Goal: Task Accomplishment & Management: Manage account settings

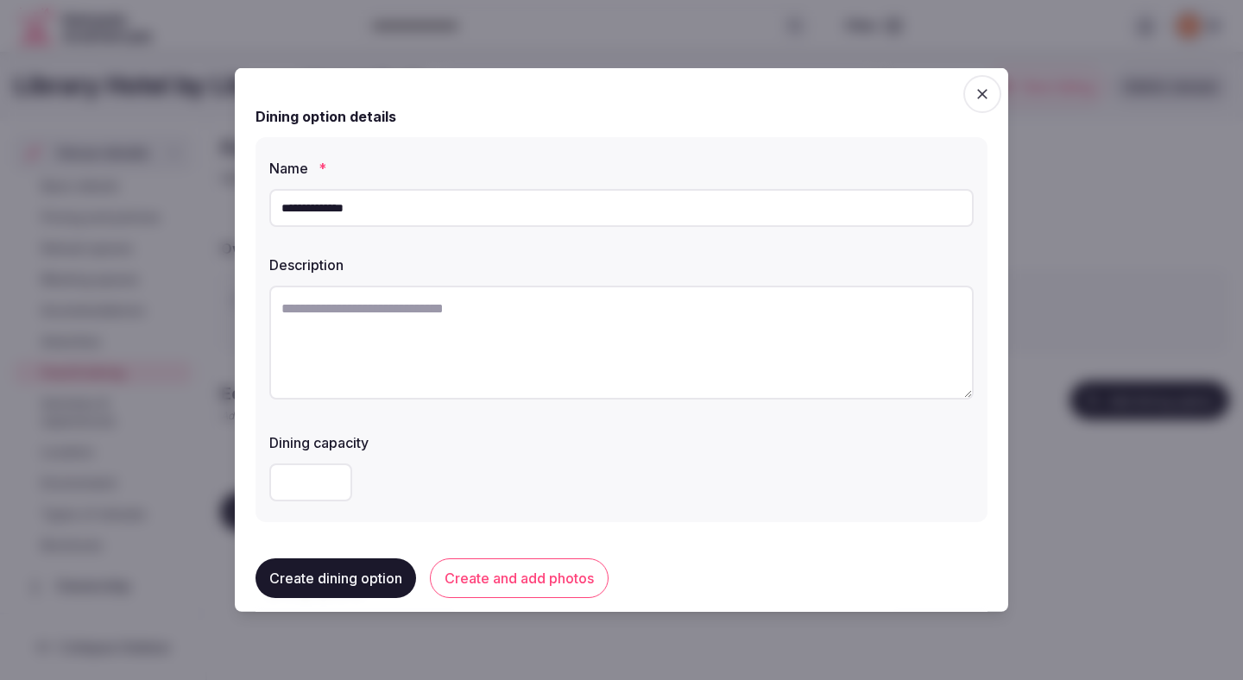
type input "**********"
click at [451, 338] on textarea at bounding box center [621, 343] width 705 height 114
paste textarea "**********"
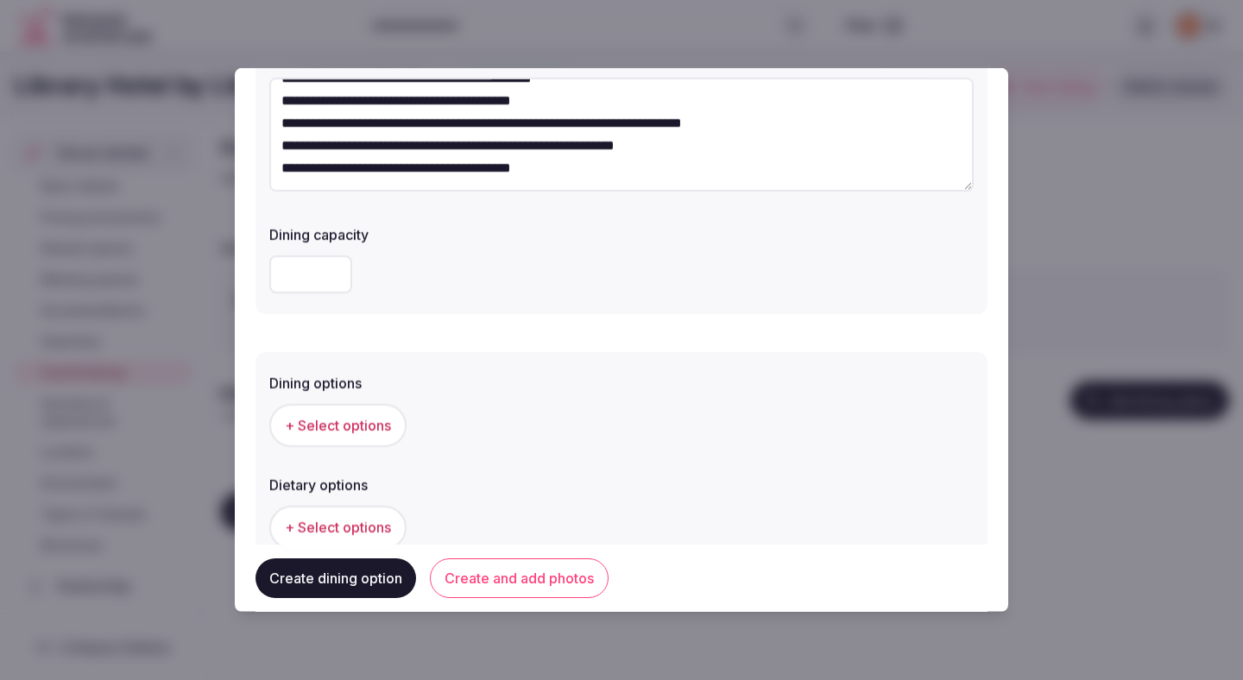
scroll to position [372, 0]
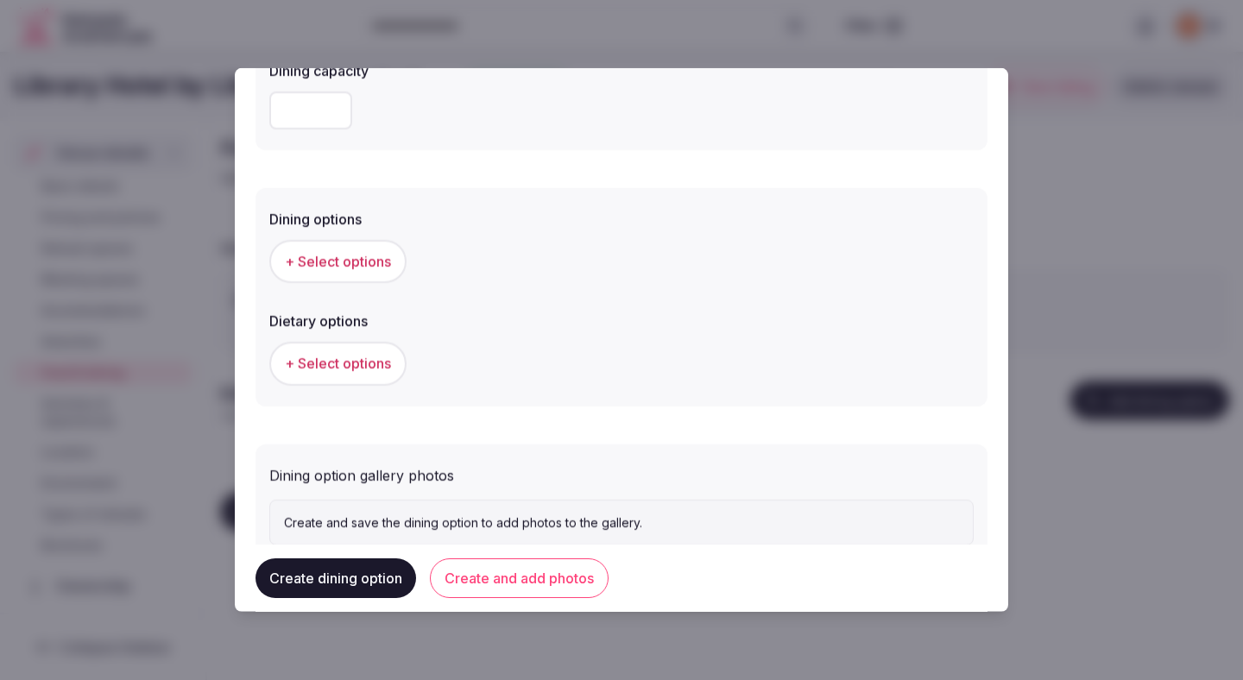
type textarea "**********"
click at [367, 274] on button "+ Select options" at bounding box center [337, 261] width 137 height 43
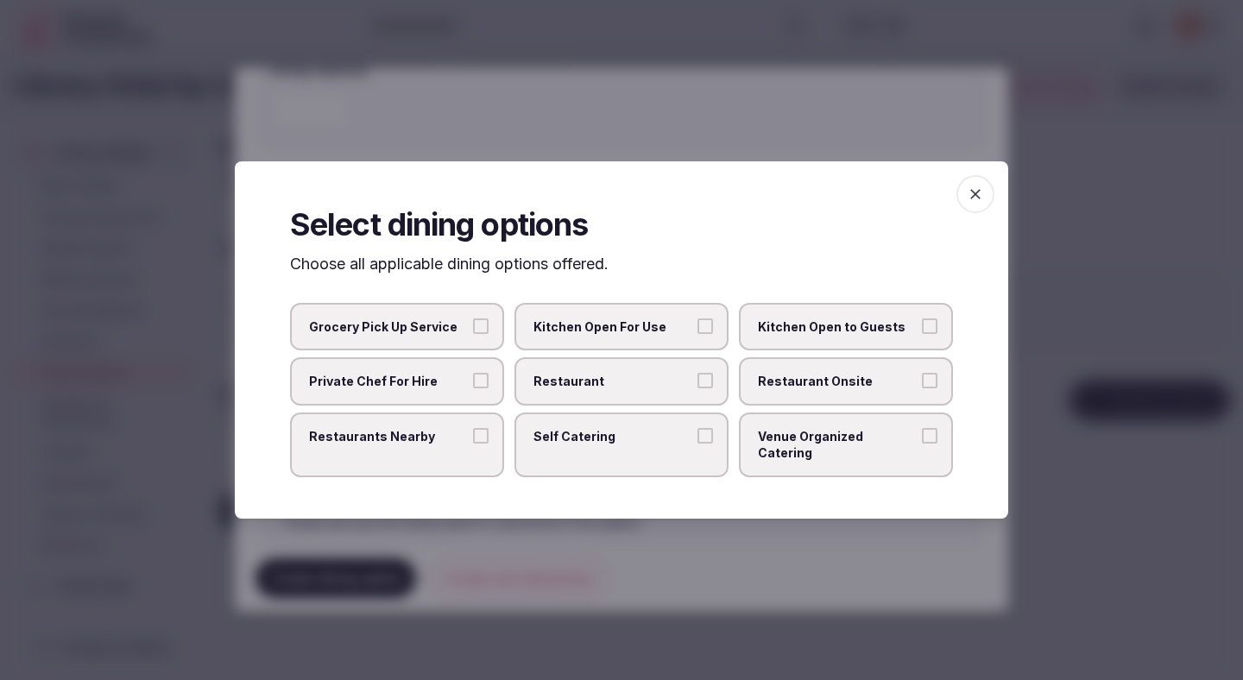
click at [696, 377] on label "Restaurant" at bounding box center [622, 381] width 214 height 48
click at [698, 377] on button "Restaurant" at bounding box center [706, 381] width 16 height 16
click at [845, 389] on span "Restaurant Onsite" at bounding box center [837, 381] width 159 height 17
click at [922, 389] on button "Restaurant Onsite" at bounding box center [930, 381] width 16 height 16
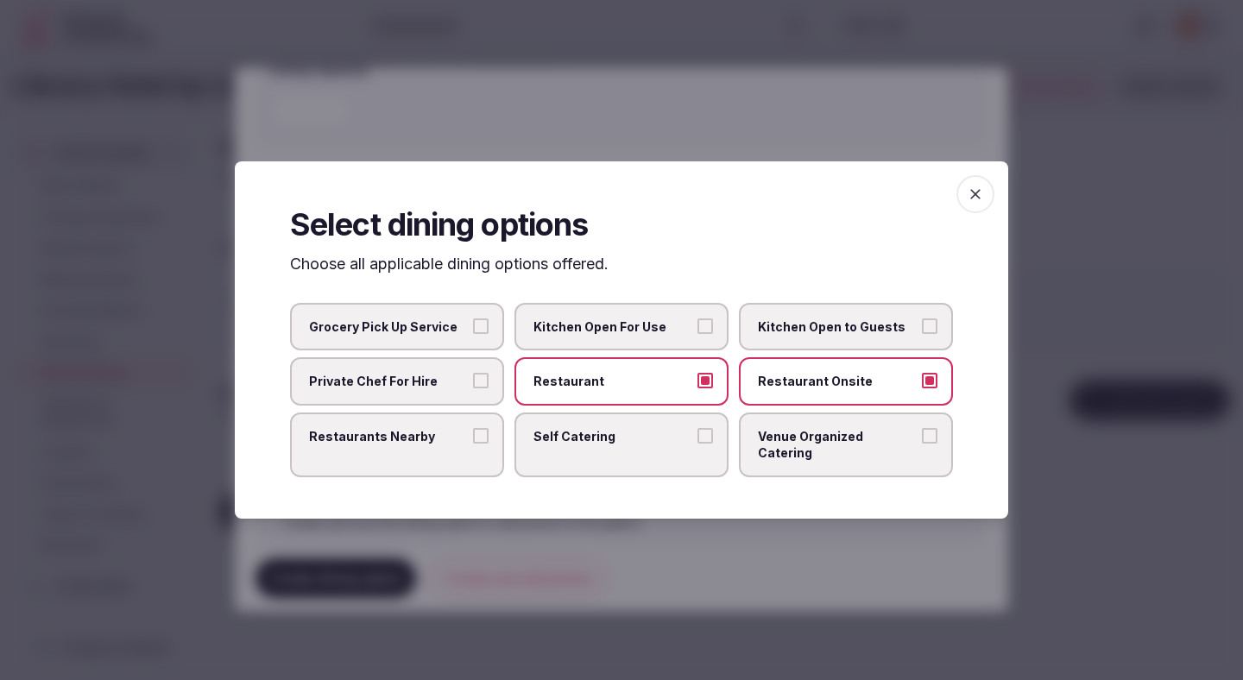
click at [660, 531] on div at bounding box center [621, 340] width 1243 height 680
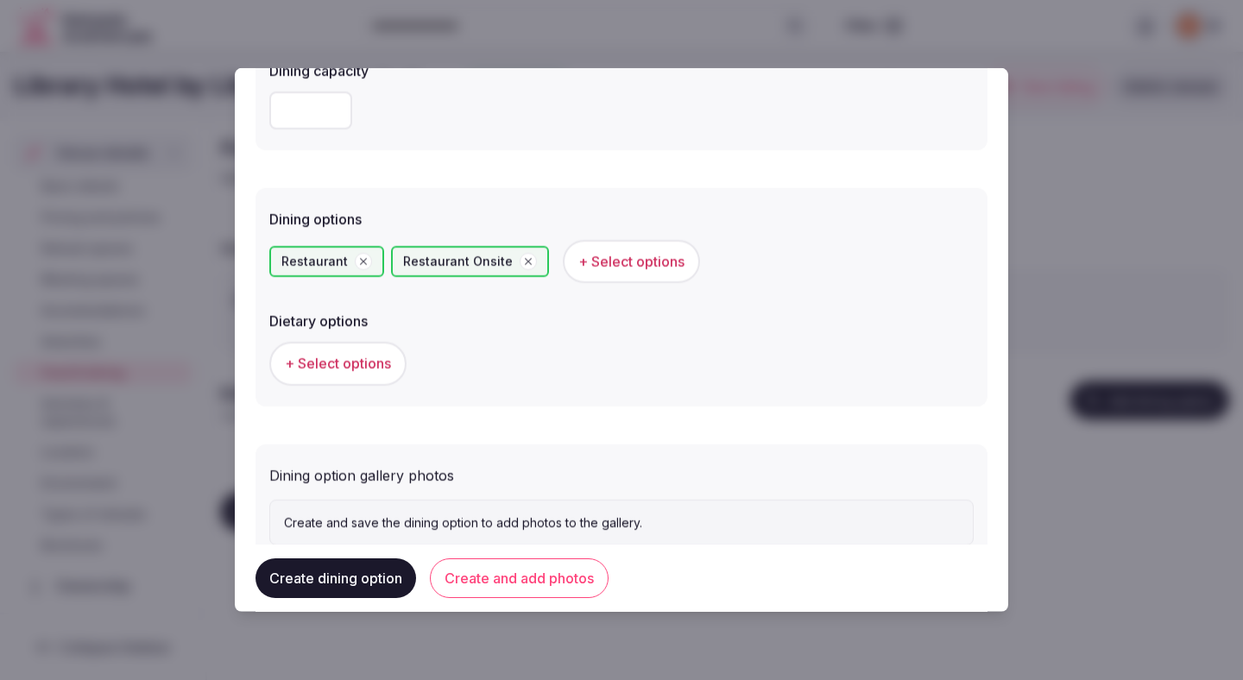
scroll to position [428, 0]
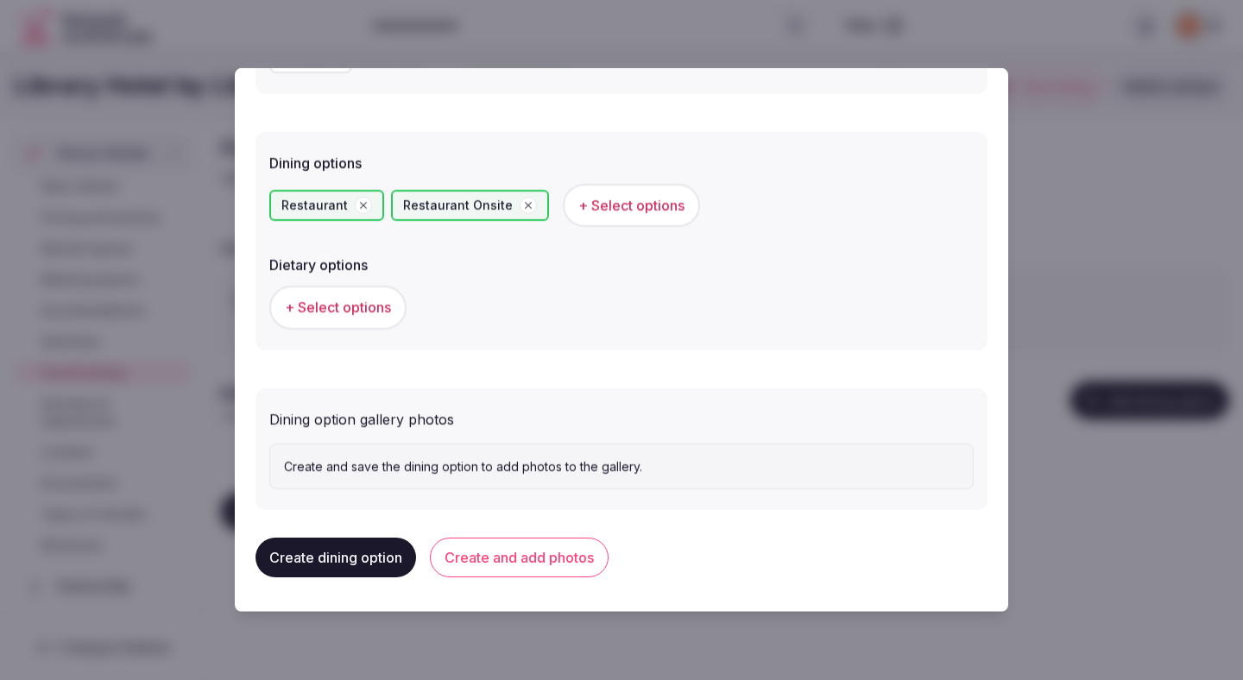
click at [357, 281] on div "+ Select options" at bounding box center [621, 307] width 705 height 57
click at [356, 303] on span "+ Select options" at bounding box center [338, 307] width 106 height 19
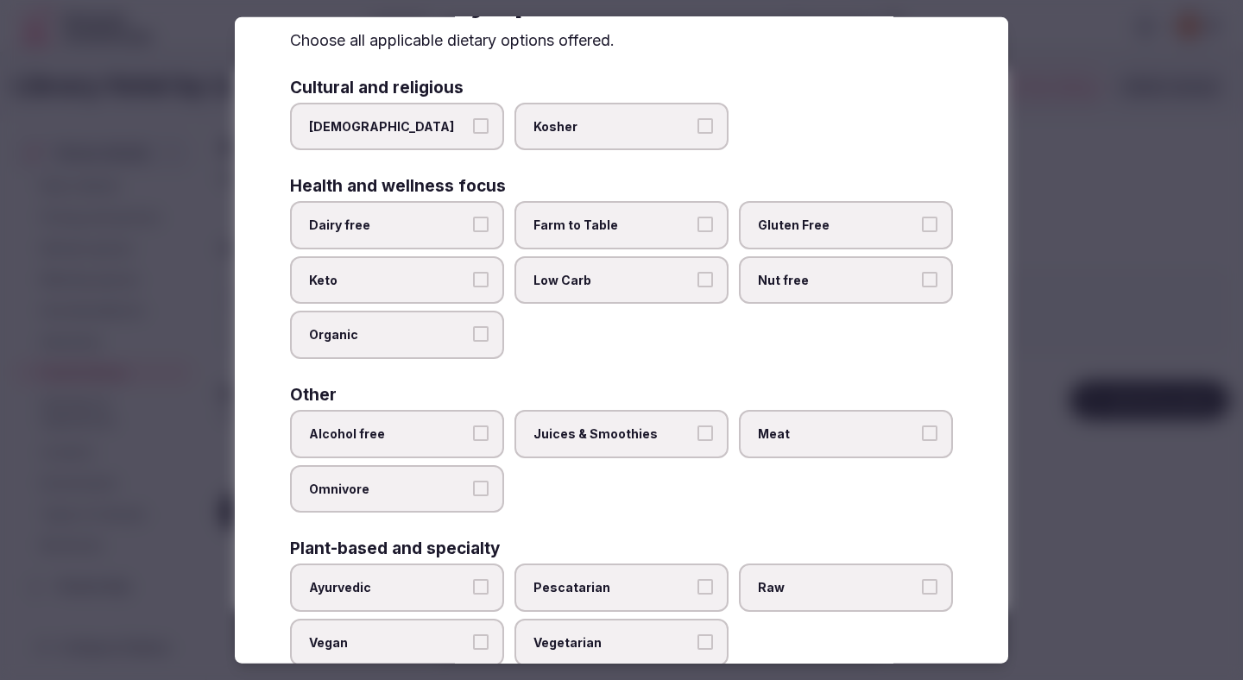
scroll to position [86, 0]
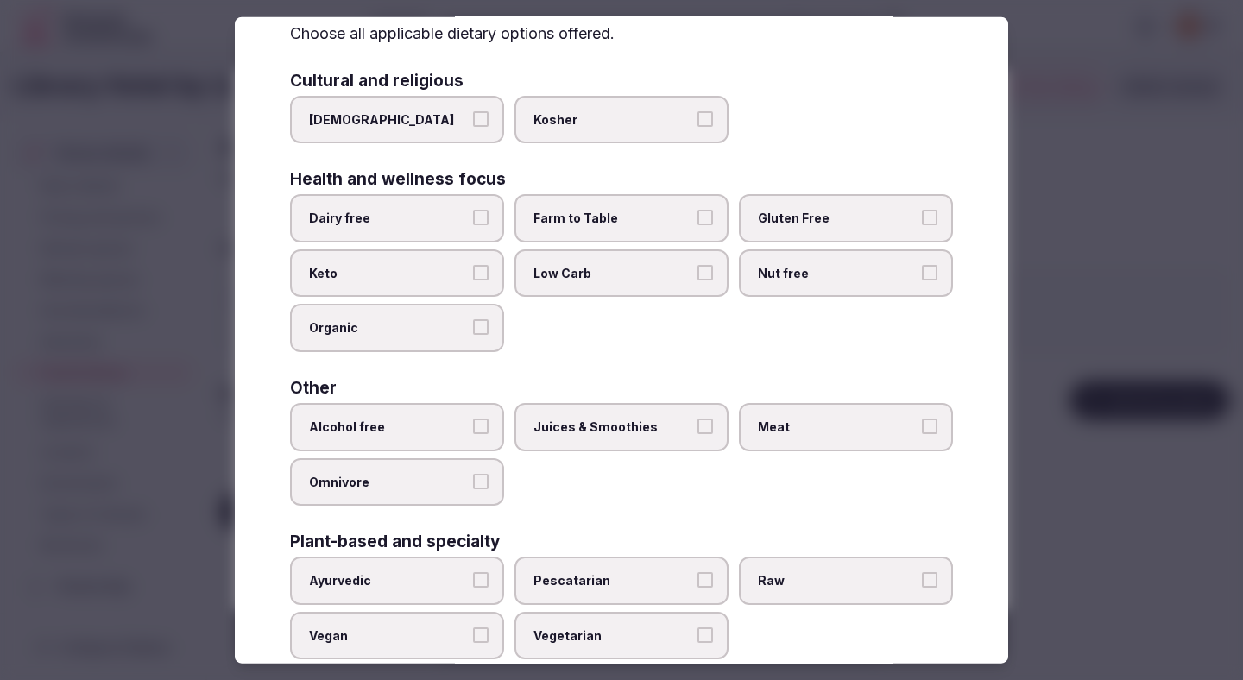
click at [447, 446] on label "Alcohol free" at bounding box center [397, 427] width 214 height 48
click at [473, 434] on button "Alcohol free" at bounding box center [481, 427] width 16 height 16
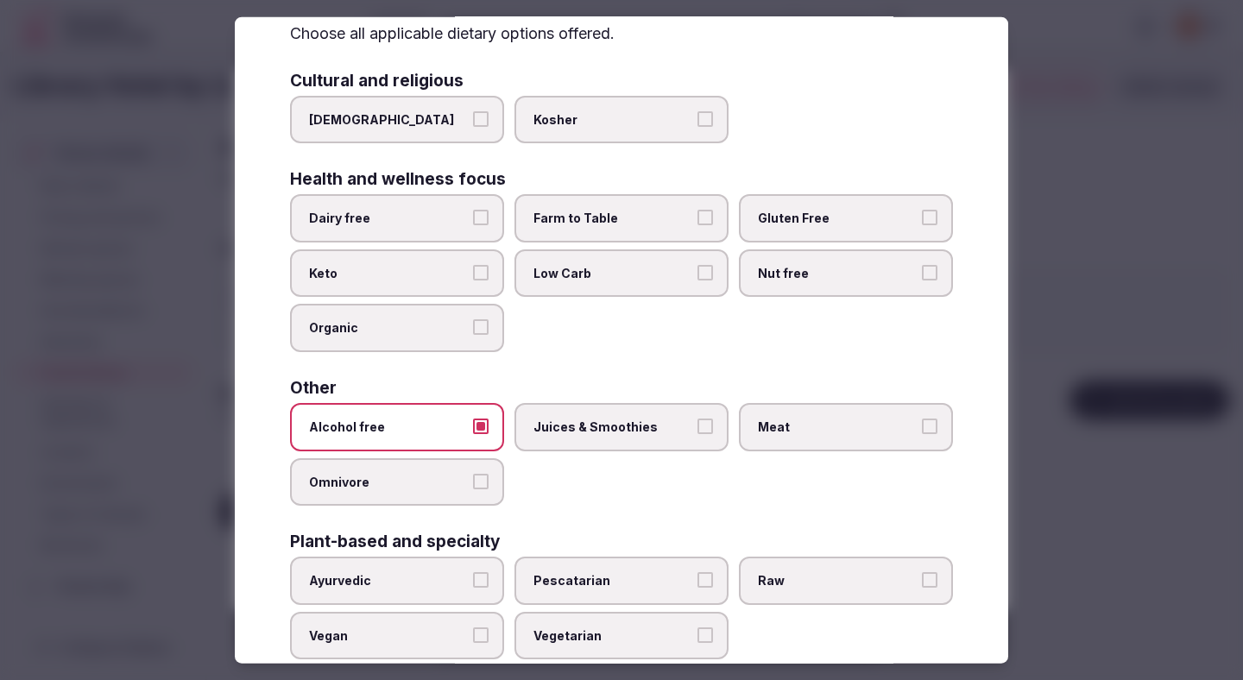
click at [578, 439] on label "Juices & Smoothies" at bounding box center [622, 427] width 214 height 48
click at [698, 434] on button "Juices & Smoothies" at bounding box center [706, 427] width 16 height 16
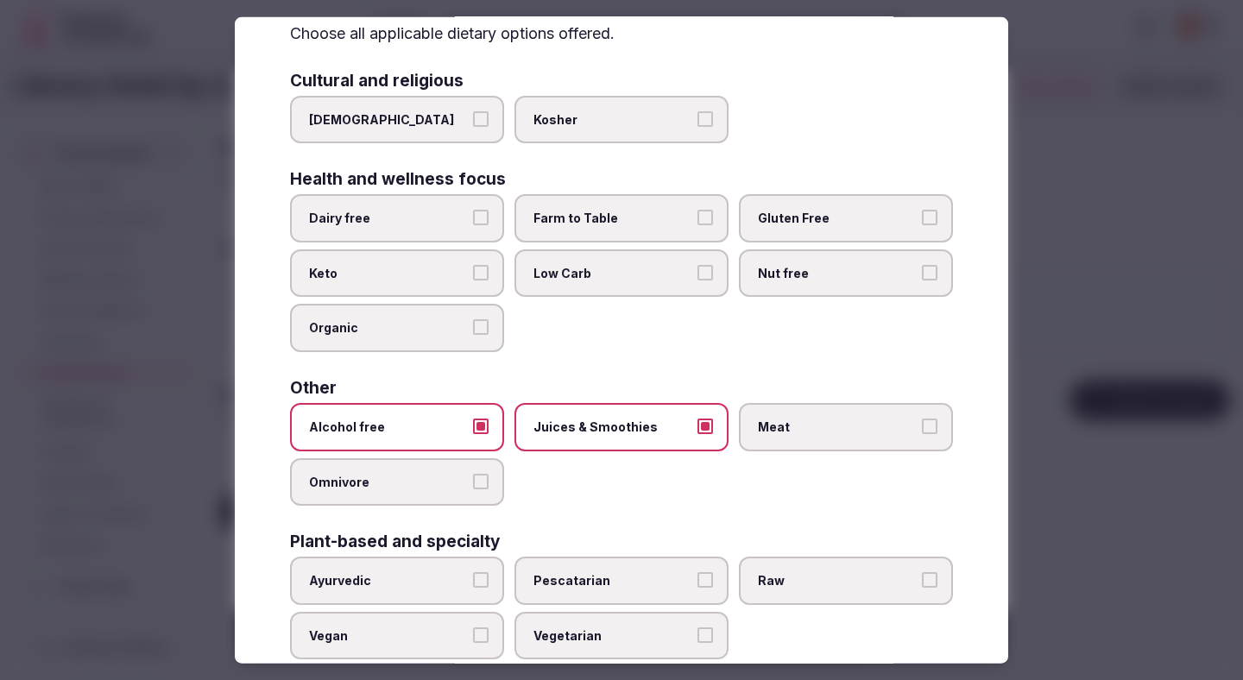
click at [777, 408] on label "Meat" at bounding box center [846, 427] width 214 height 48
click at [922, 419] on button "Meat" at bounding box center [930, 427] width 16 height 16
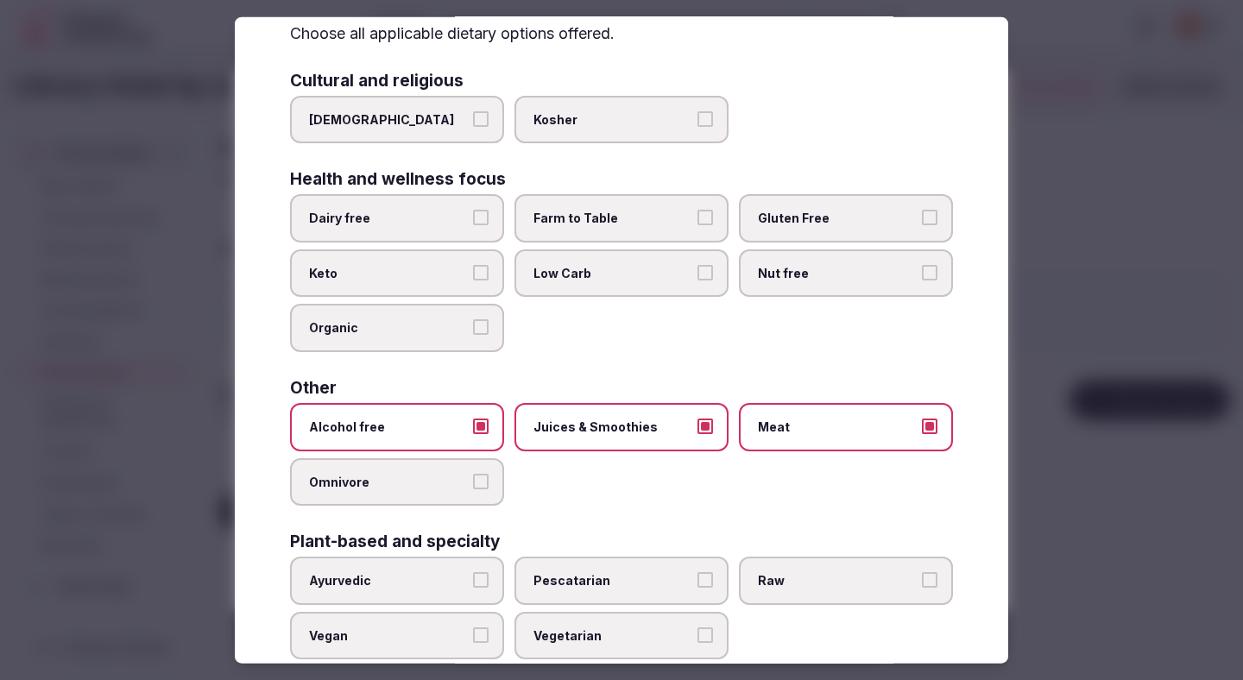
scroll to position [124, 0]
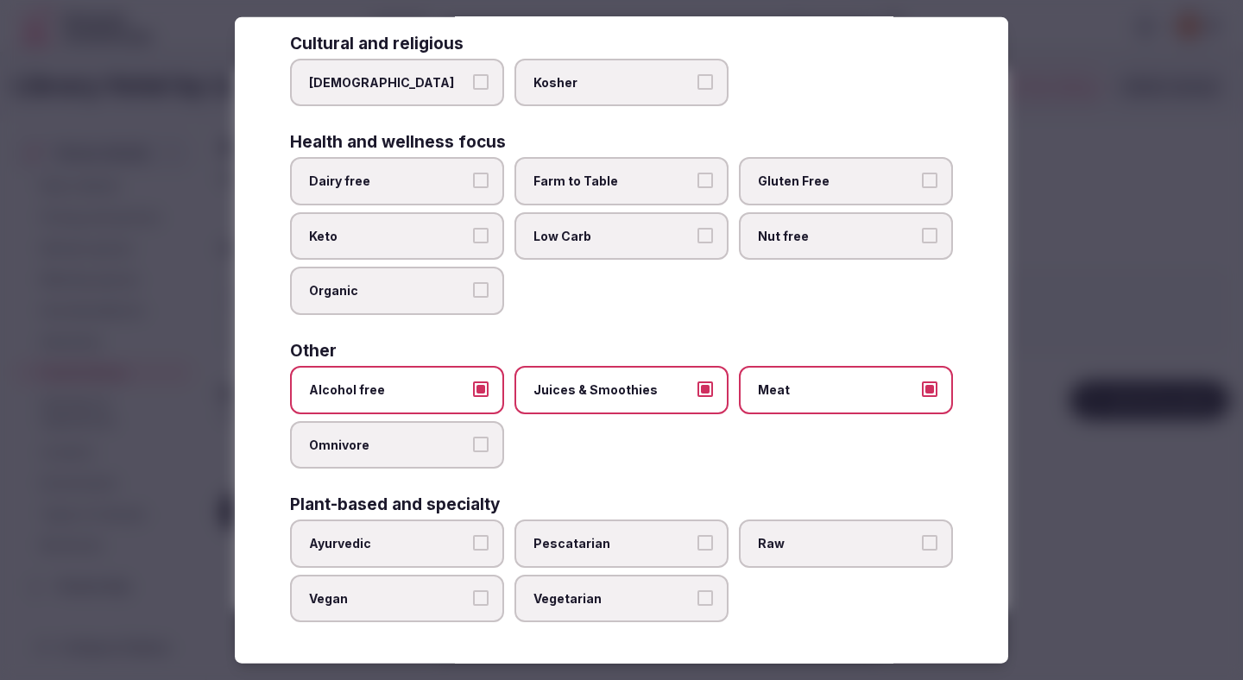
click at [467, 174] on span "Dairy free" at bounding box center [388, 181] width 159 height 17
click at [473, 174] on button "Dairy free" at bounding box center [481, 181] width 16 height 16
click at [558, 173] on span "Farm to Table" at bounding box center [613, 181] width 159 height 17
click at [698, 173] on button "Farm to Table" at bounding box center [706, 181] width 16 height 16
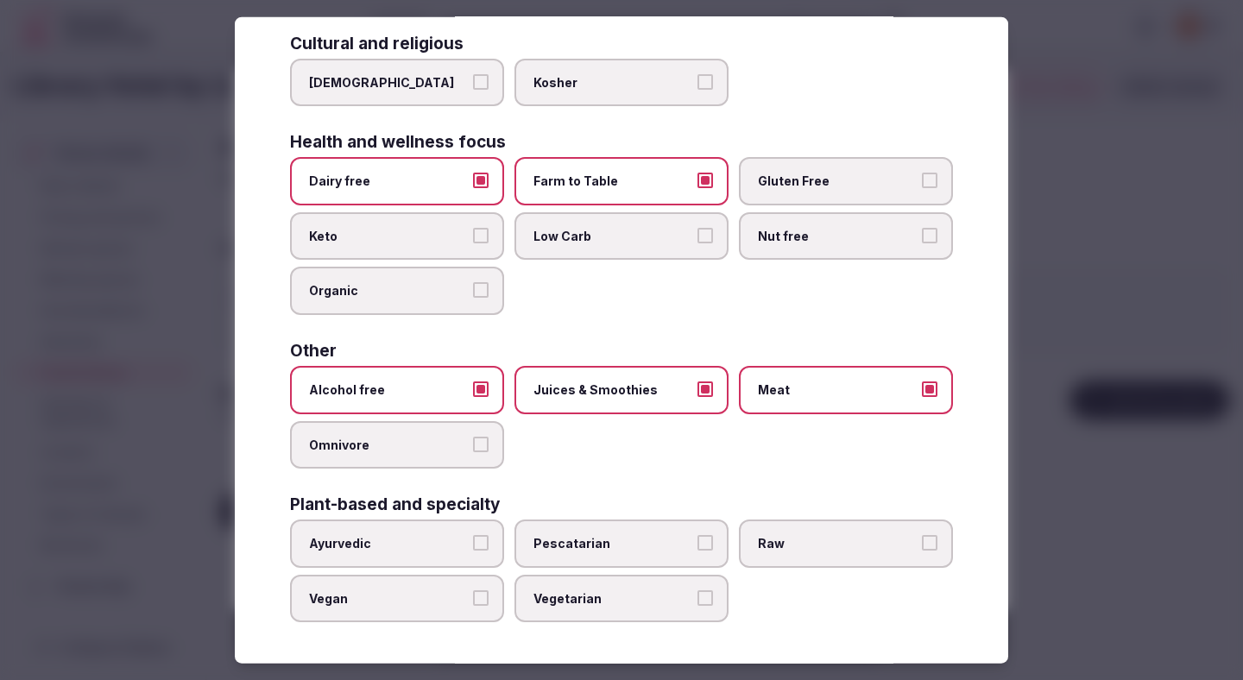
click at [781, 174] on span "Gluten Free" at bounding box center [837, 181] width 159 height 17
click at [922, 174] on button "Gluten Free" at bounding box center [930, 181] width 16 height 16
click at [1136, 257] on div at bounding box center [621, 340] width 1243 height 680
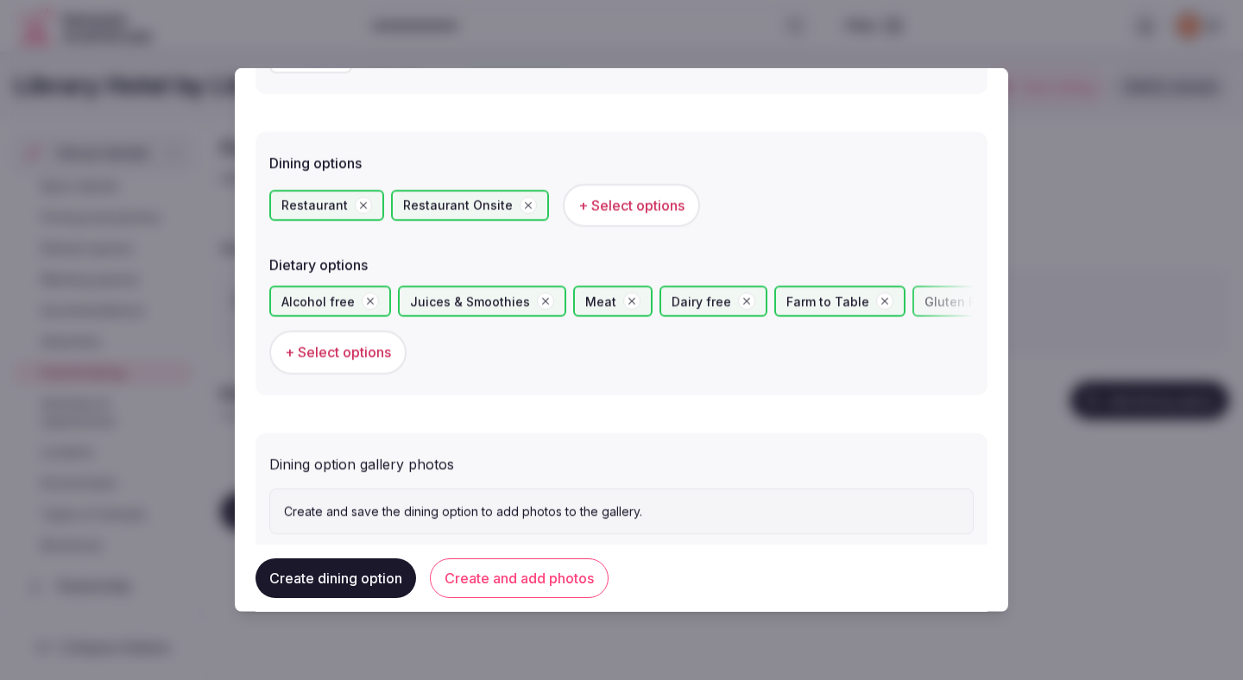
scroll to position [473, 0]
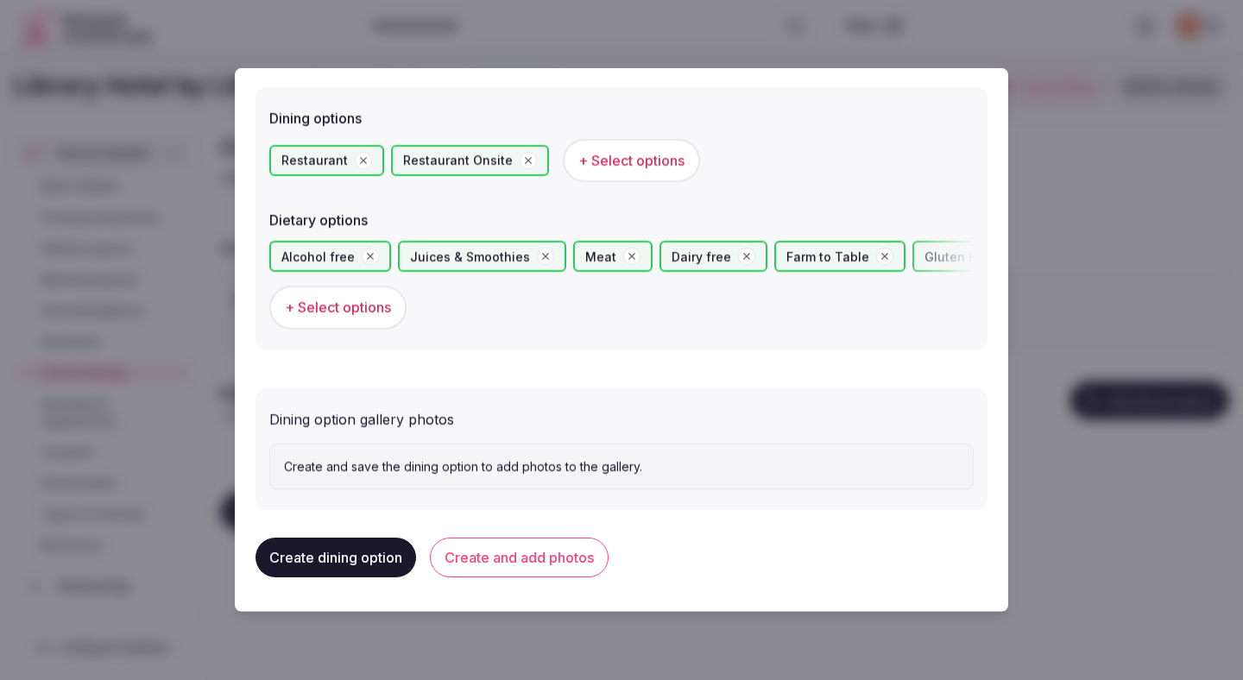
click at [547, 560] on button "Create and add photos" at bounding box center [519, 558] width 179 height 40
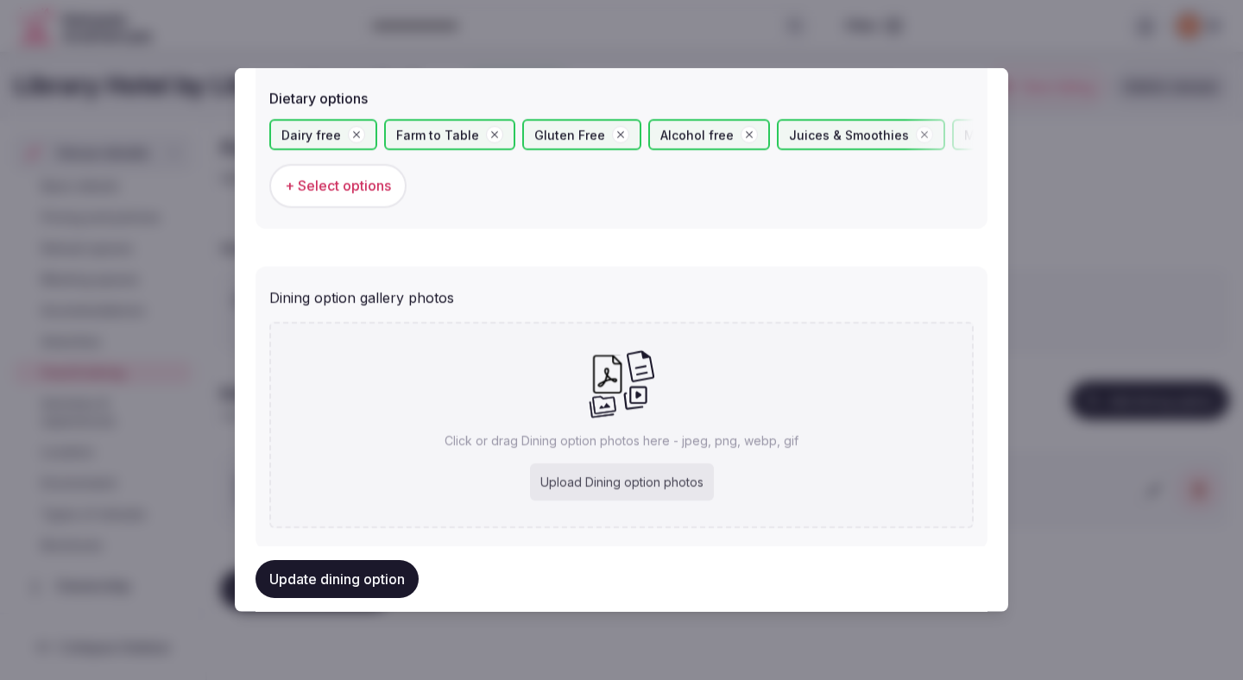
scroll to position [632, 0]
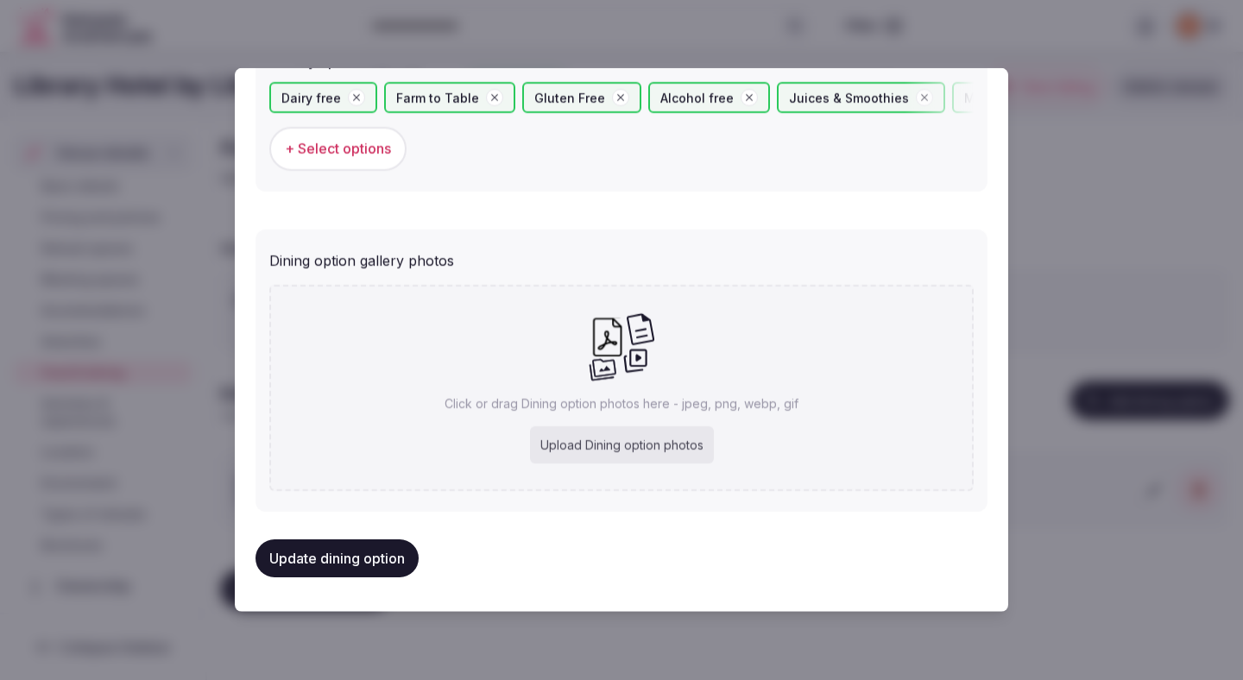
click at [589, 439] on div "Upload Dining option photos" at bounding box center [622, 446] width 184 height 38
type input "**********"
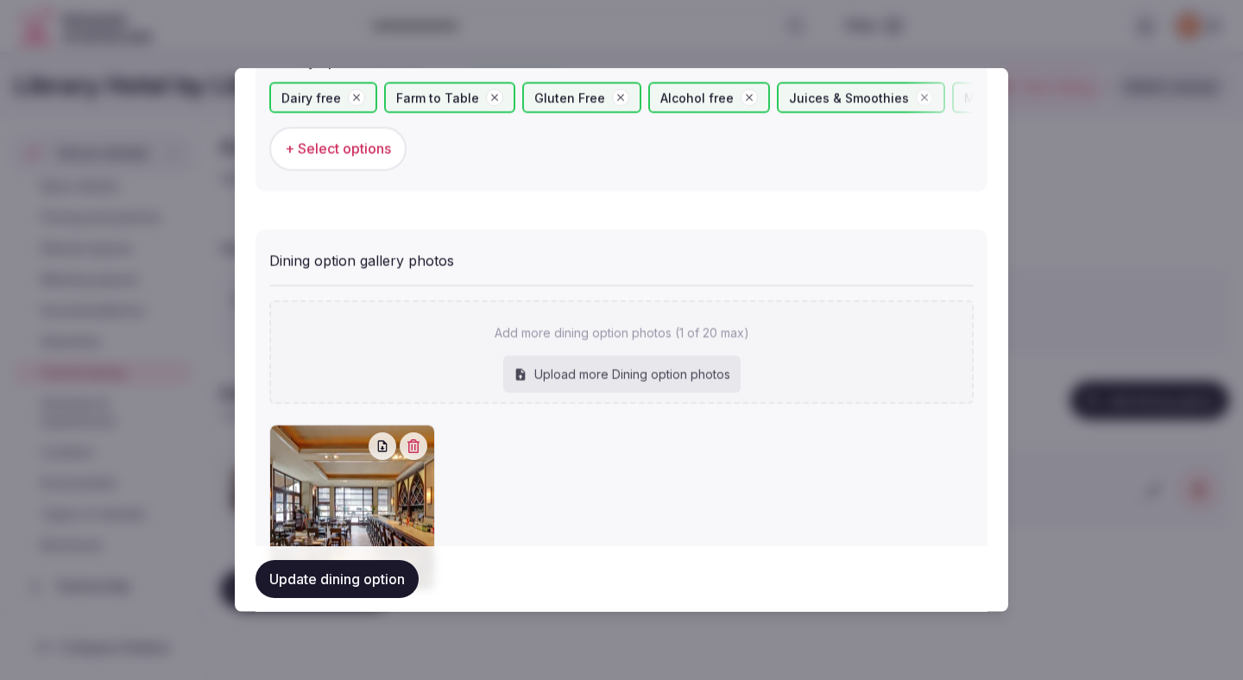
scroll to position [731, 0]
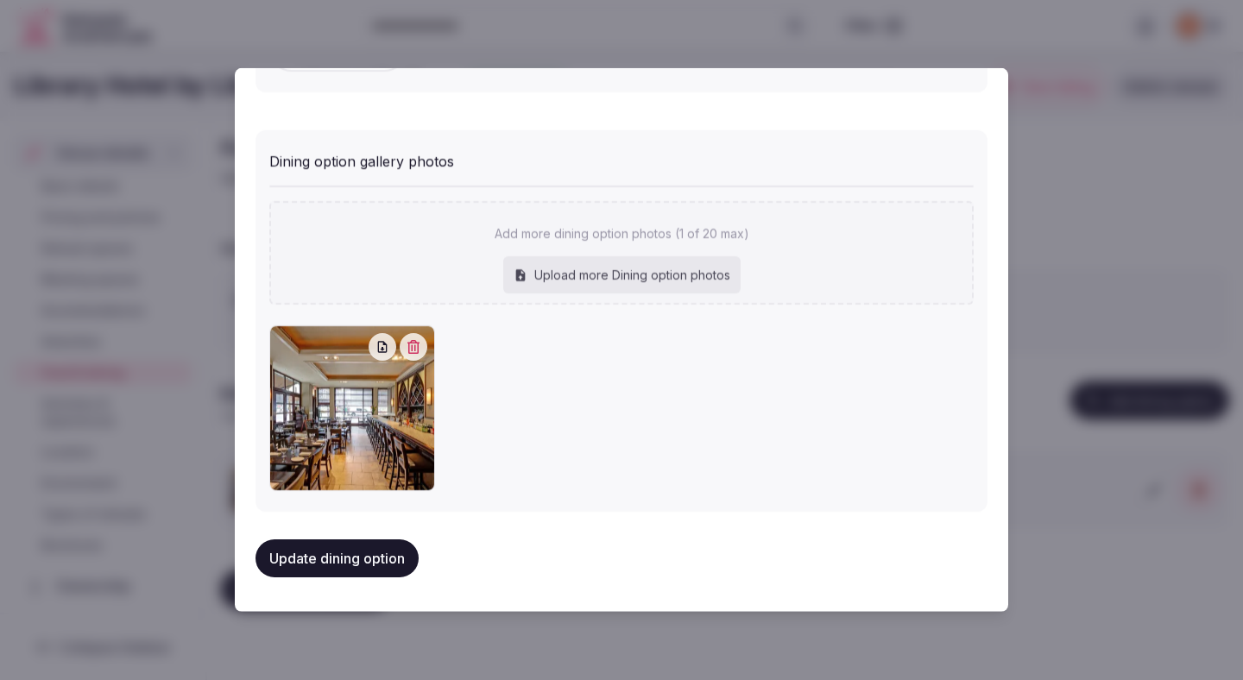
click at [404, 559] on button "Update dining option" at bounding box center [337, 559] width 163 height 38
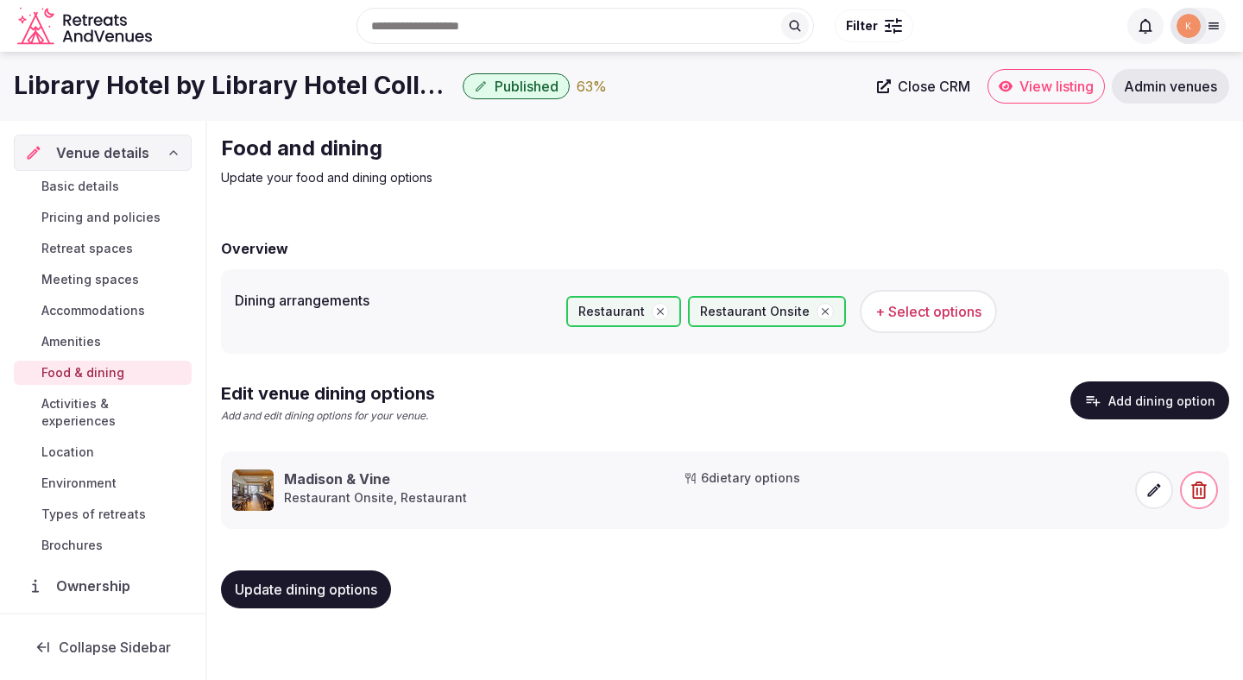
click at [353, 602] on button "Update dining options" at bounding box center [306, 590] width 170 height 38
click at [151, 401] on span "Activities & experiences" at bounding box center [112, 412] width 143 height 35
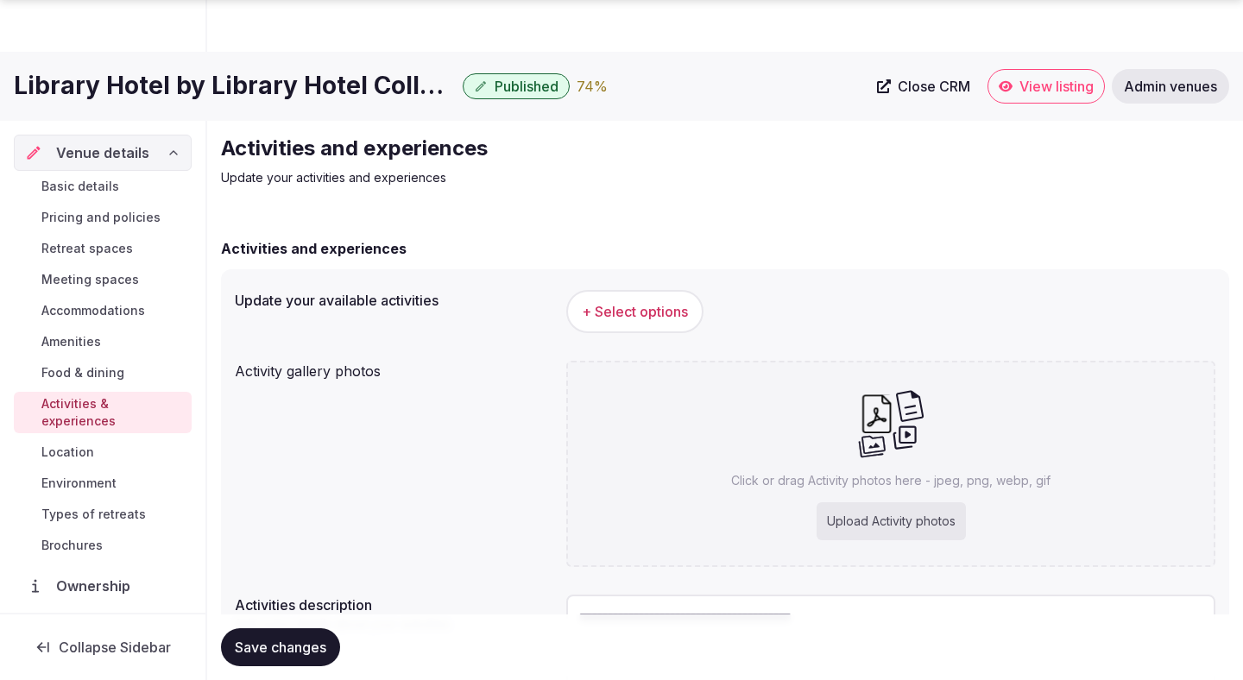
scroll to position [162, 0]
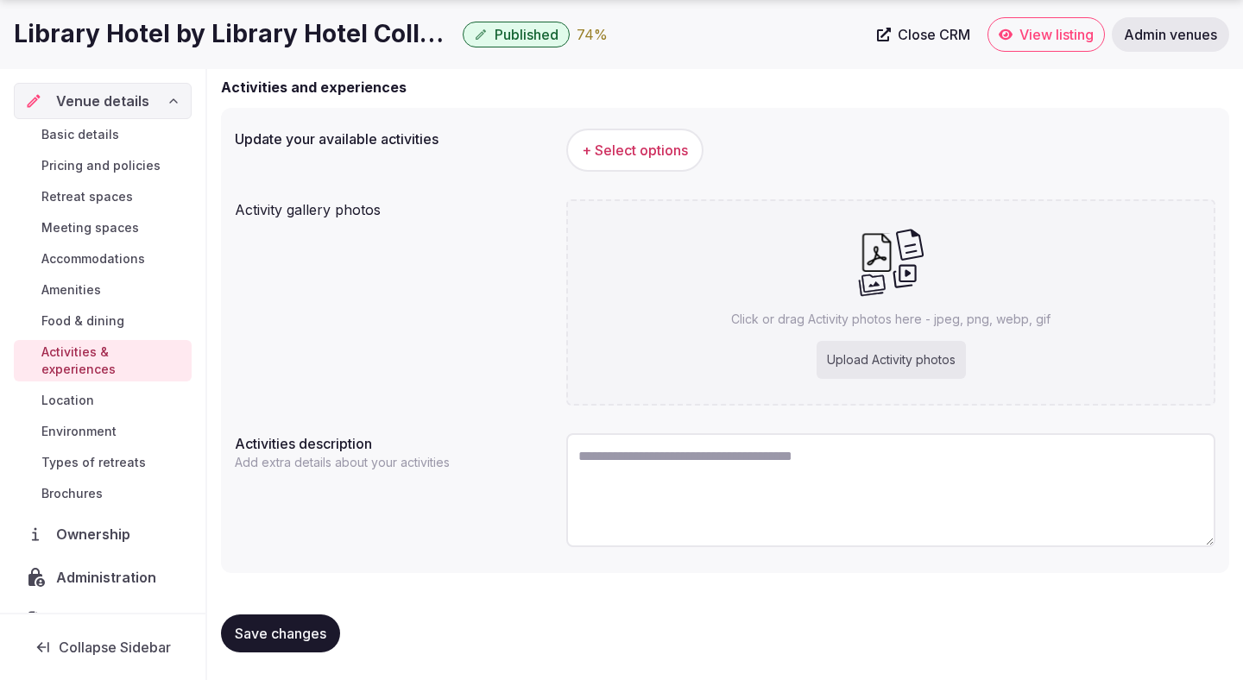
click at [639, 473] on textarea at bounding box center [890, 490] width 649 height 114
paste textarea "**********"
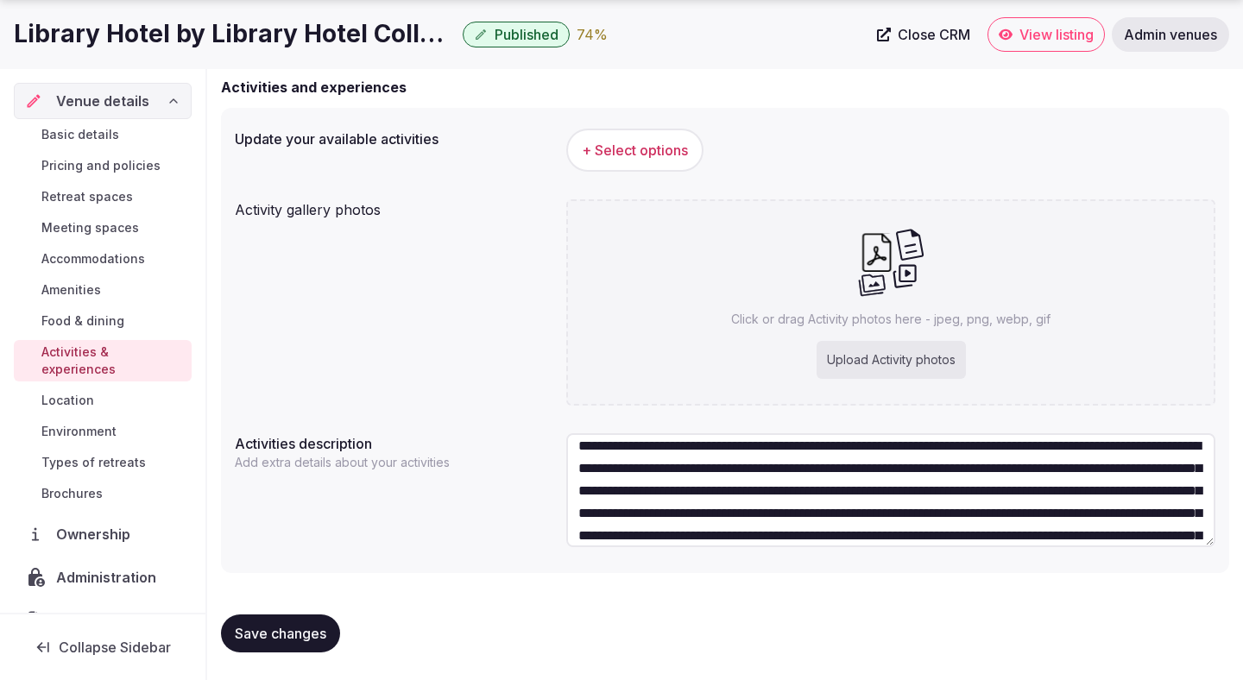
scroll to position [0, 0]
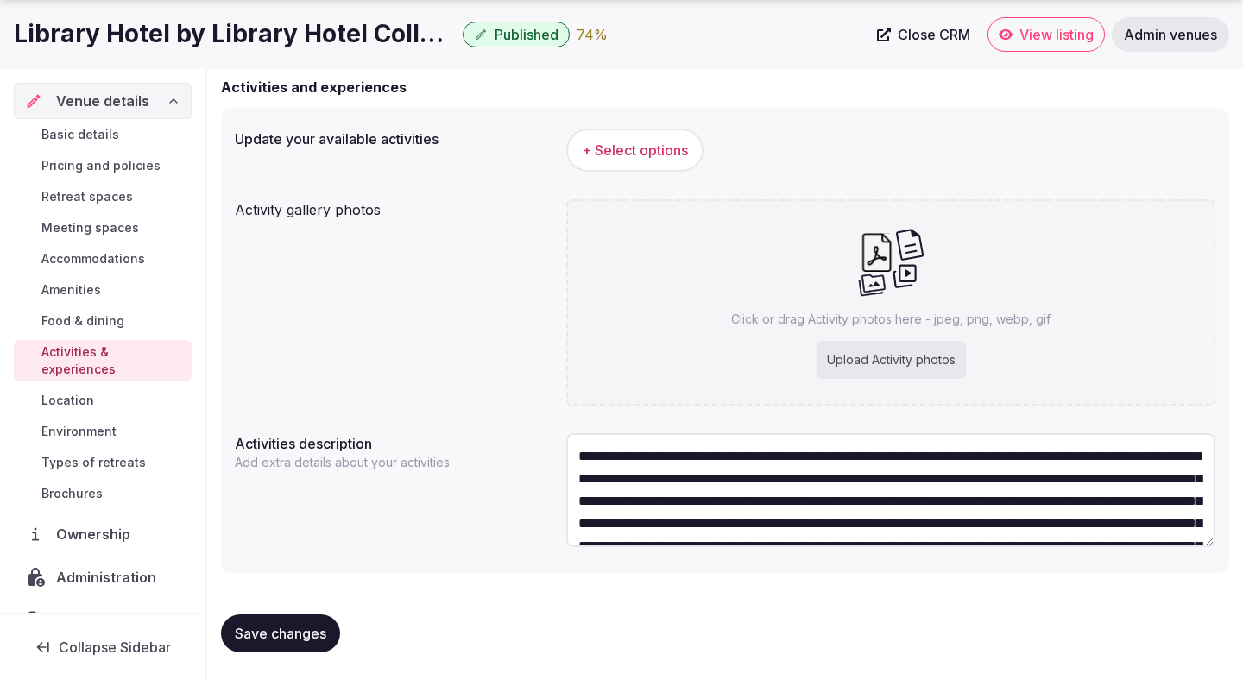
type textarea "**********"
click at [294, 641] on span "Save changes" at bounding box center [281, 633] width 92 height 17
click at [655, 149] on span "+ Select options" at bounding box center [635, 150] width 106 height 19
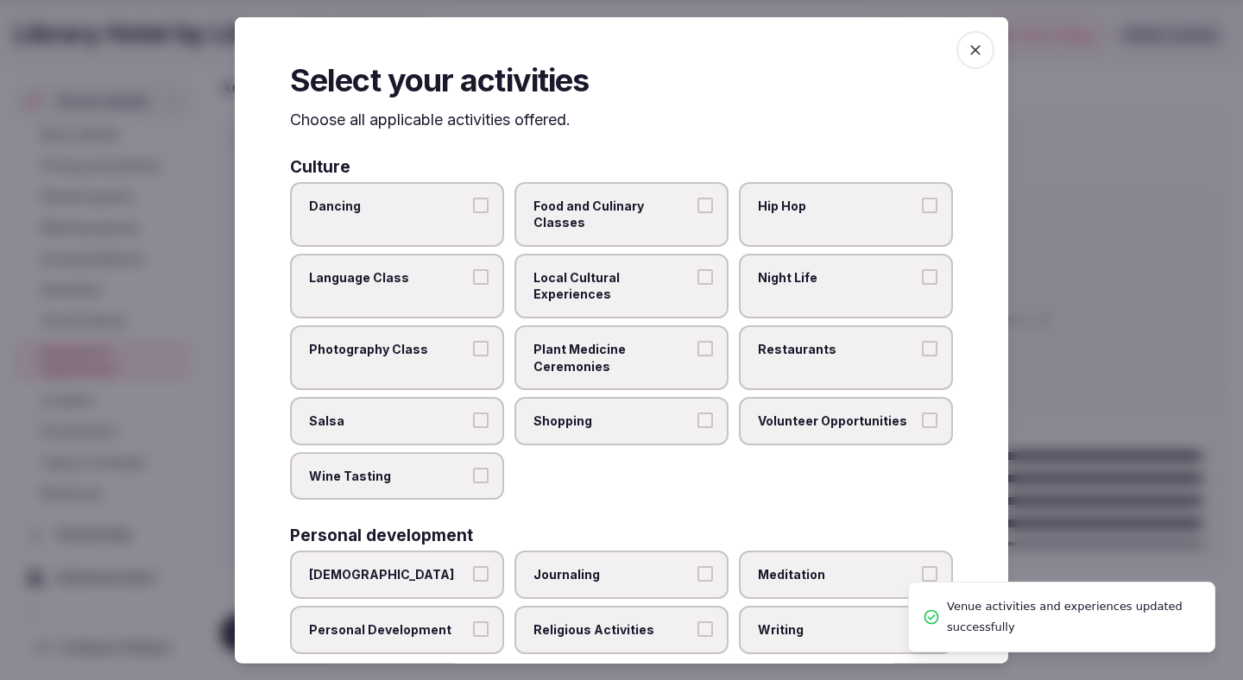
click at [1120, 404] on div at bounding box center [621, 340] width 1243 height 680
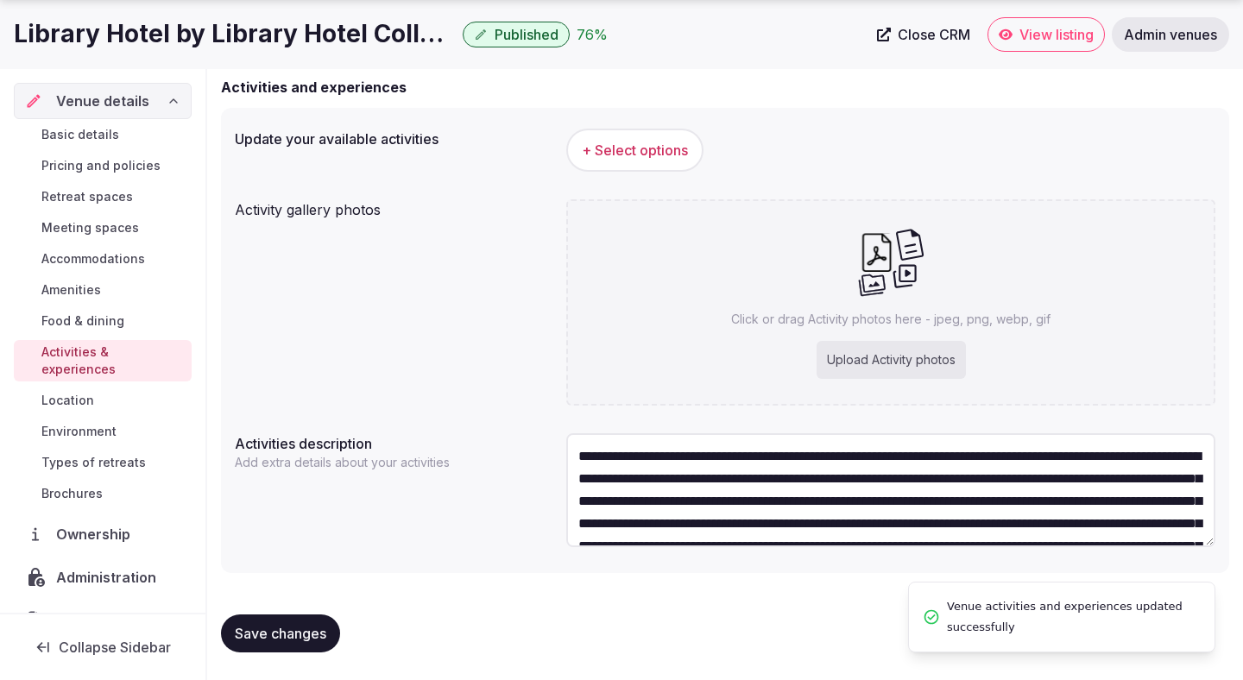
click at [885, 494] on textarea "**********" at bounding box center [890, 490] width 649 height 114
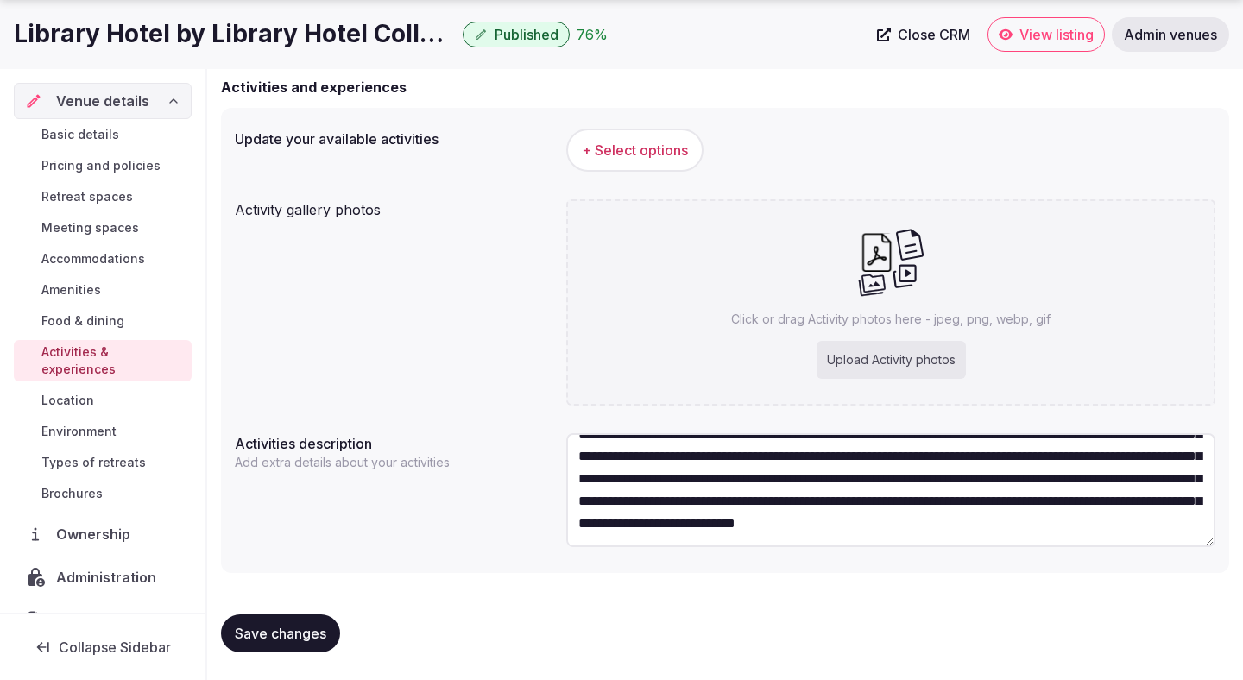
scroll to position [112, 0]
click at [256, 624] on button "Save changes" at bounding box center [280, 634] width 119 height 38
click at [613, 130] on button "+ Select options" at bounding box center [634, 150] width 137 height 43
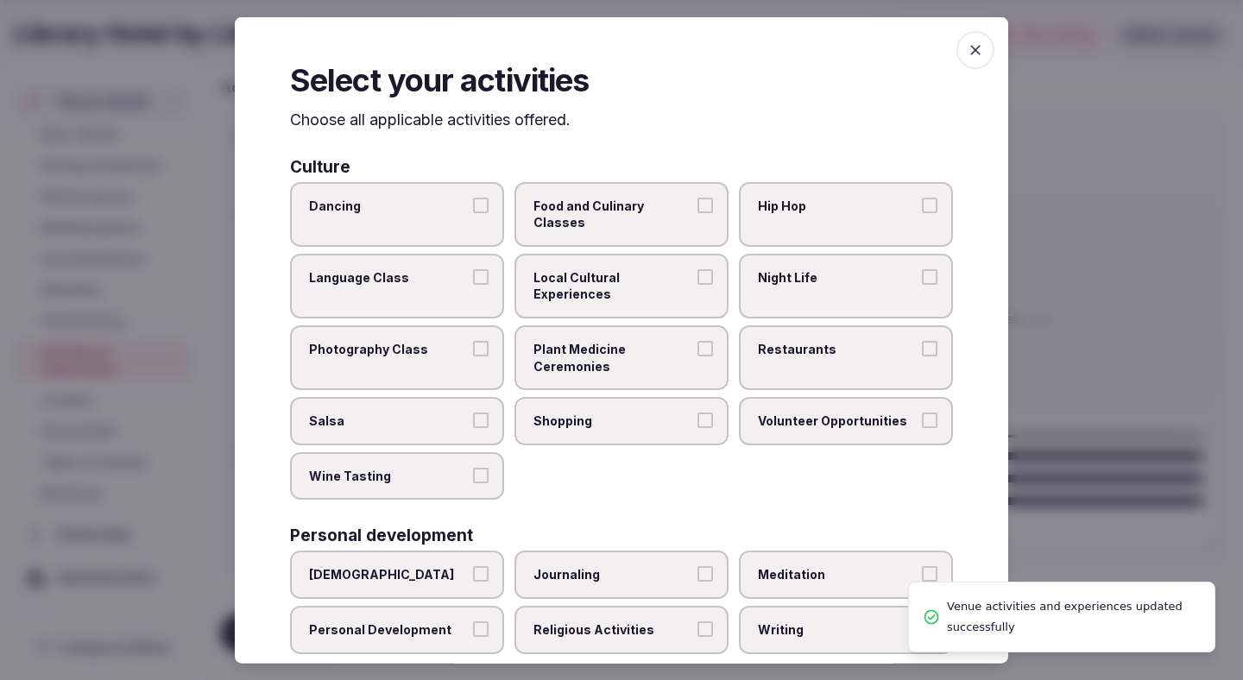
click at [617, 208] on span "Food and Culinary Classes" at bounding box center [613, 214] width 159 height 34
click at [698, 208] on button "Food and Culinary Classes" at bounding box center [706, 205] width 16 height 16
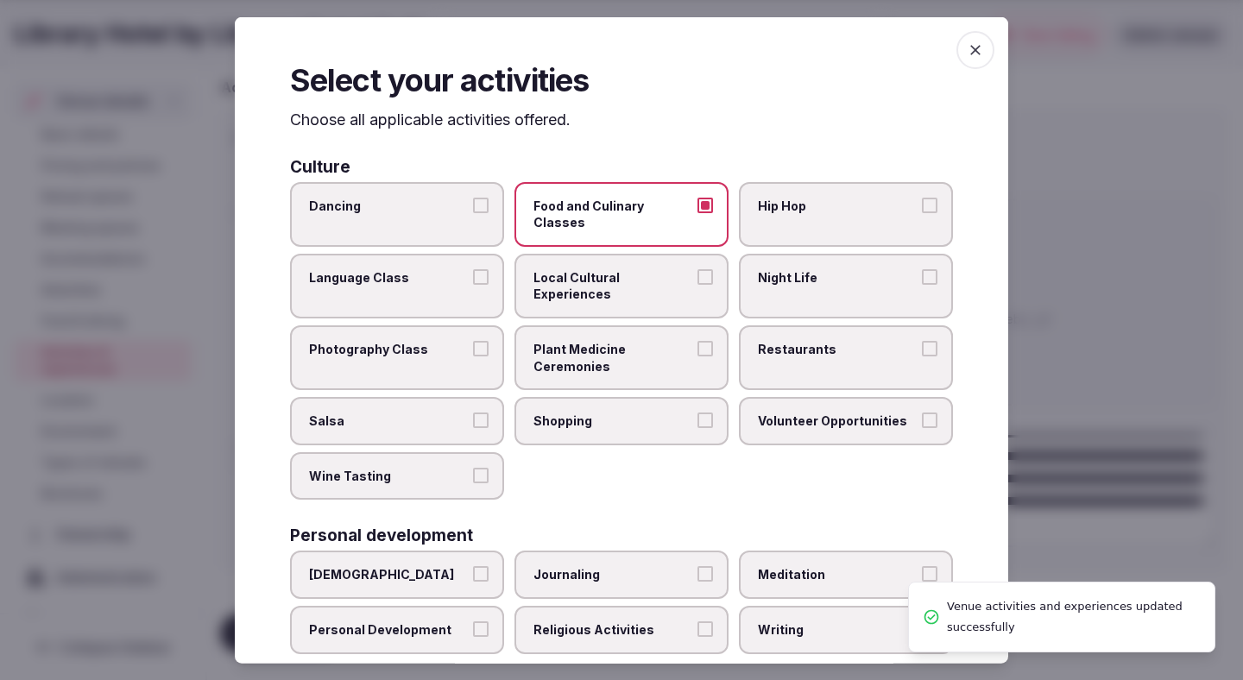
click at [617, 253] on label "Local Cultural Experiences" at bounding box center [622, 285] width 214 height 65
click at [698, 269] on button "Local Cultural Experiences" at bounding box center [706, 277] width 16 height 16
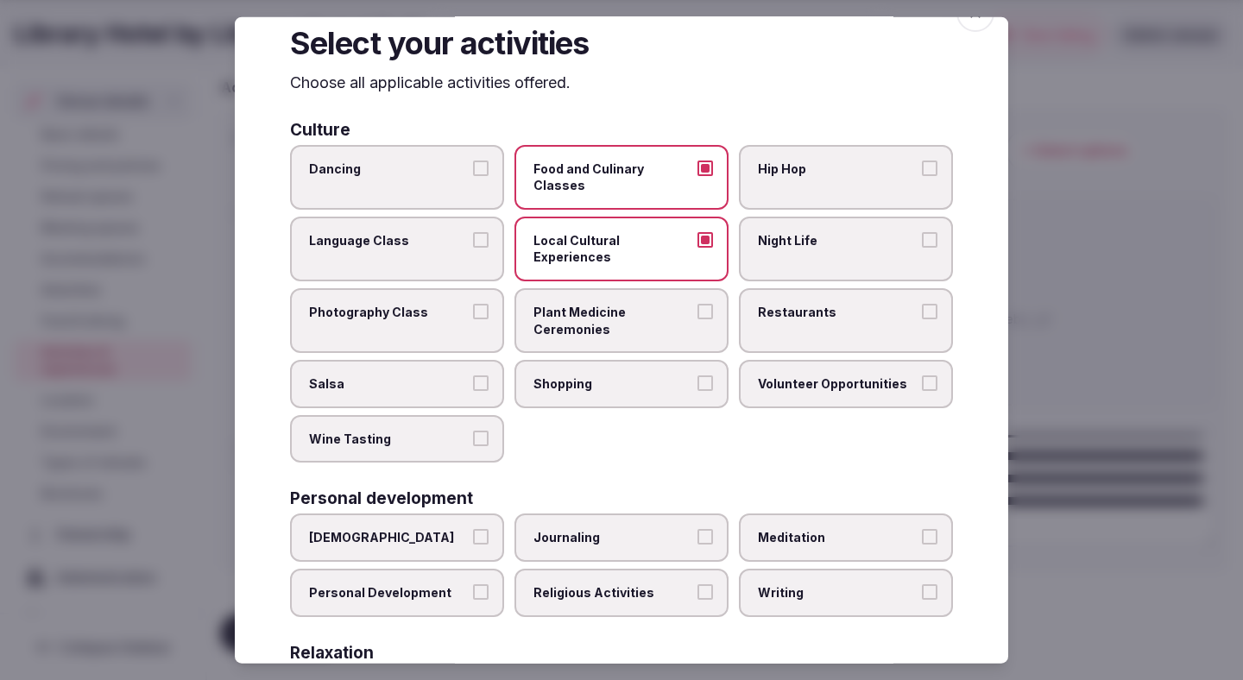
scroll to position [44, 0]
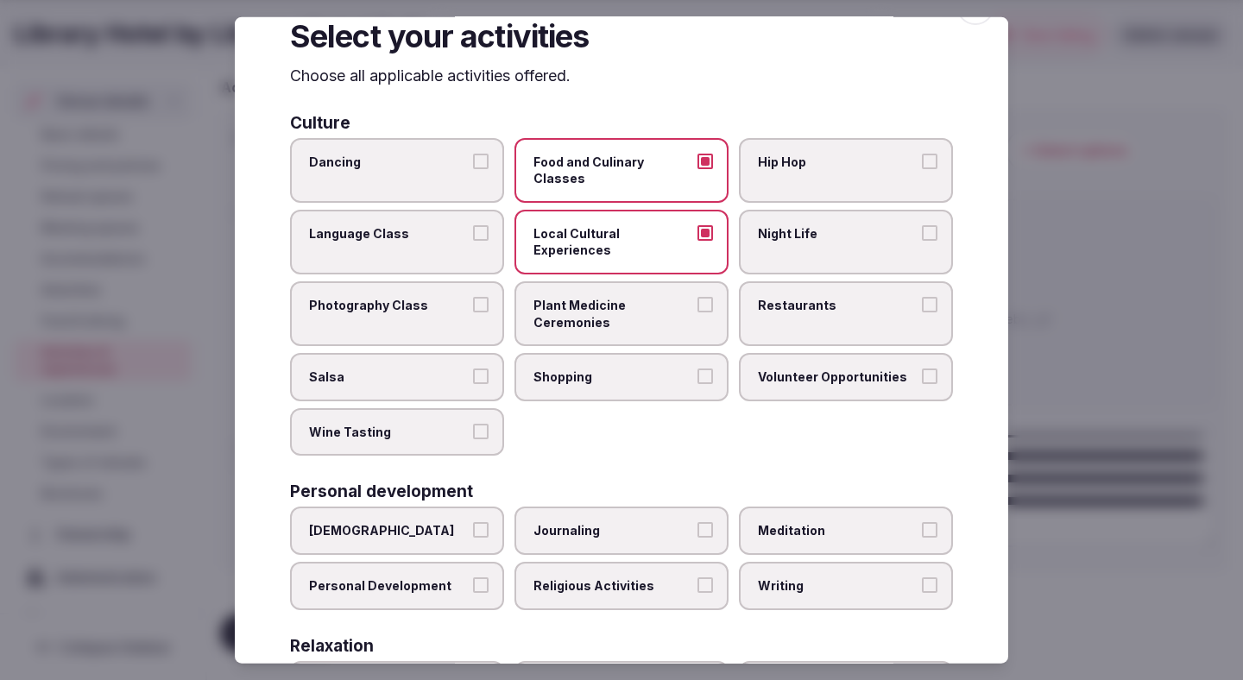
click at [781, 294] on label "Restaurants" at bounding box center [846, 313] width 214 height 65
click at [922, 297] on button "Restaurants" at bounding box center [930, 305] width 16 height 16
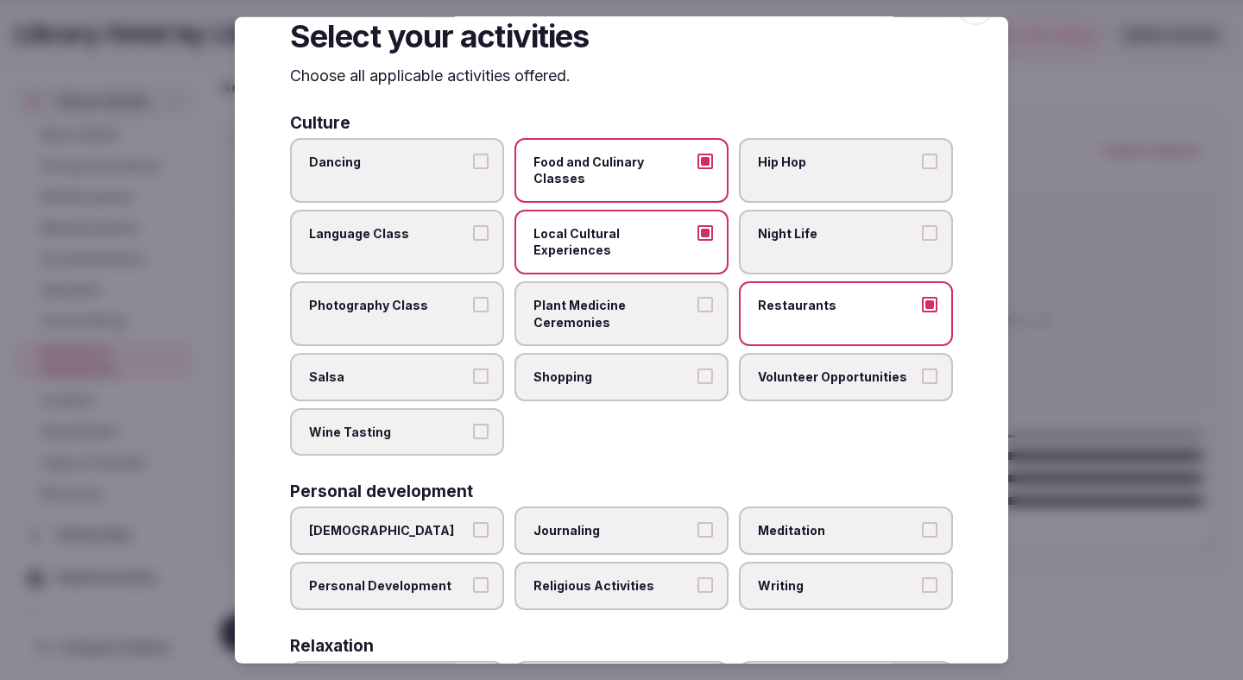
click at [793, 224] on span "Night Life" at bounding box center [837, 232] width 159 height 17
click at [922, 224] on button "Night Life" at bounding box center [930, 232] width 16 height 16
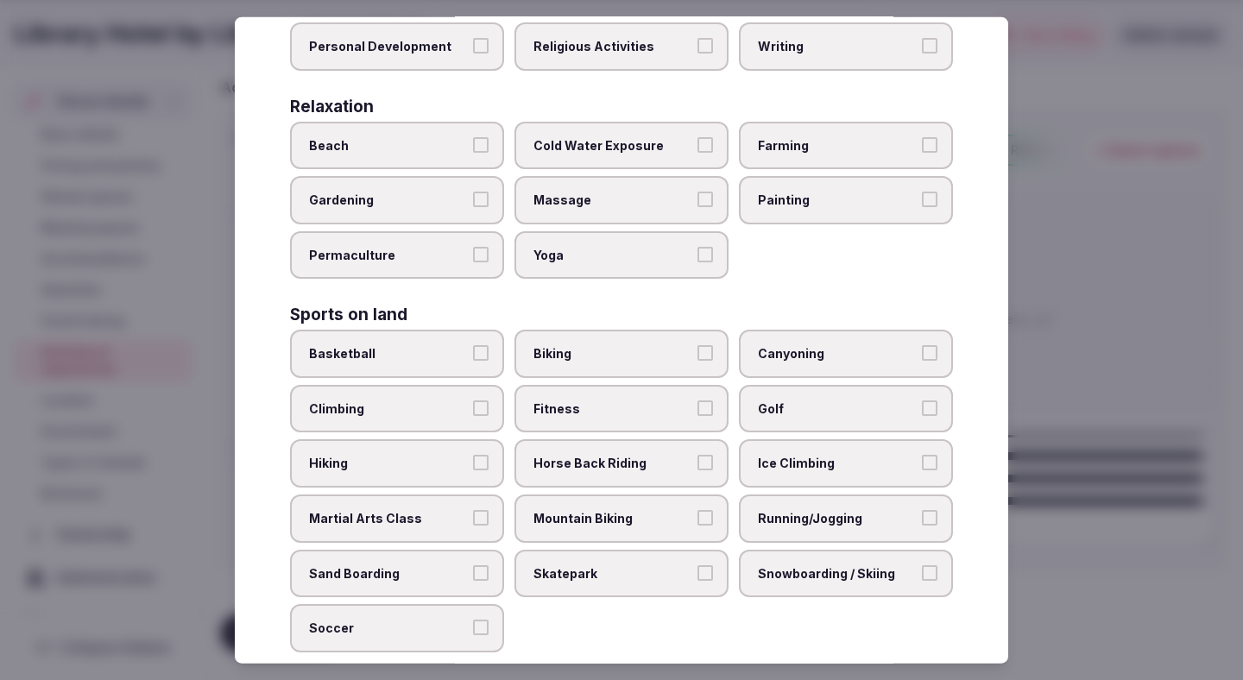
scroll to position [590, 0]
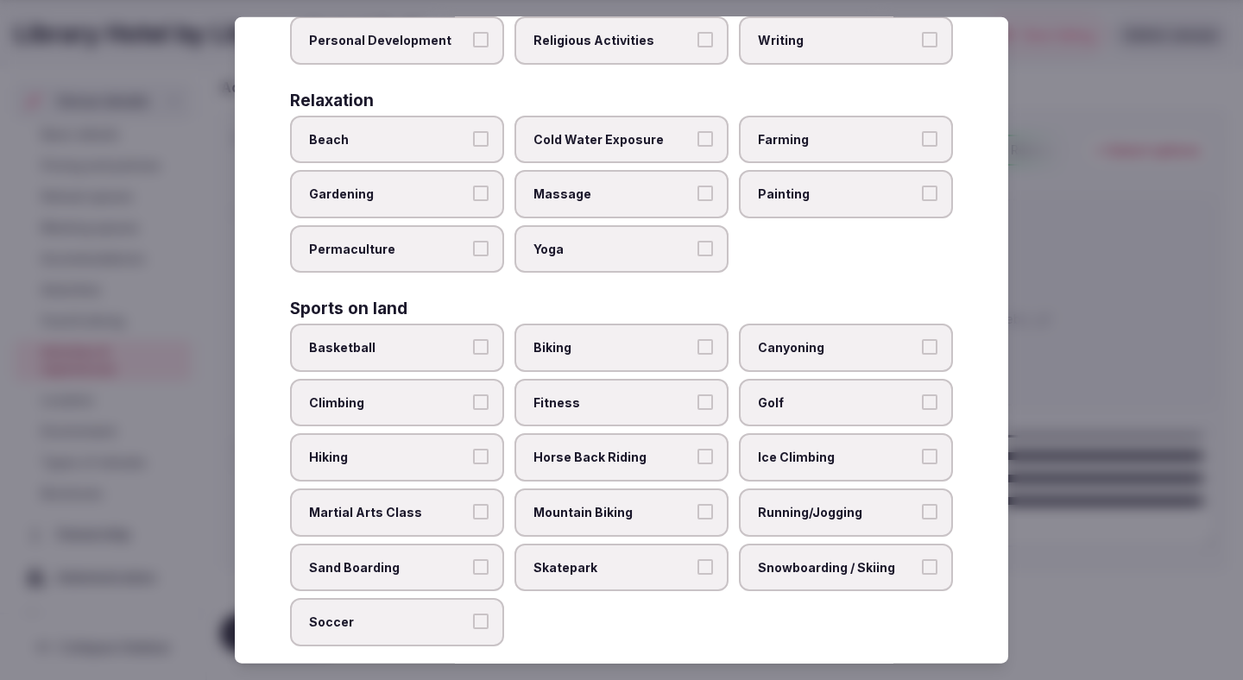
click at [787, 489] on label "Running/Jogging" at bounding box center [846, 513] width 214 height 48
click at [922, 504] on button "Running/Jogging" at bounding box center [930, 512] width 16 height 16
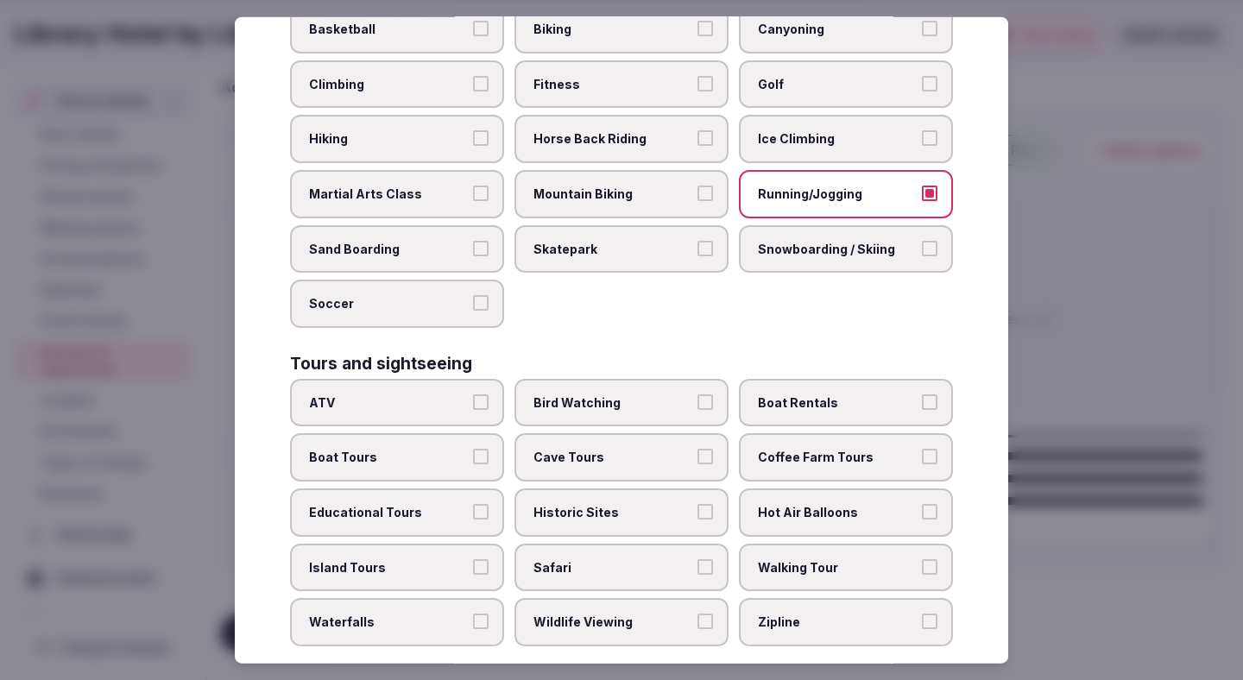
scroll to position [935, 0]
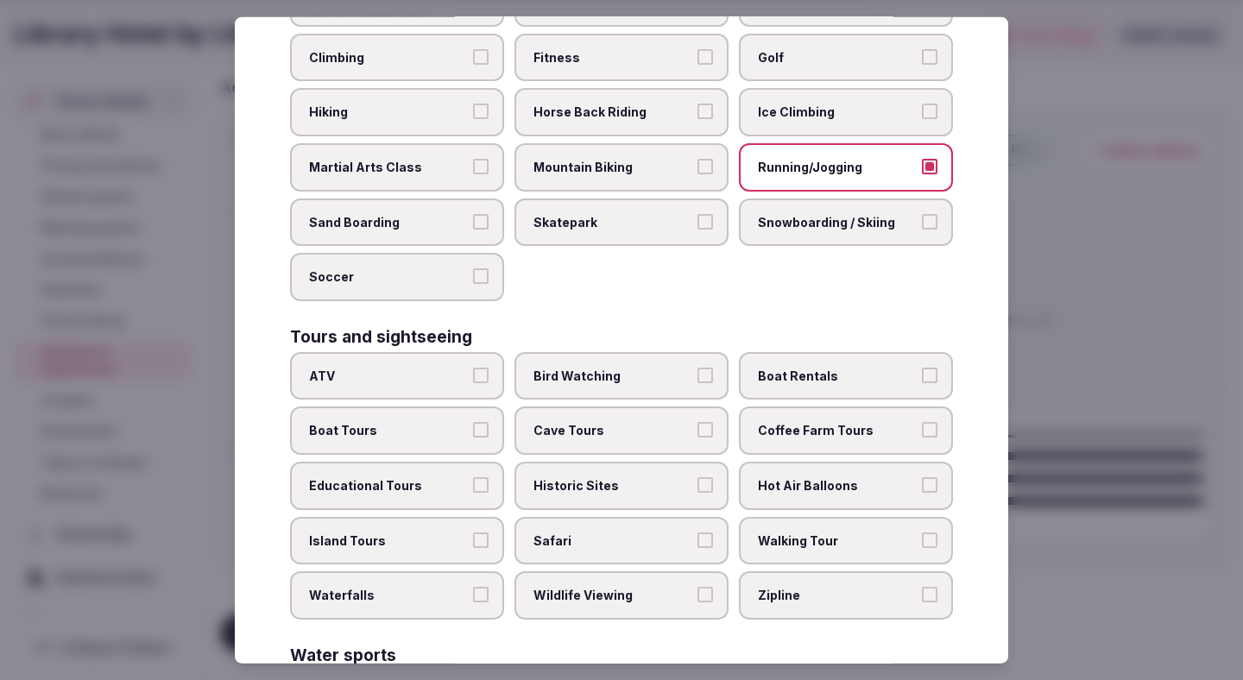
click at [782, 532] on span "Walking Tour" at bounding box center [837, 540] width 159 height 17
click at [922, 532] on button "Walking Tour" at bounding box center [930, 540] width 16 height 16
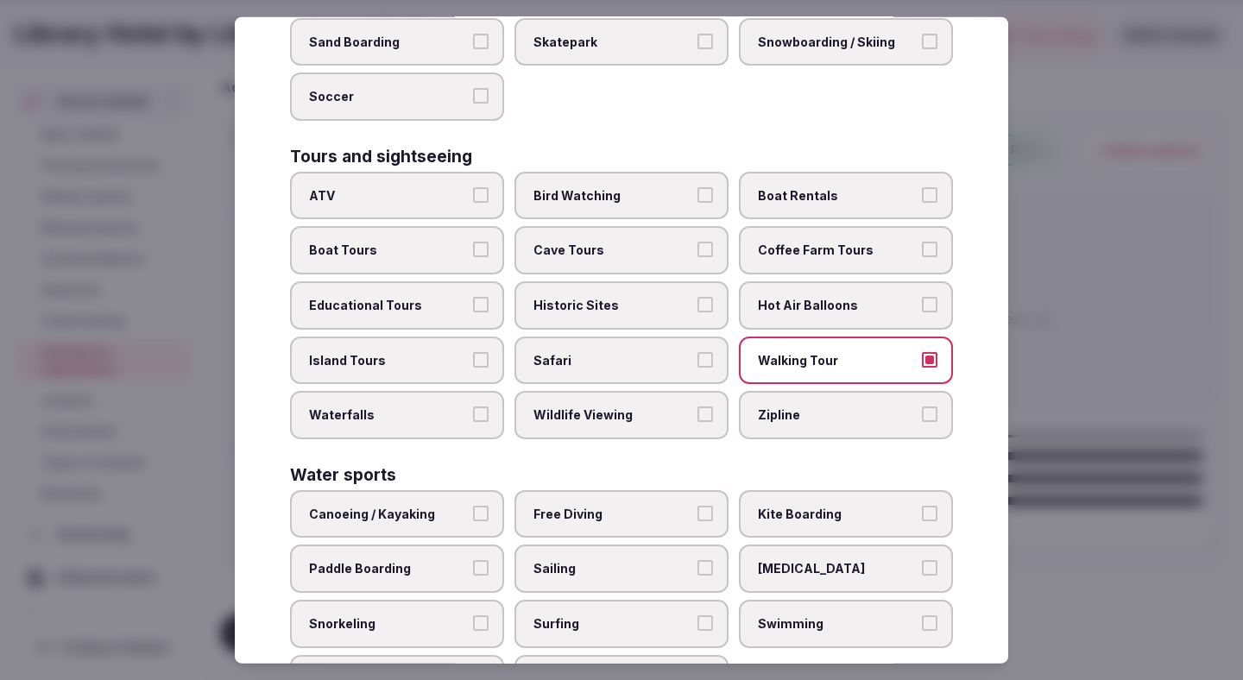
scroll to position [1179, 0]
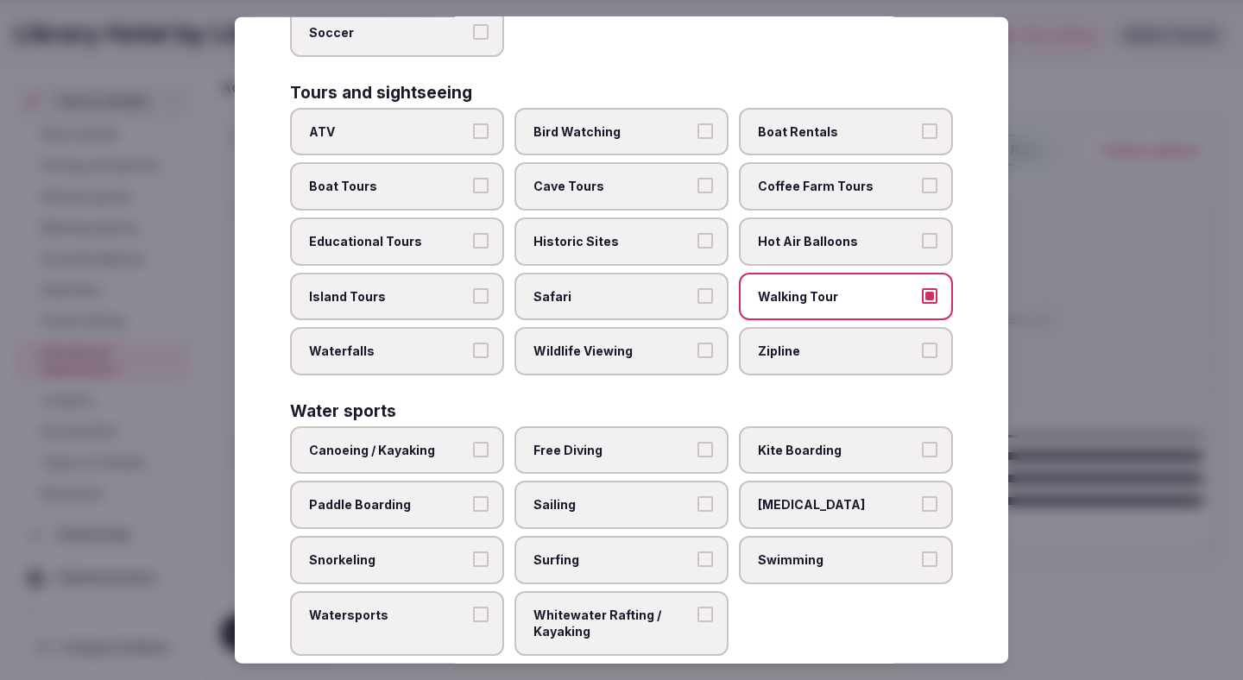
click at [1048, 409] on div at bounding box center [621, 340] width 1243 height 680
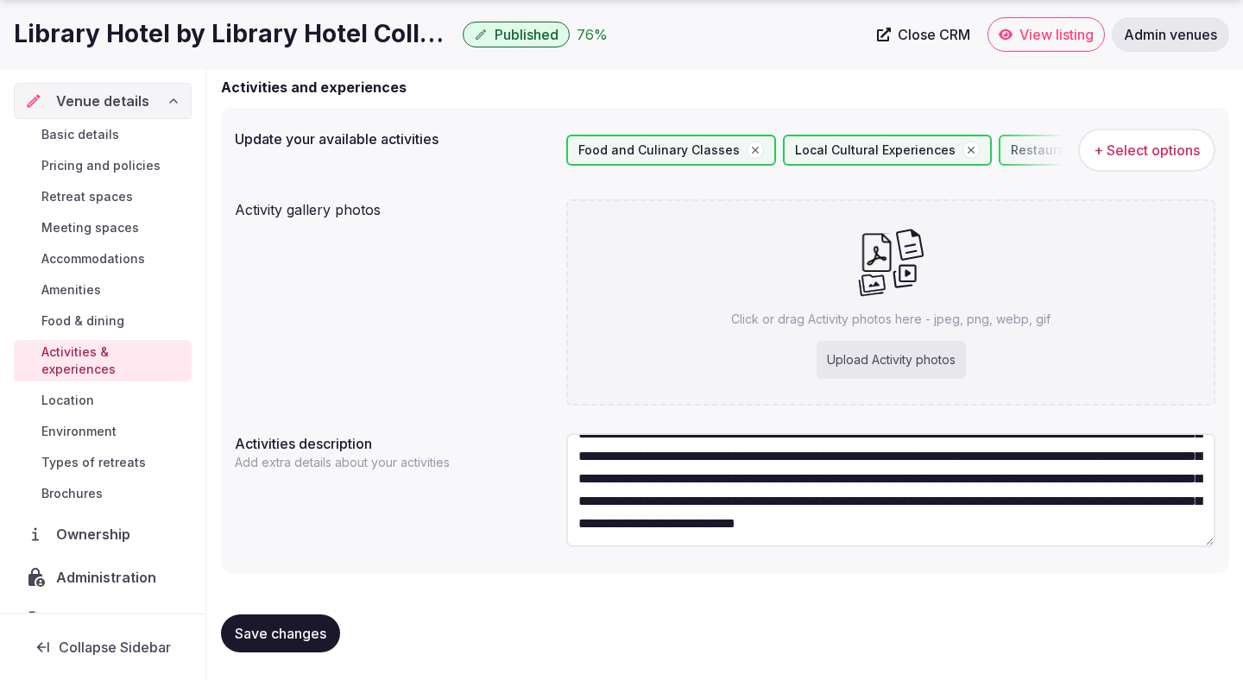
click at [297, 629] on span "Save changes" at bounding box center [281, 633] width 92 height 17
click at [81, 392] on span "Location" at bounding box center [67, 400] width 53 height 17
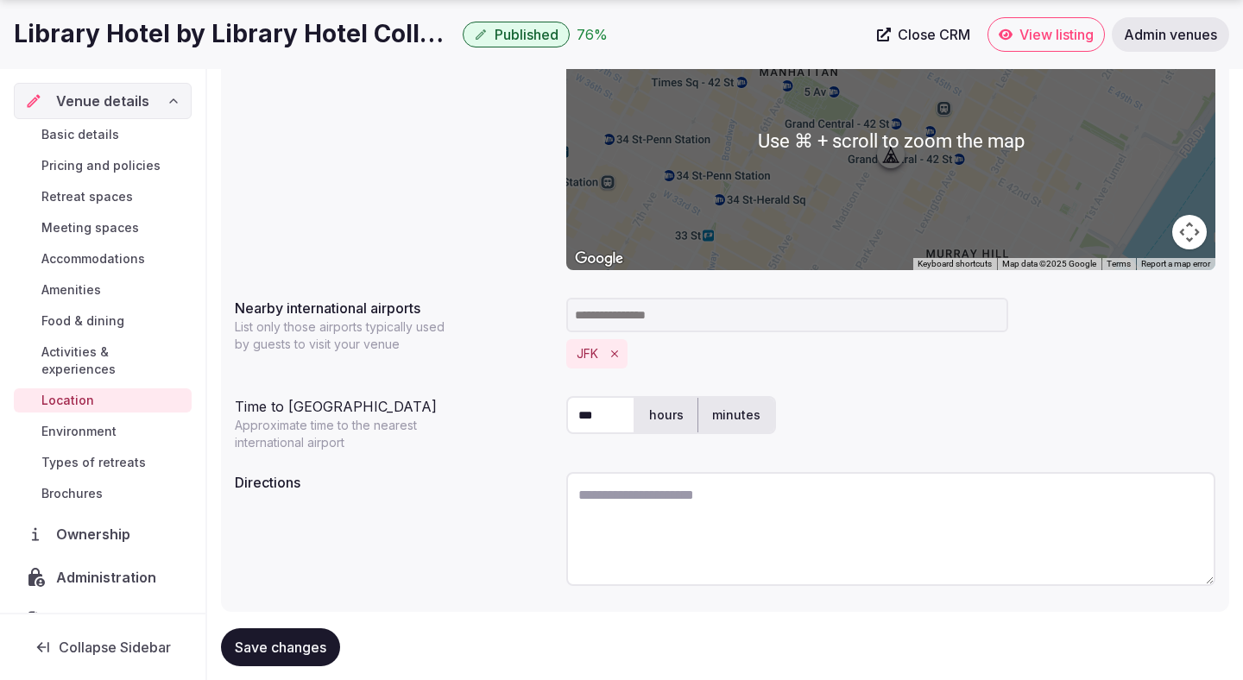
scroll to position [366, 0]
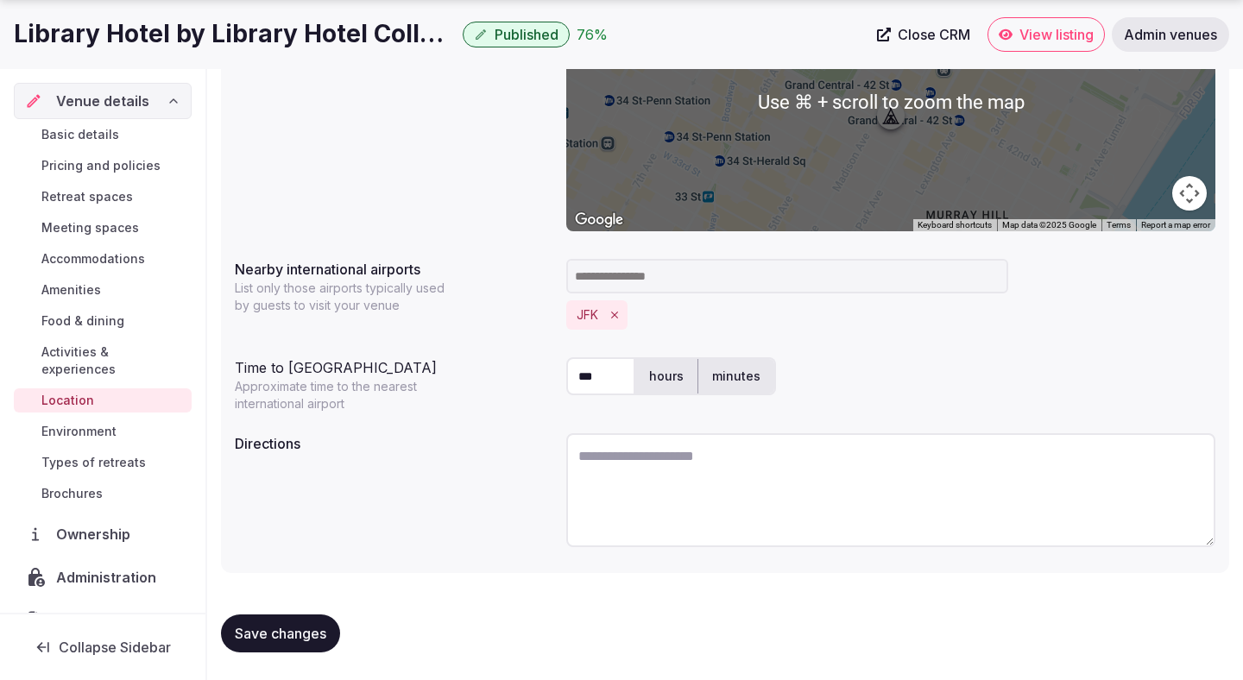
click at [623, 446] on textarea at bounding box center [890, 490] width 649 height 114
paste textarea "**********"
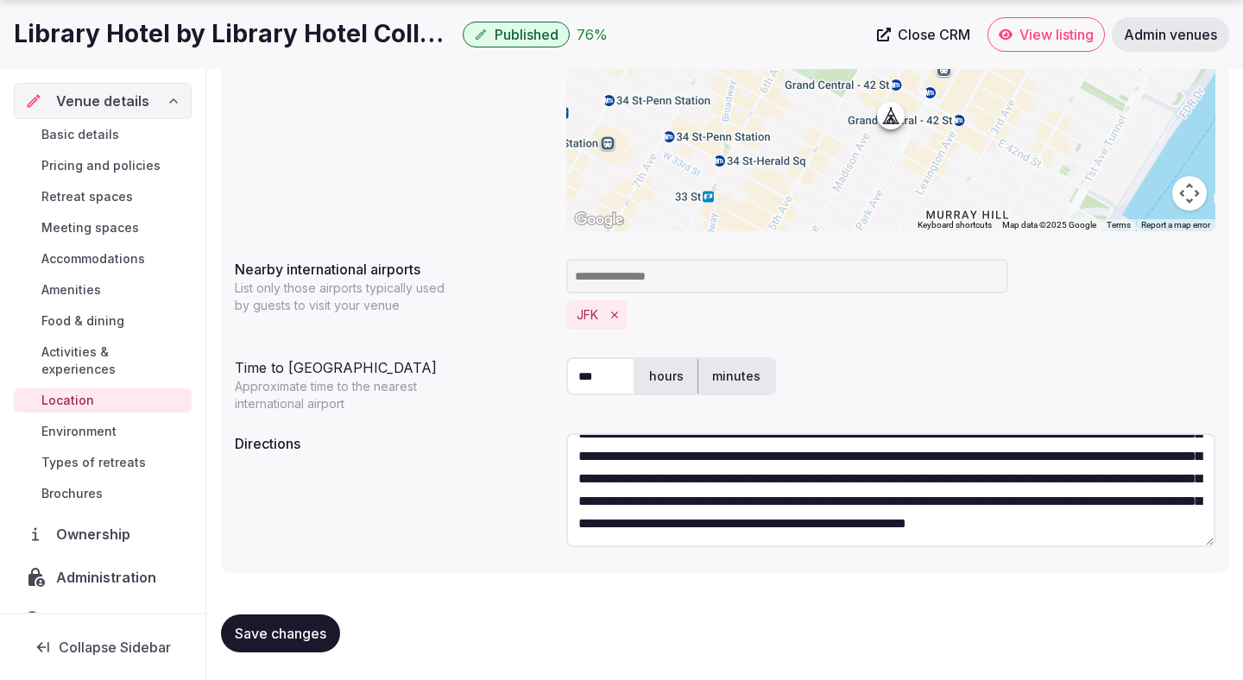
scroll to position [0, 0]
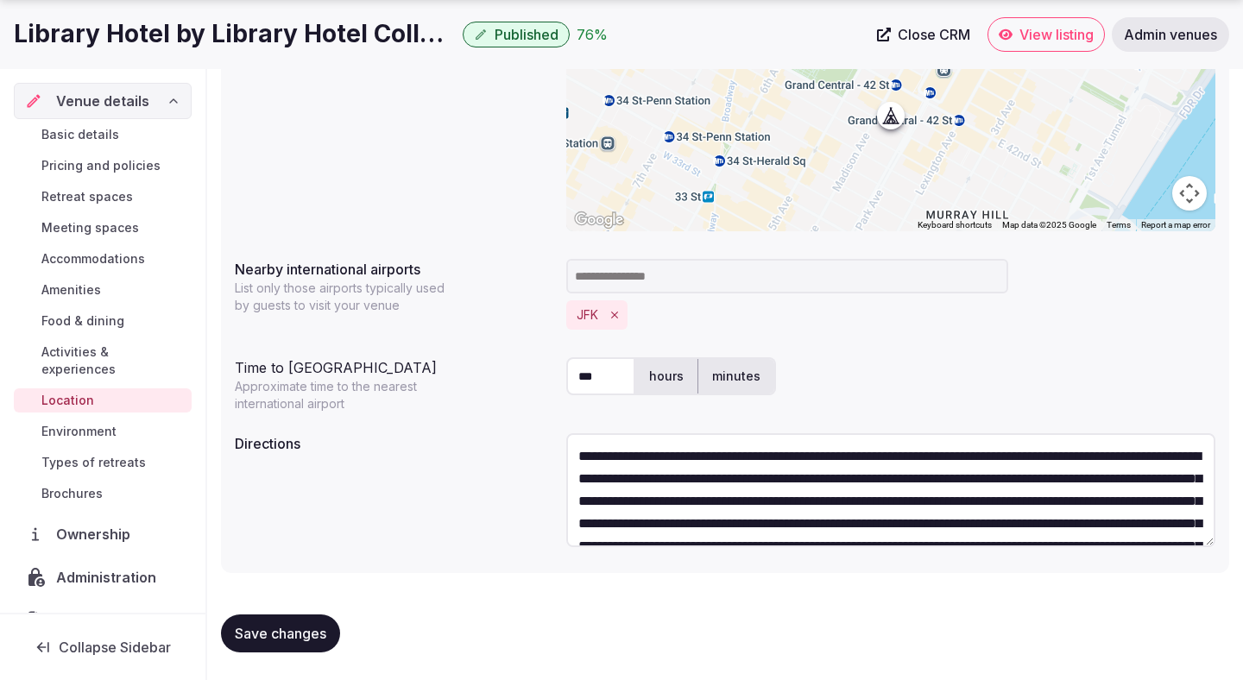
type textarea "**********"
click at [599, 376] on input "***" at bounding box center [600, 376] width 69 height 38
click at [658, 279] on input at bounding box center [787, 276] width 442 height 35
type input "*"
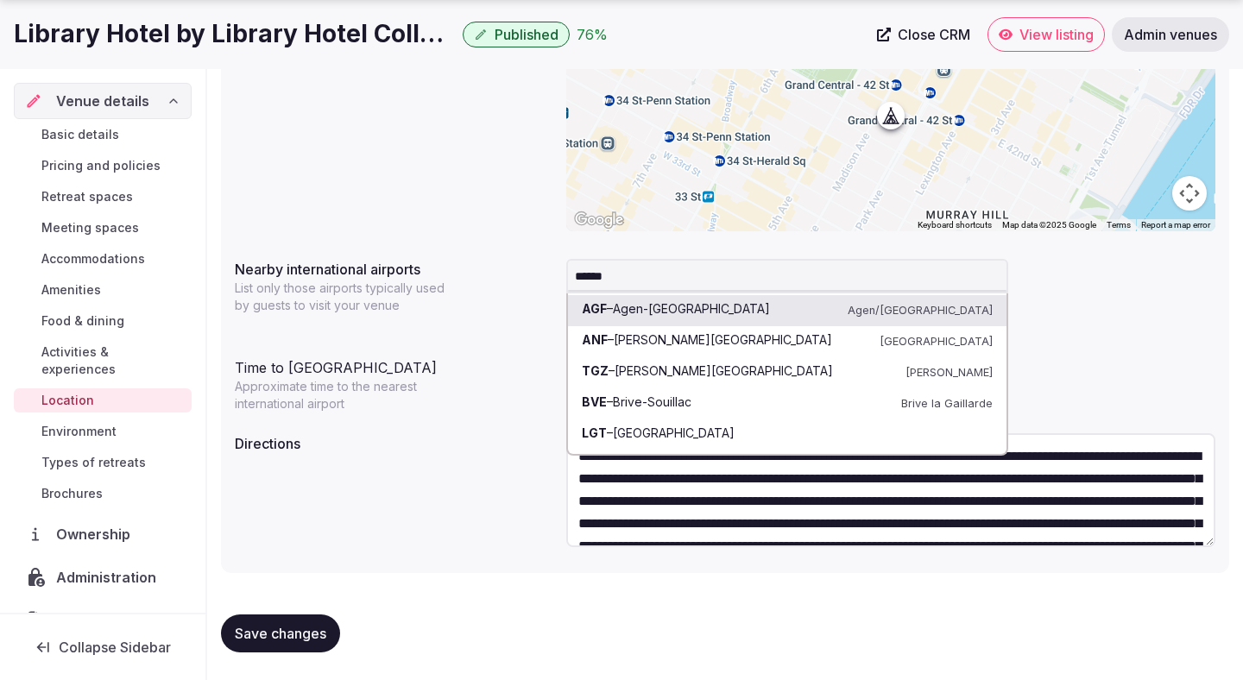
type input "*******"
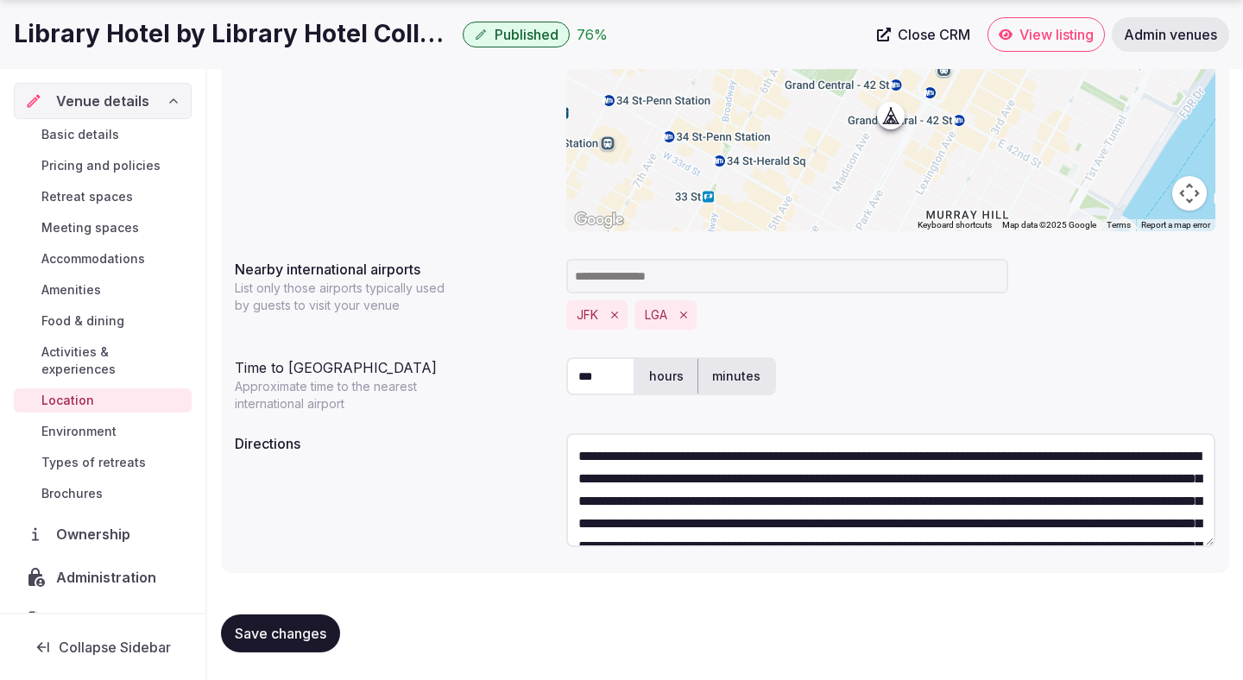
click at [315, 632] on span "Save changes" at bounding box center [281, 633] width 92 height 17
click at [107, 423] on span "Environment" at bounding box center [78, 431] width 75 height 17
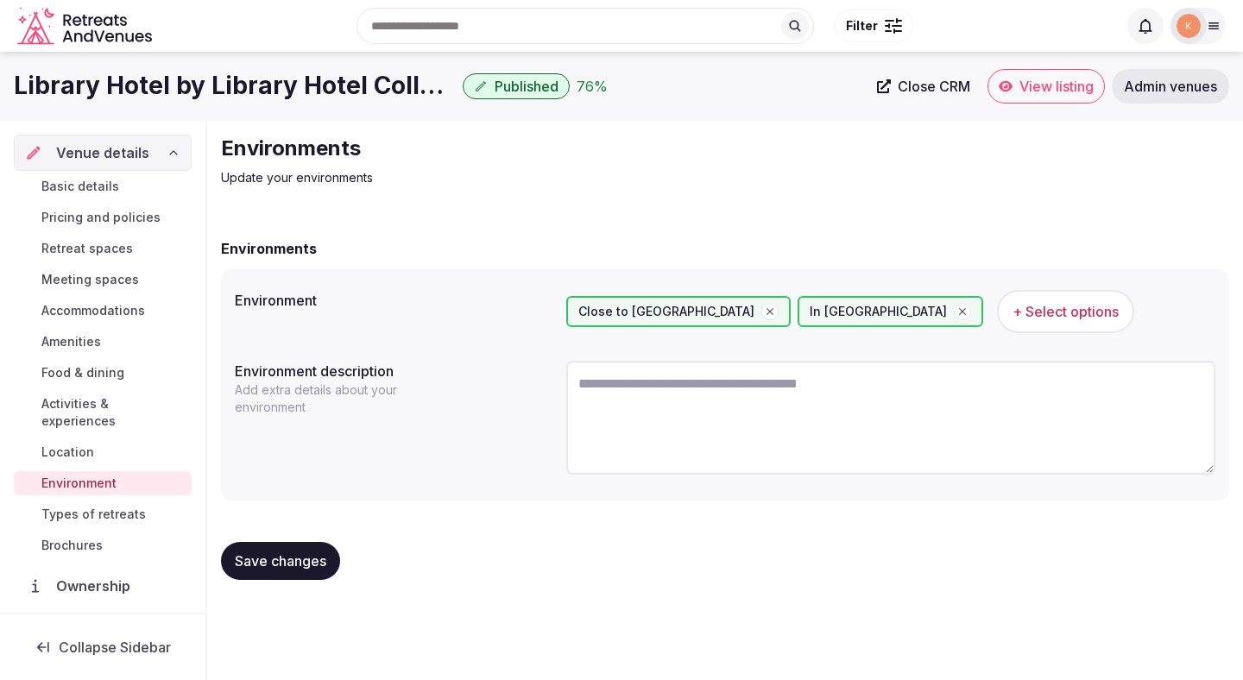
click at [641, 408] on textarea at bounding box center [890, 418] width 649 height 114
paste textarea "**********"
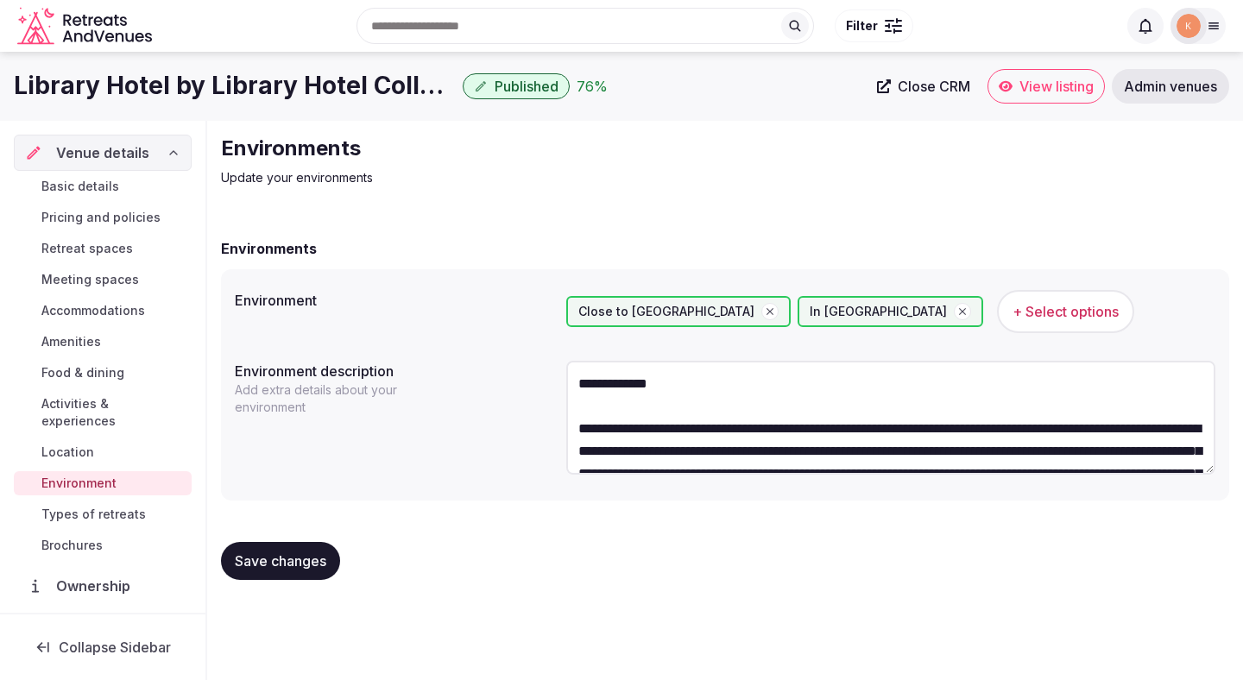
scroll to position [121, 0]
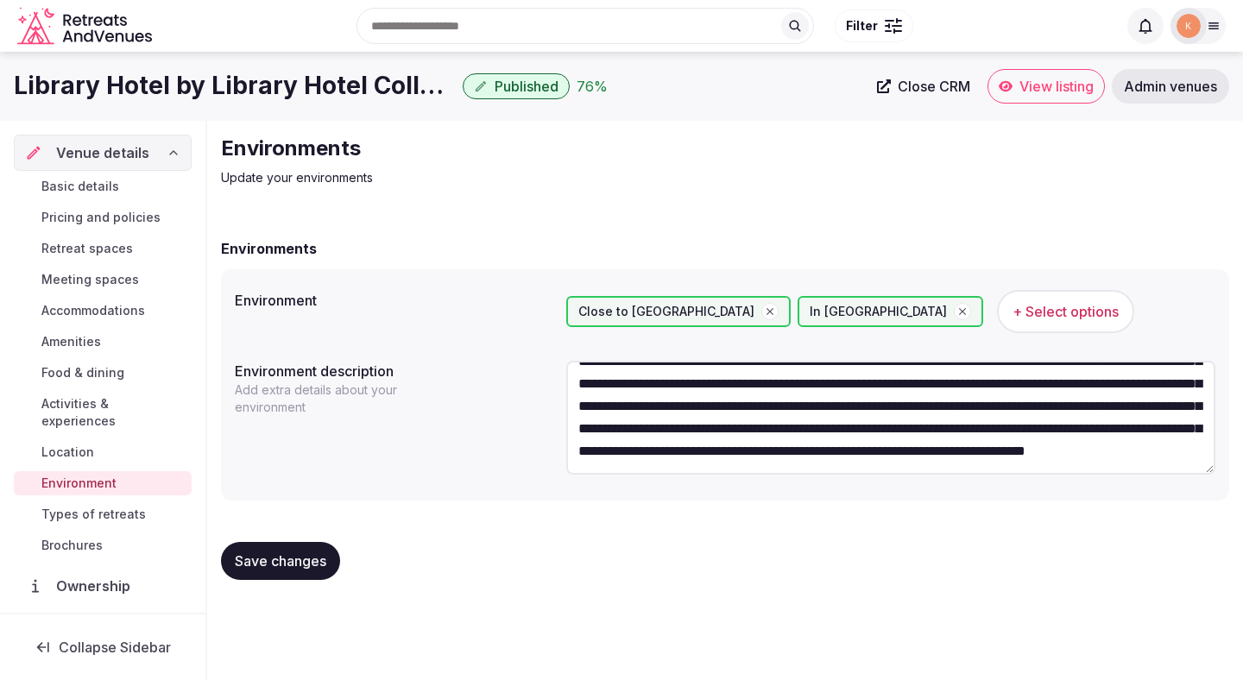
type textarea "**********"
click at [302, 577] on button "Save changes" at bounding box center [280, 561] width 119 height 38
click at [245, 560] on span "Save changes" at bounding box center [281, 561] width 92 height 17
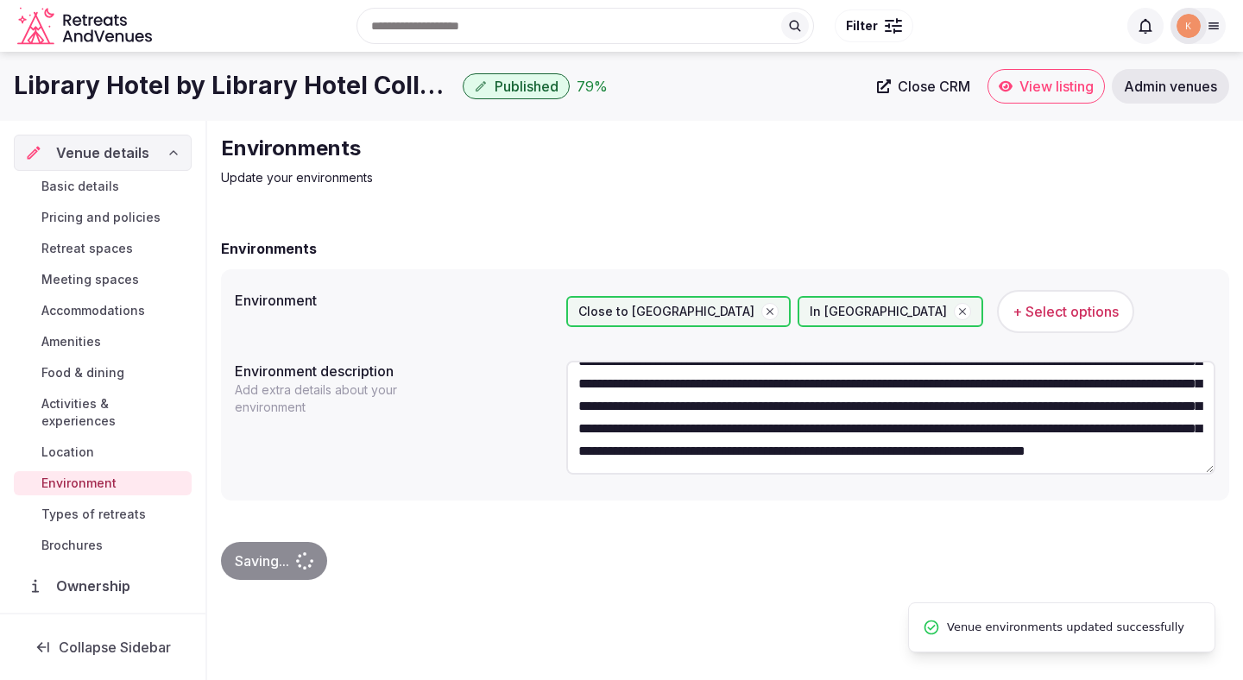
click at [122, 506] on span "Types of retreats" at bounding box center [93, 514] width 104 height 17
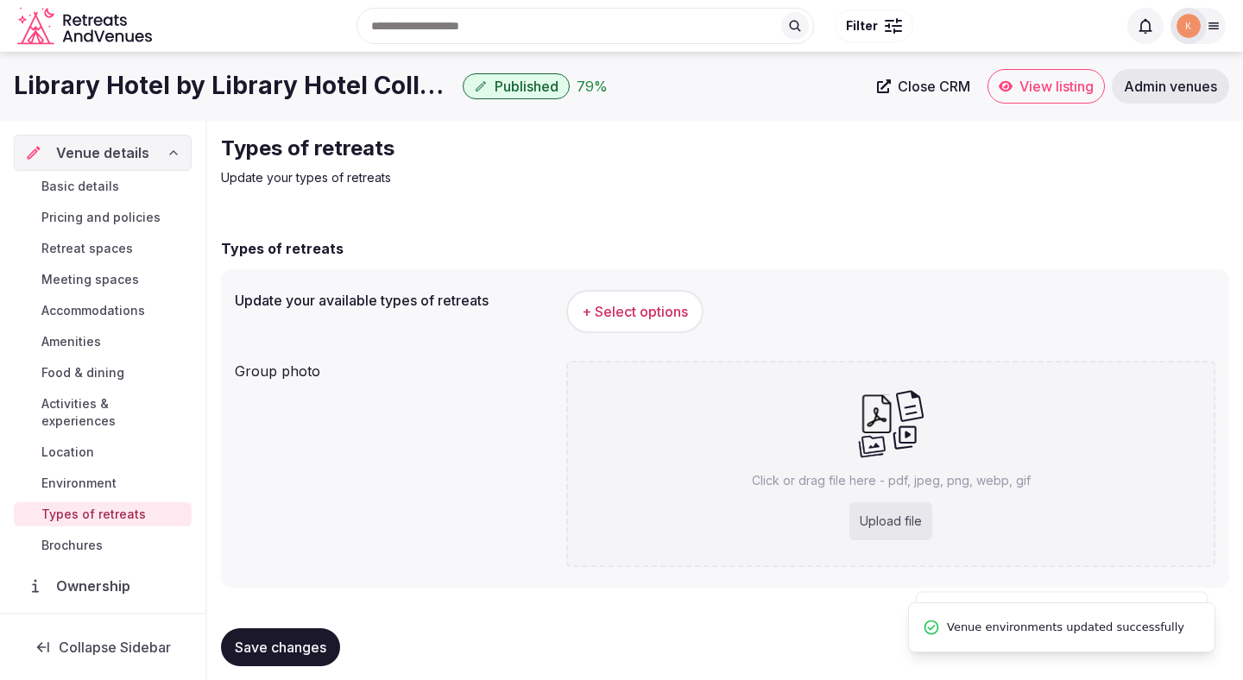
click at [635, 317] on span "+ Select options" at bounding box center [635, 311] width 106 height 19
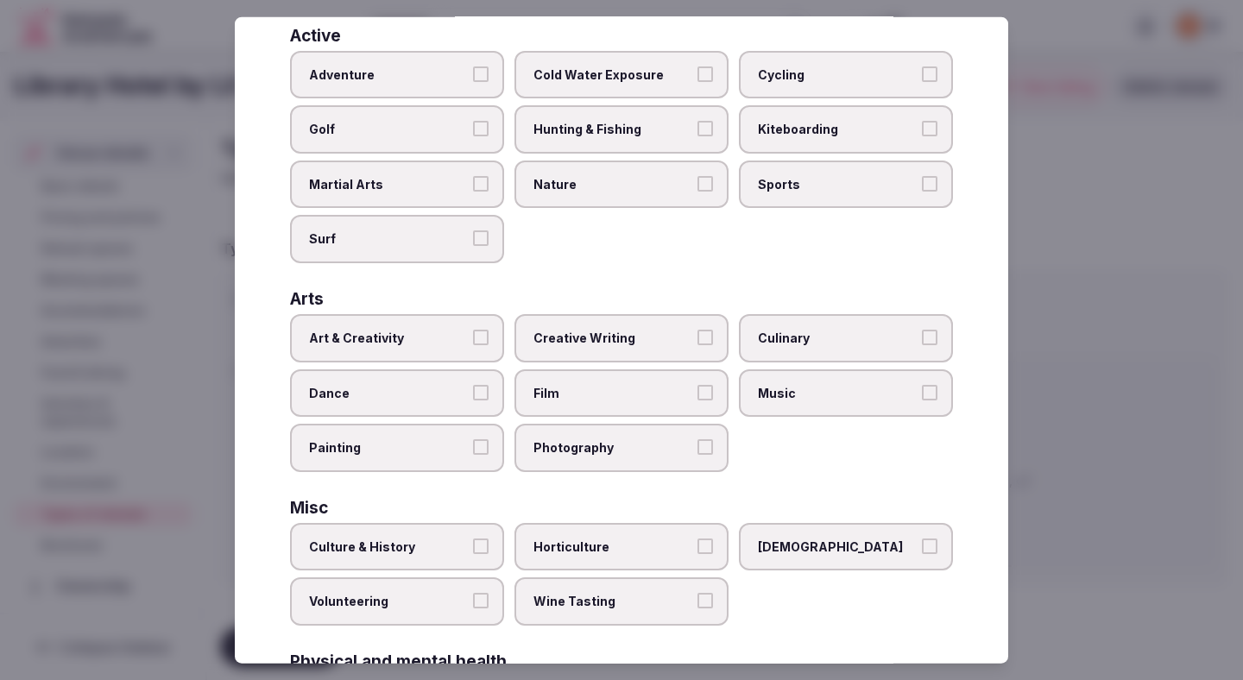
scroll to position [133, 0]
click at [432, 348] on label "Art & Creativity" at bounding box center [397, 337] width 214 height 48
click at [473, 344] on button "Art & Creativity" at bounding box center [481, 336] width 16 height 16
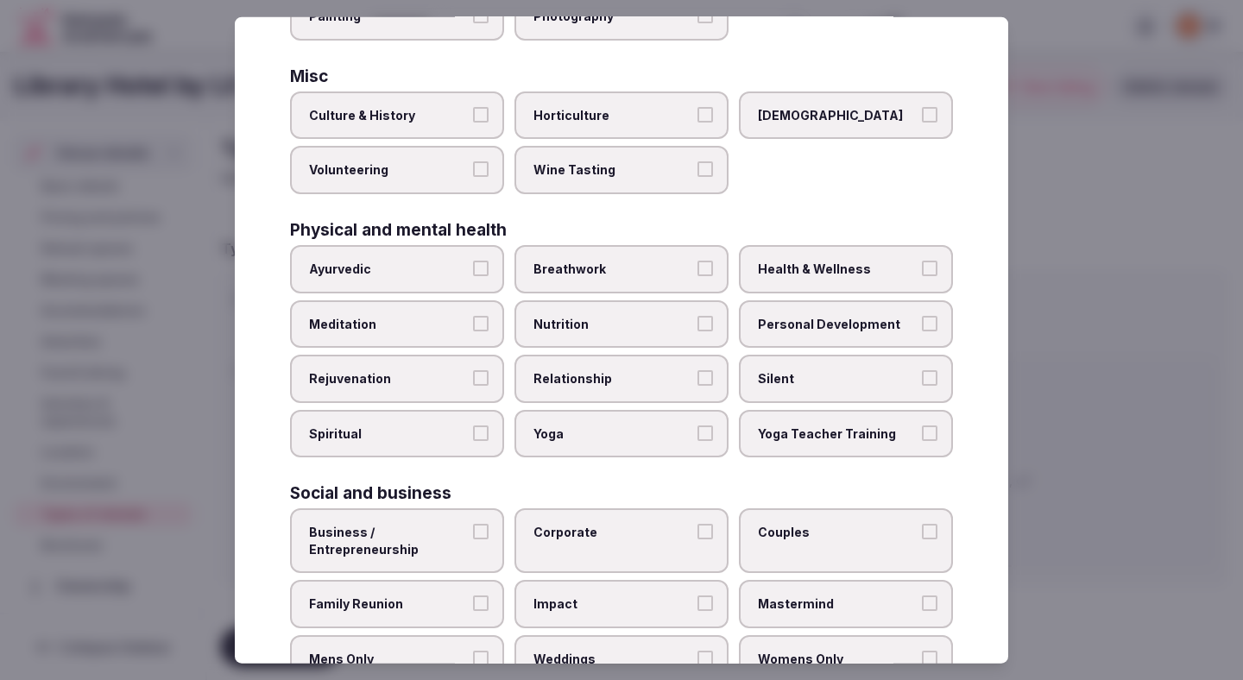
scroll to position [579, 0]
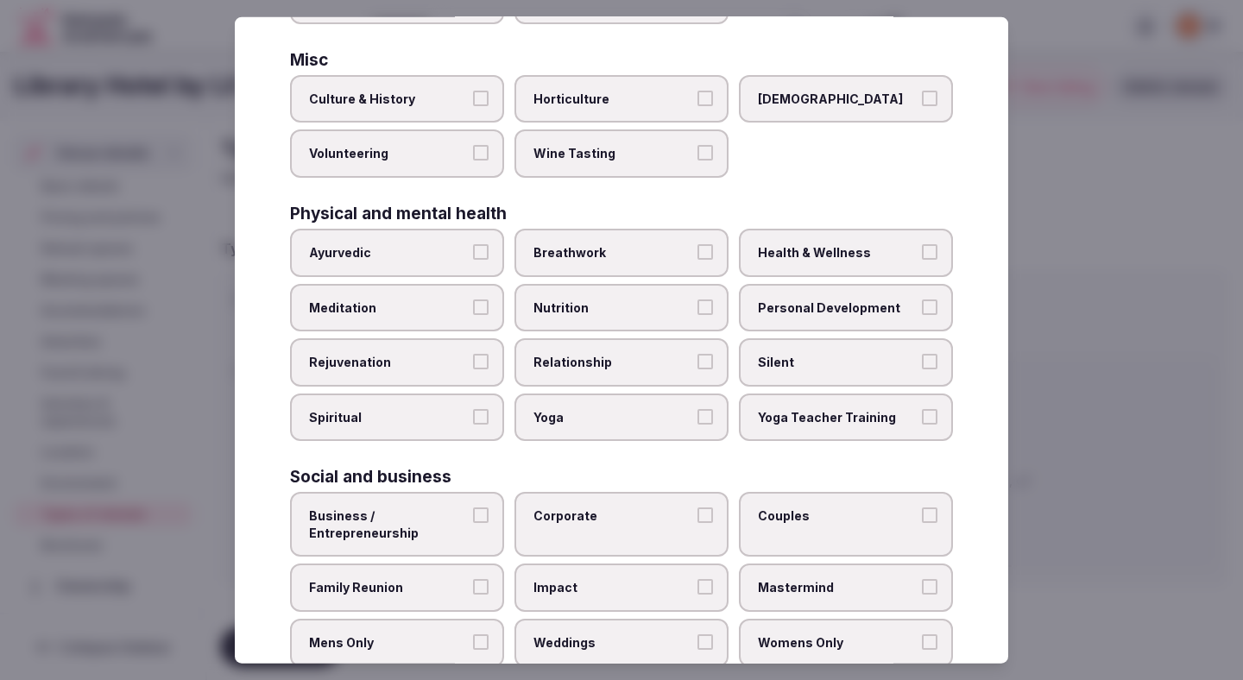
click at [466, 516] on span "Business / Entrepreneurship" at bounding box center [388, 525] width 159 height 34
click at [473, 516] on button "Business / Entrepreneurship" at bounding box center [481, 516] width 16 height 16
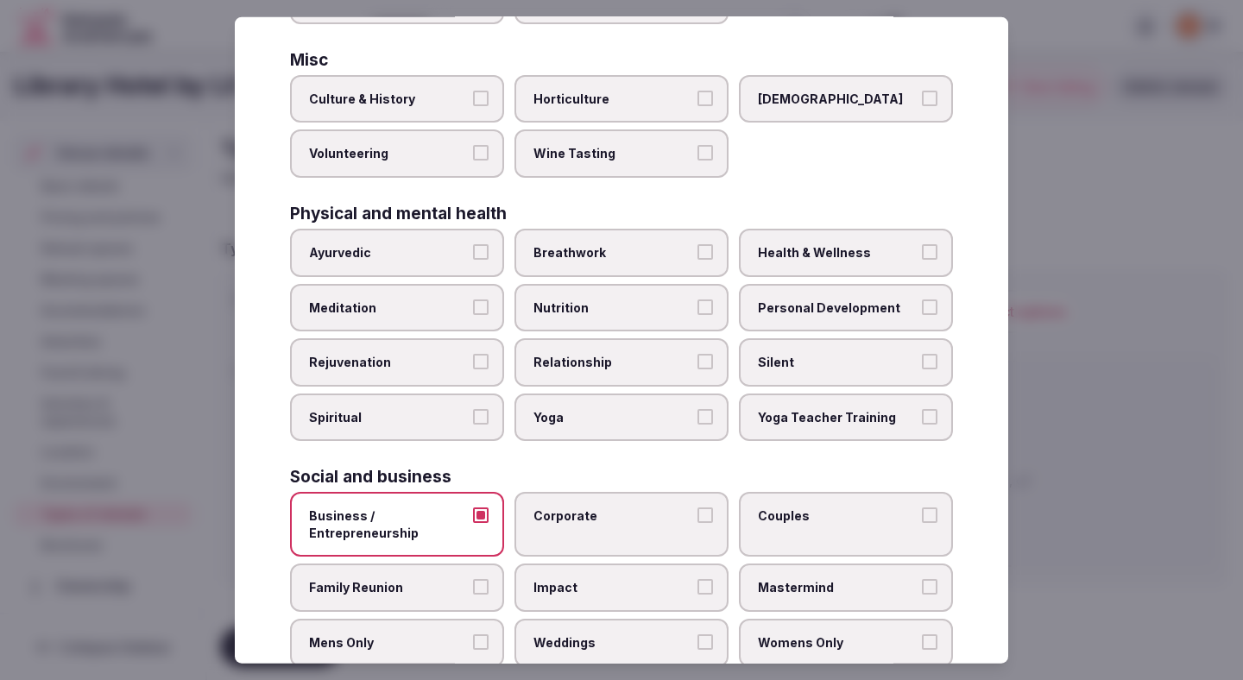
click at [581, 516] on span "Corporate" at bounding box center [613, 516] width 159 height 17
click at [698, 516] on button "Corporate" at bounding box center [706, 516] width 16 height 16
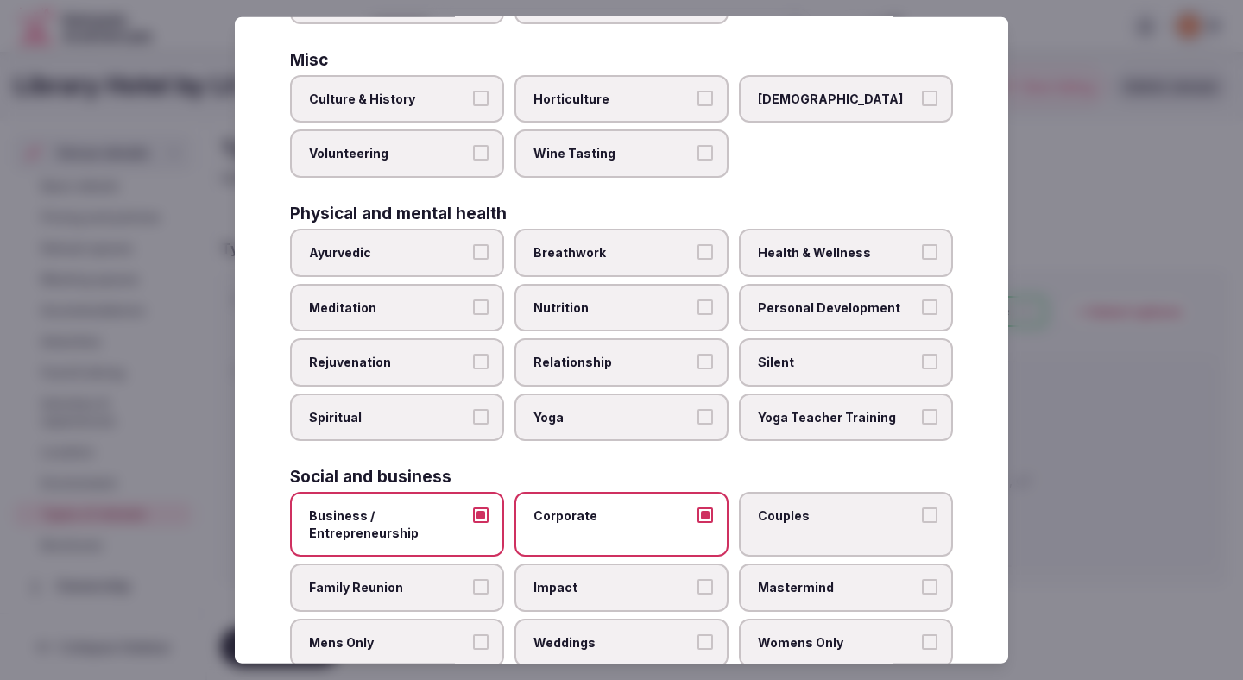
click at [741, 540] on label "Couples" at bounding box center [846, 524] width 214 height 65
click at [922, 523] on button "Couples" at bounding box center [930, 516] width 16 height 16
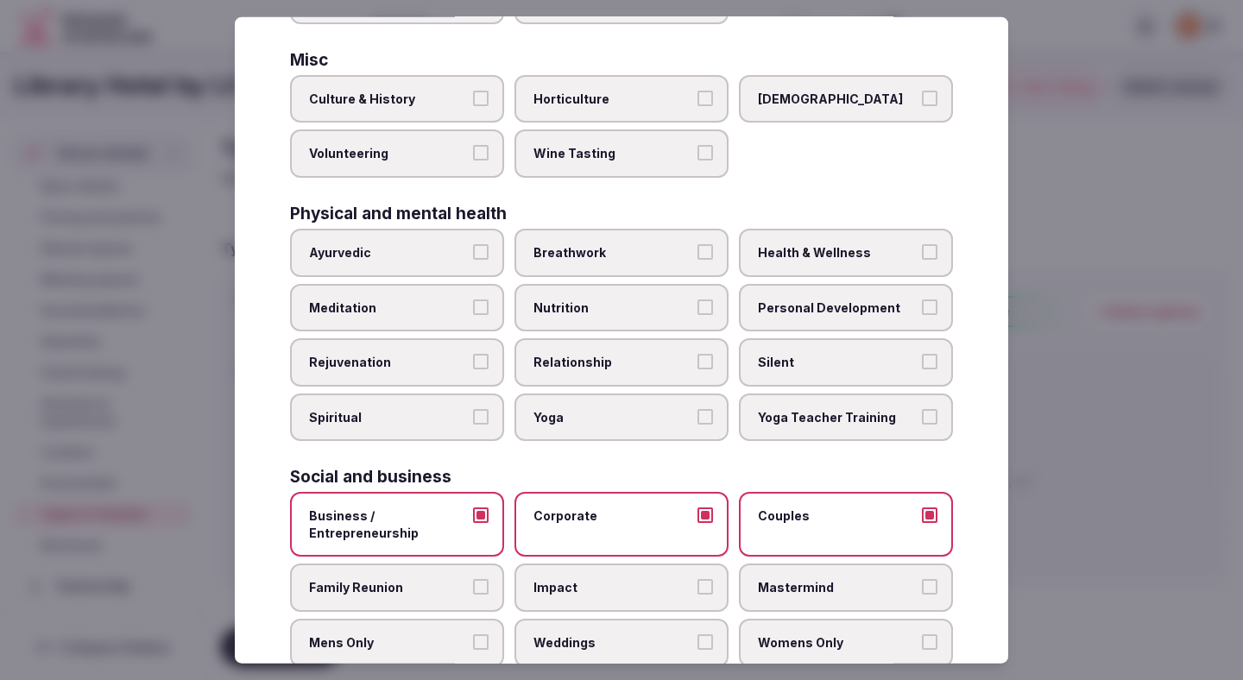
click at [414, 600] on label "Family Reunion" at bounding box center [397, 588] width 214 height 48
click at [473, 595] on button "Family Reunion" at bounding box center [481, 587] width 16 height 16
click at [823, 604] on label "Mastermind" at bounding box center [846, 588] width 214 height 48
click at [922, 595] on button "Mastermind" at bounding box center [930, 587] width 16 height 16
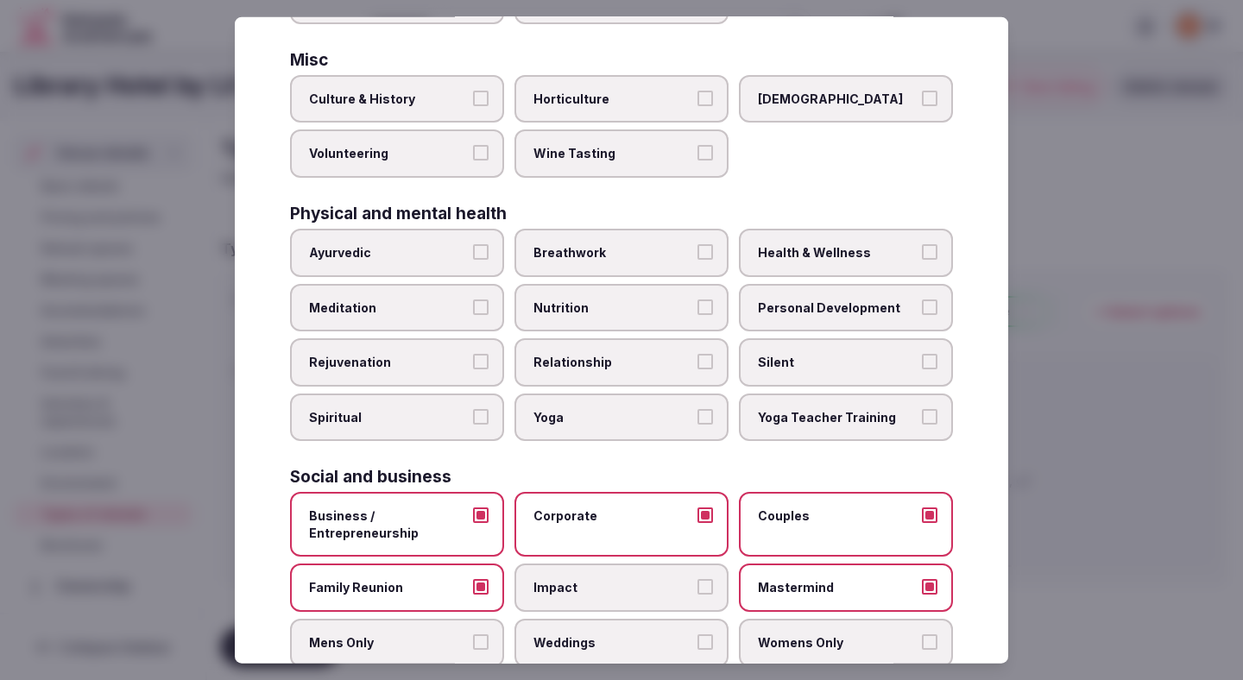
scroll to position [624, 0]
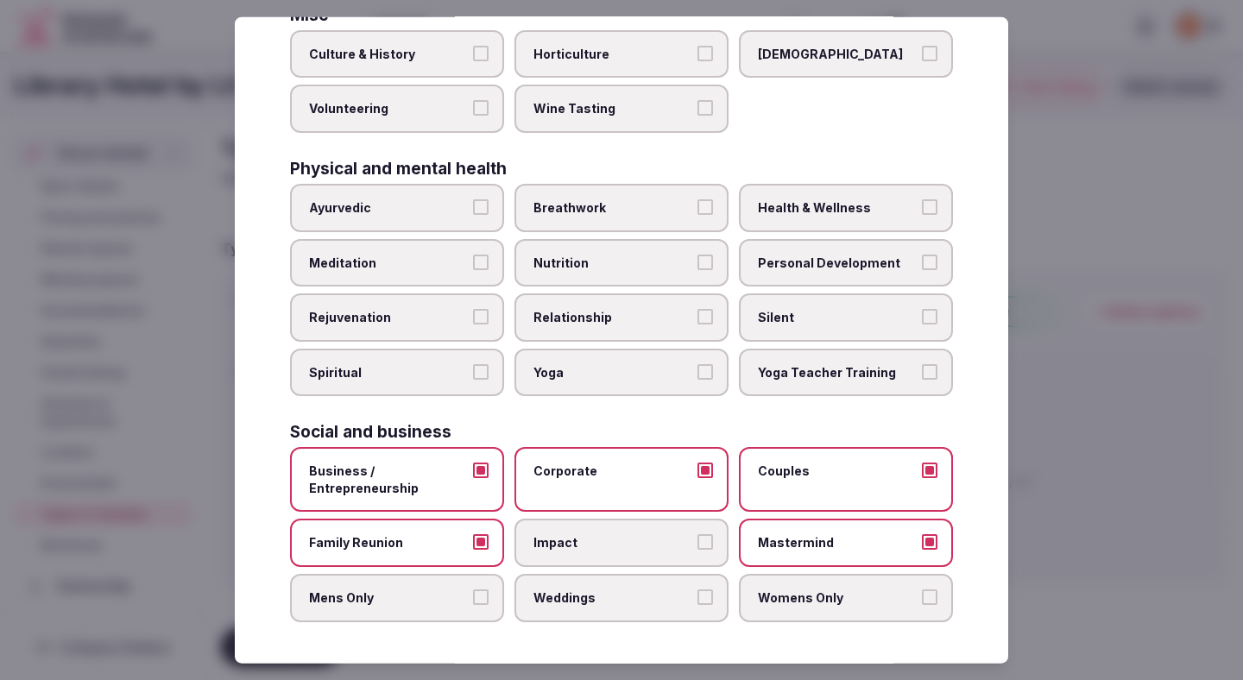
click at [799, 585] on label "Womens Only" at bounding box center [846, 598] width 214 height 48
click at [922, 590] on button "Womens Only" at bounding box center [930, 598] width 16 height 16
click at [663, 588] on label "Weddings" at bounding box center [622, 598] width 214 height 48
click at [698, 590] on button "Weddings" at bounding box center [706, 598] width 16 height 16
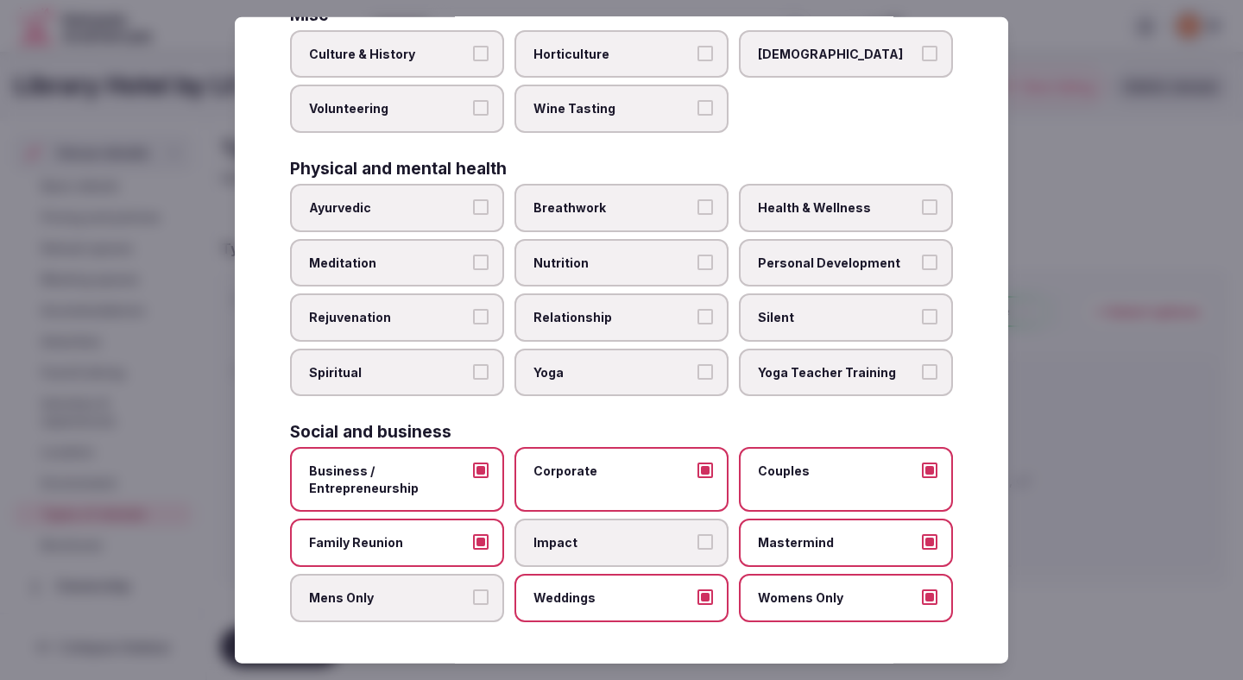
click at [437, 582] on label "Mens Only" at bounding box center [397, 598] width 214 height 48
click at [473, 590] on button "Mens Only" at bounding box center [481, 598] width 16 height 16
click at [1097, 532] on div at bounding box center [621, 340] width 1243 height 680
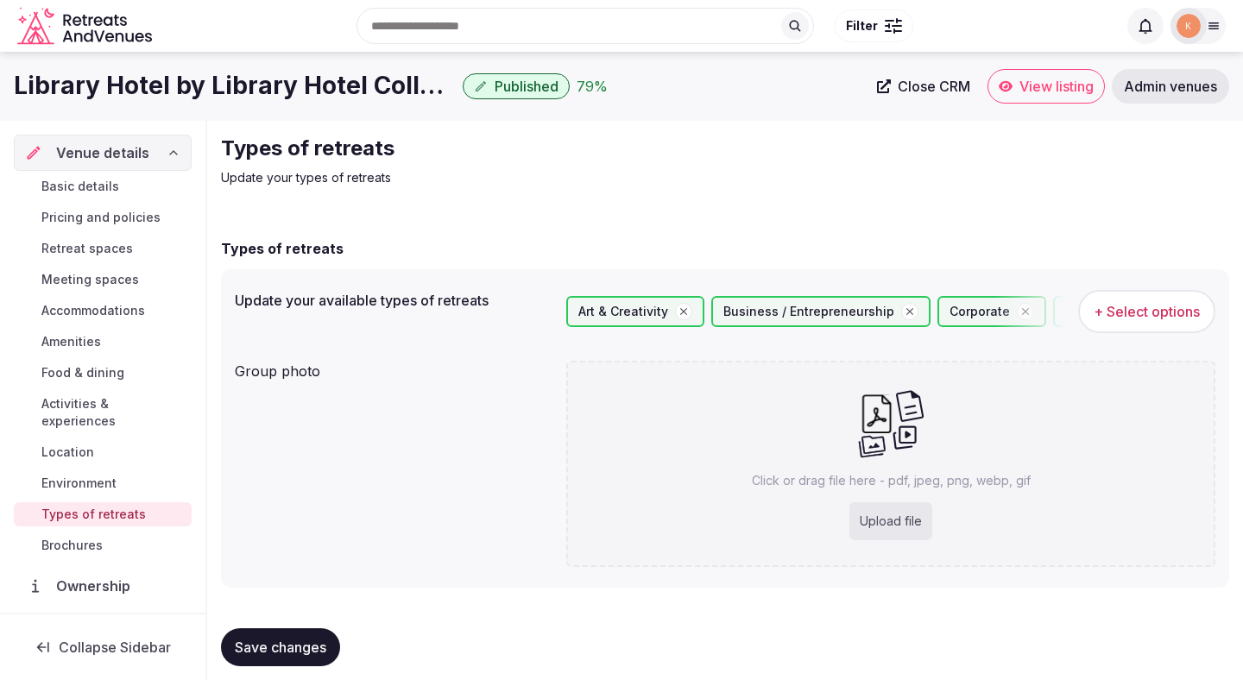
scroll to position [15, 0]
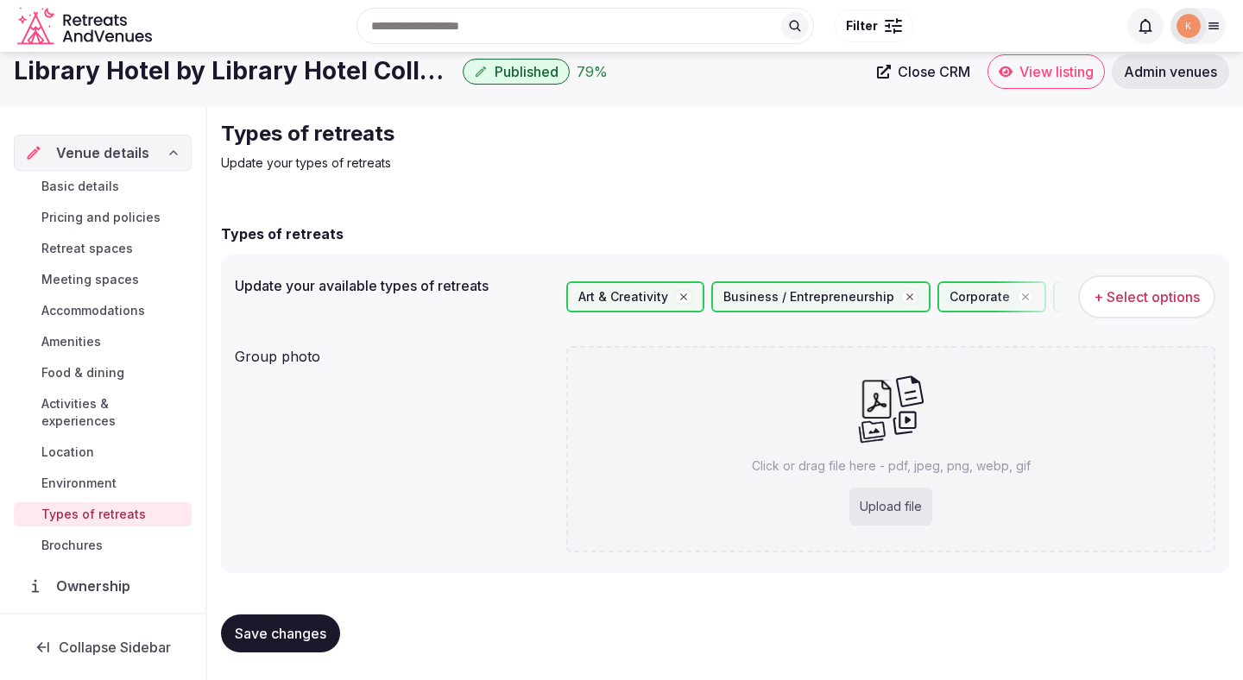
click at [273, 636] on span "Save changes" at bounding box center [281, 633] width 92 height 17
click at [894, 499] on div "Upload file" at bounding box center [891, 507] width 83 height 38
type input "**********"
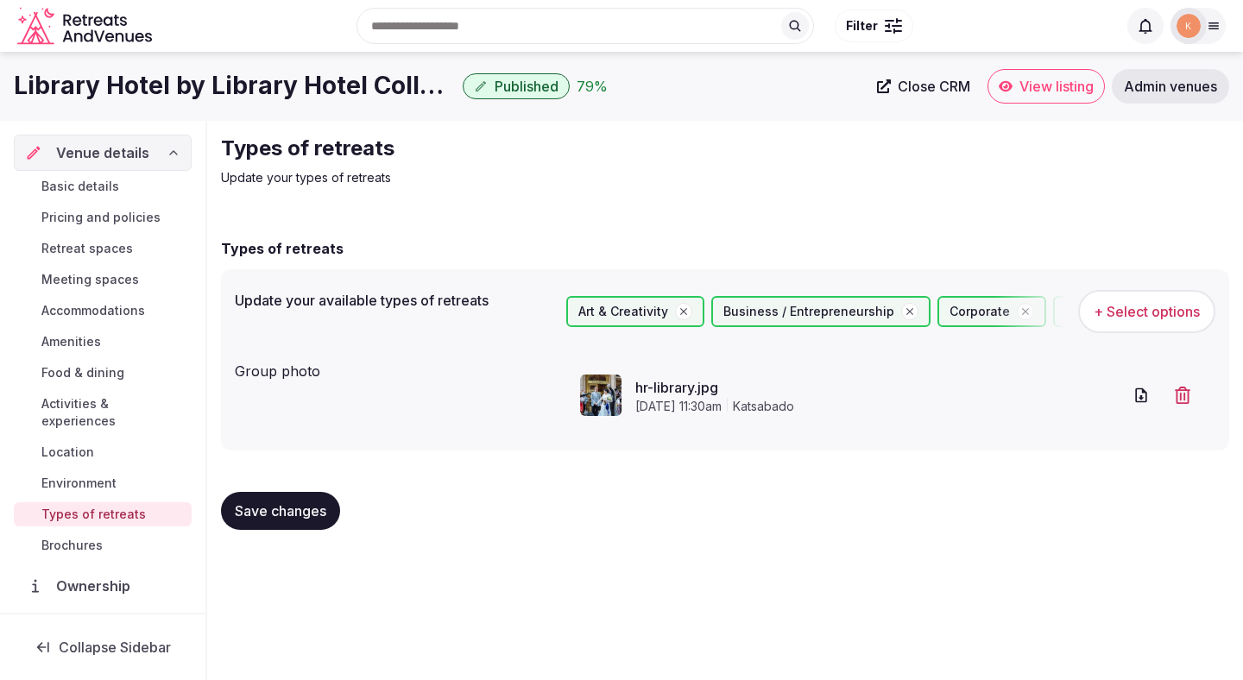
click at [281, 510] on span "Save changes" at bounding box center [281, 511] width 92 height 17
click at [133, 402] on span "Activities & experiences" at bounding box center [112, 412] width 143 height 35
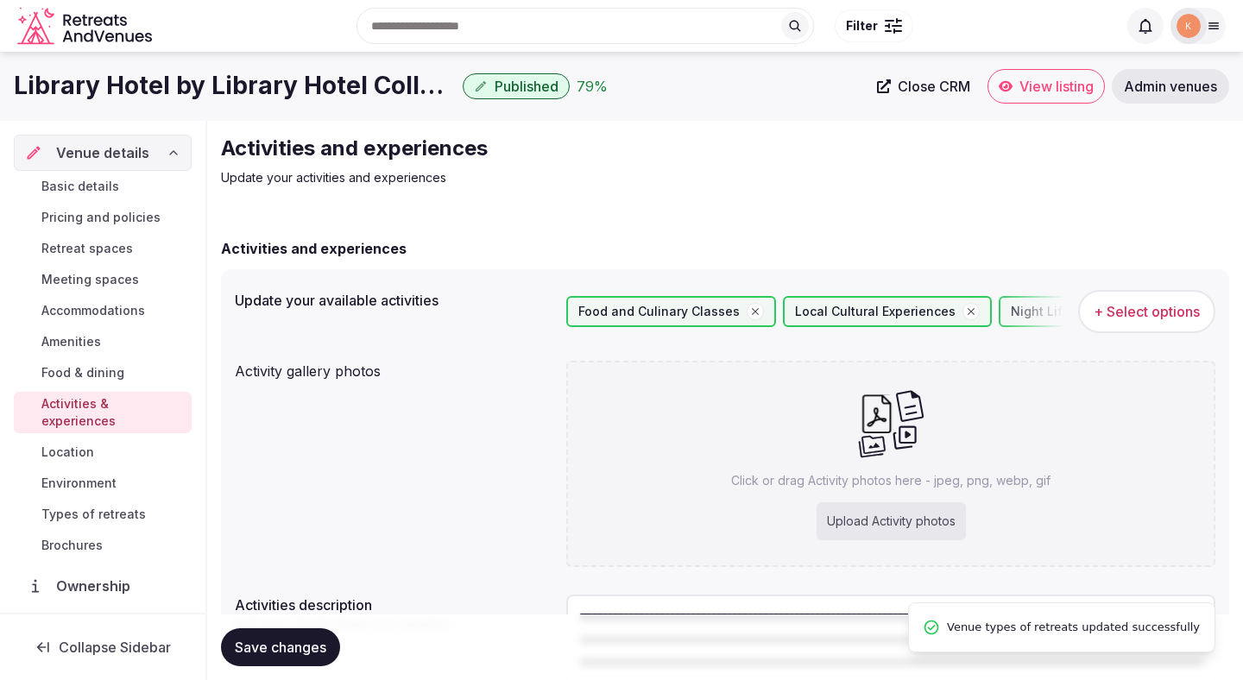
click at [919, 515] on div "Upload Activity photos" at bounding box center [891, 522] width 149 height 38
type input "**********"
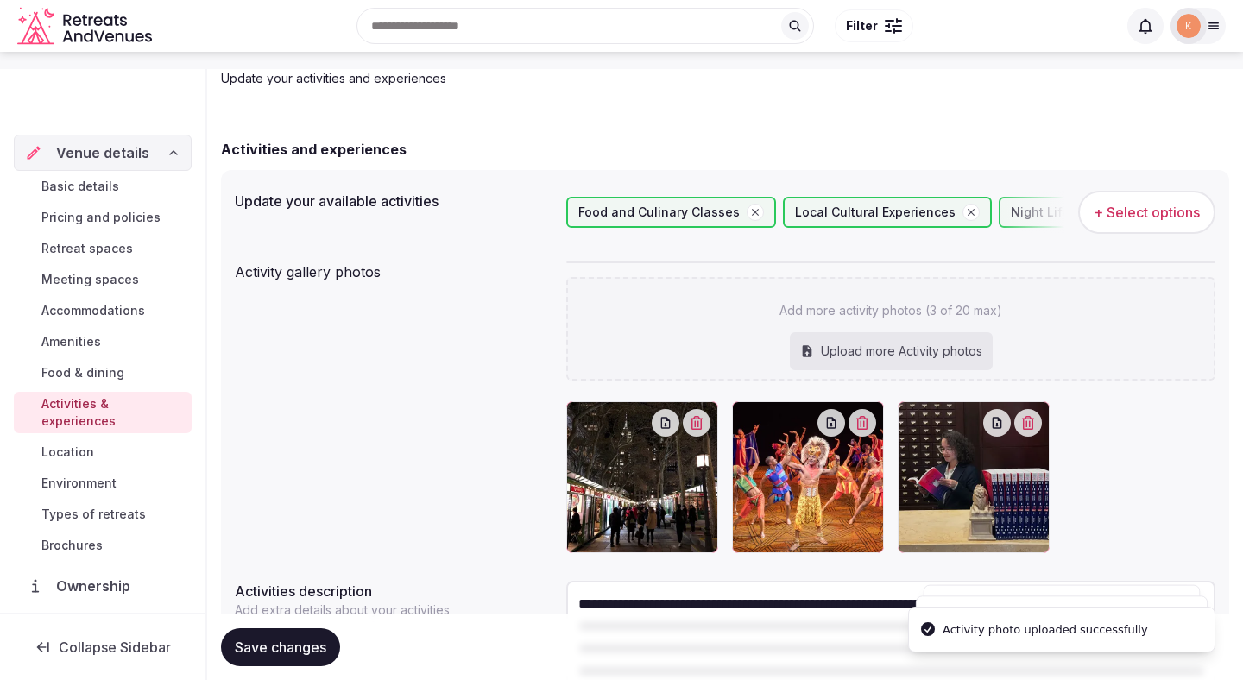
scroll to position [188, 0]
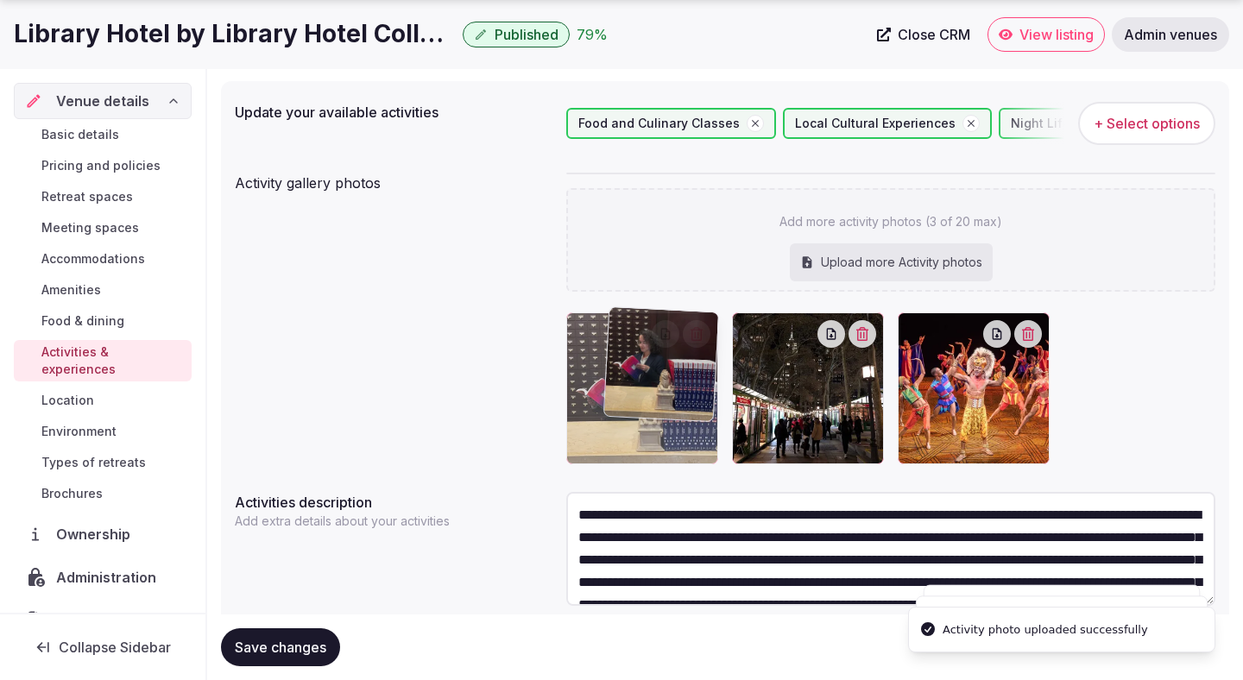
drag, startPoint x: 945, startPoint y: 445, endPoint x: 653, endPoint y: 441, distance: 292.7
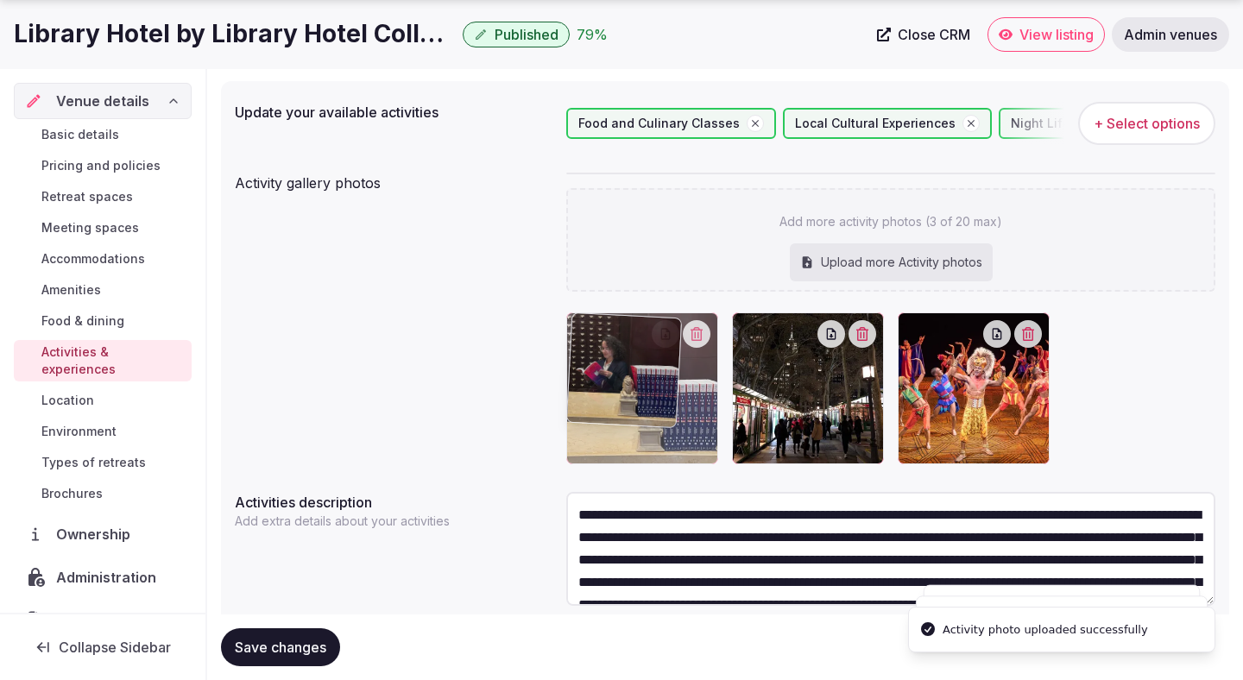
click at [653, 441] on body "Search Popular Destinations Toscana, Italy Riviera Maya, Mexico Indonesia, Bali…" at bounding box center [621, 275] width 1243 height 927
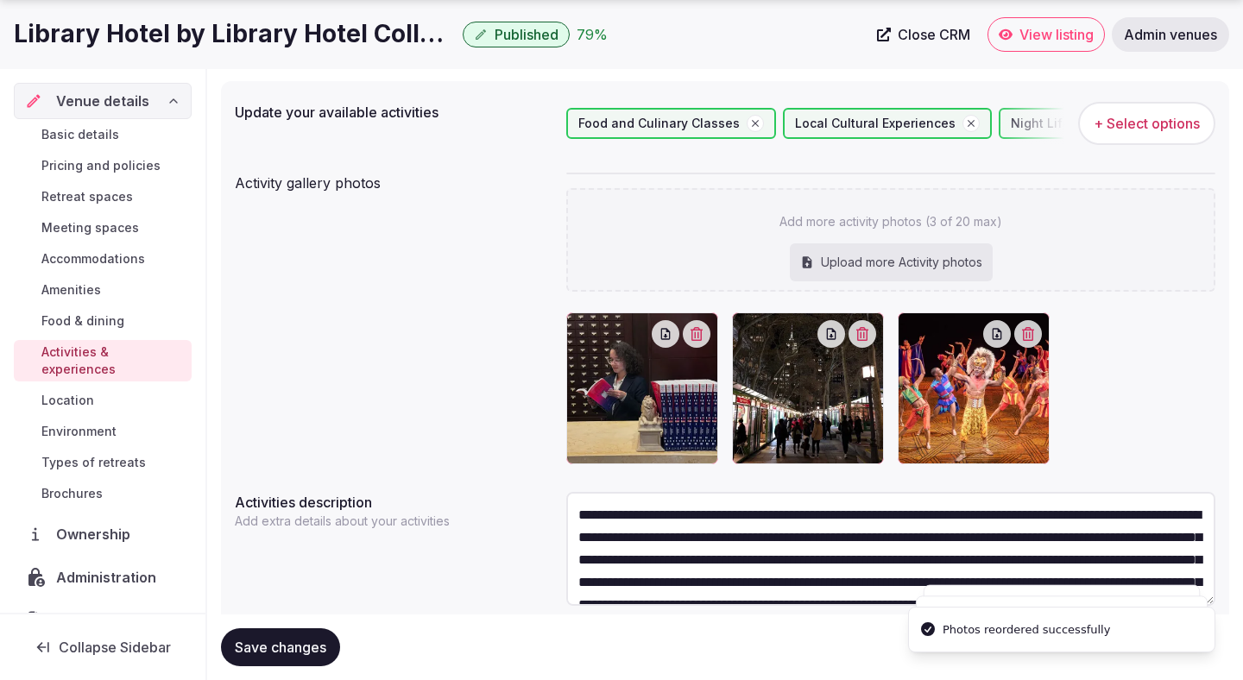
scroll to position [248, 0]
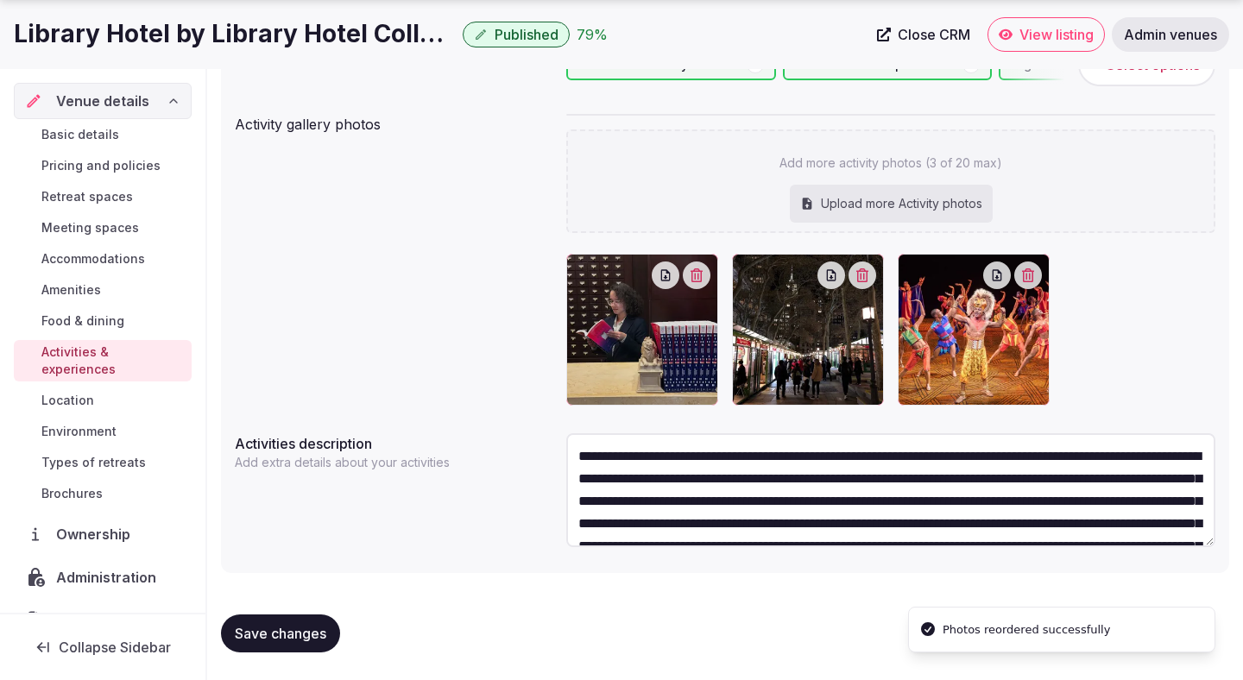
click at [290, 629] on span "Save changes" at bounding box center [281, 633] width 92 height 17
click at [54, 392] on span "Location" at bounding box center [67, 400] width 53 height 17
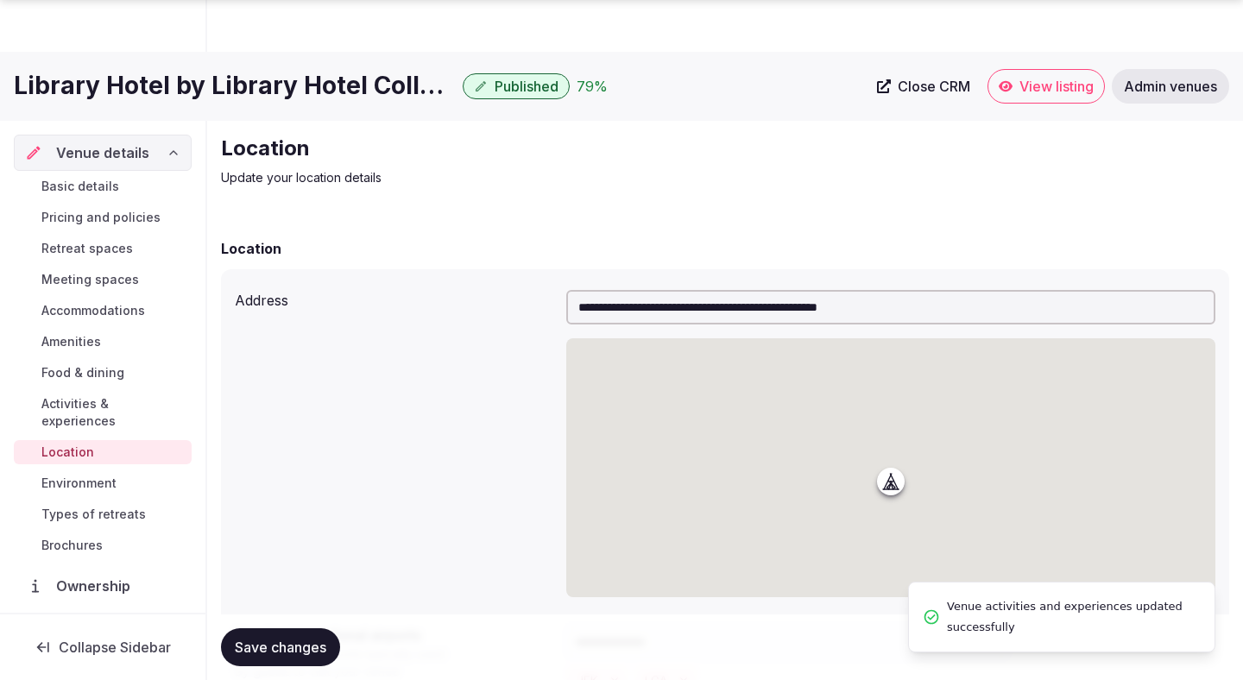
scroll to position [366, 0]
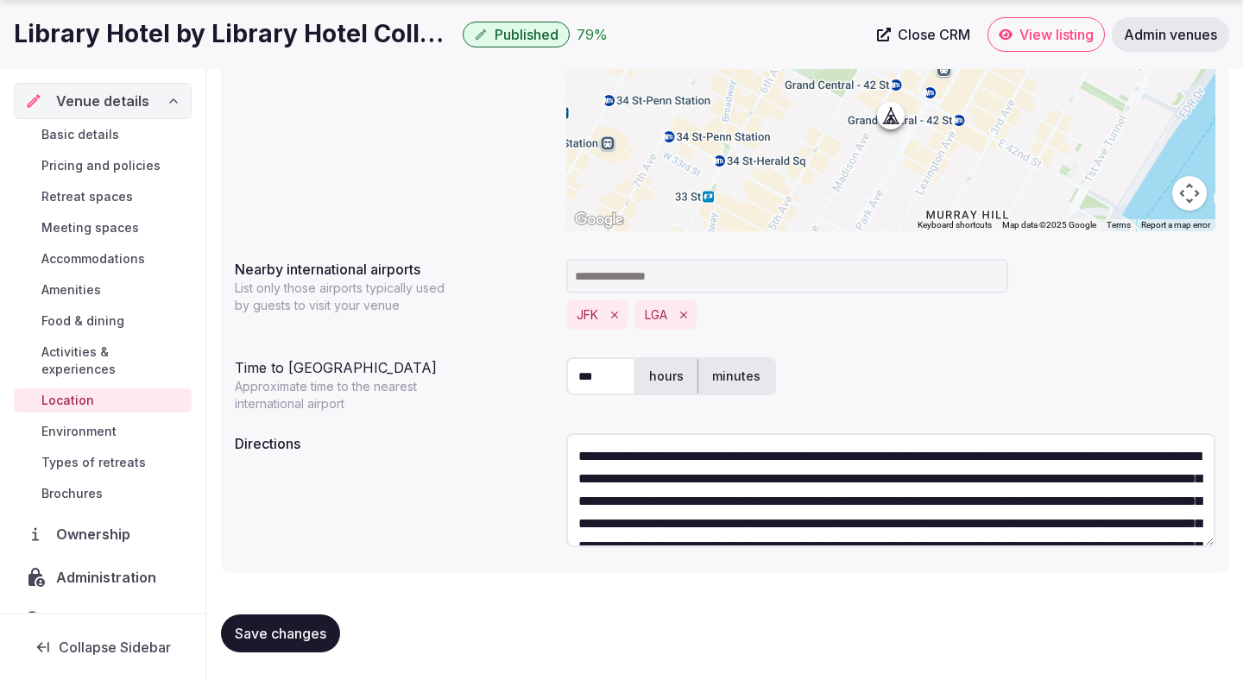
click at [88, 423] on span "Environment" at bounding box center [78, 431] width 75 height 17
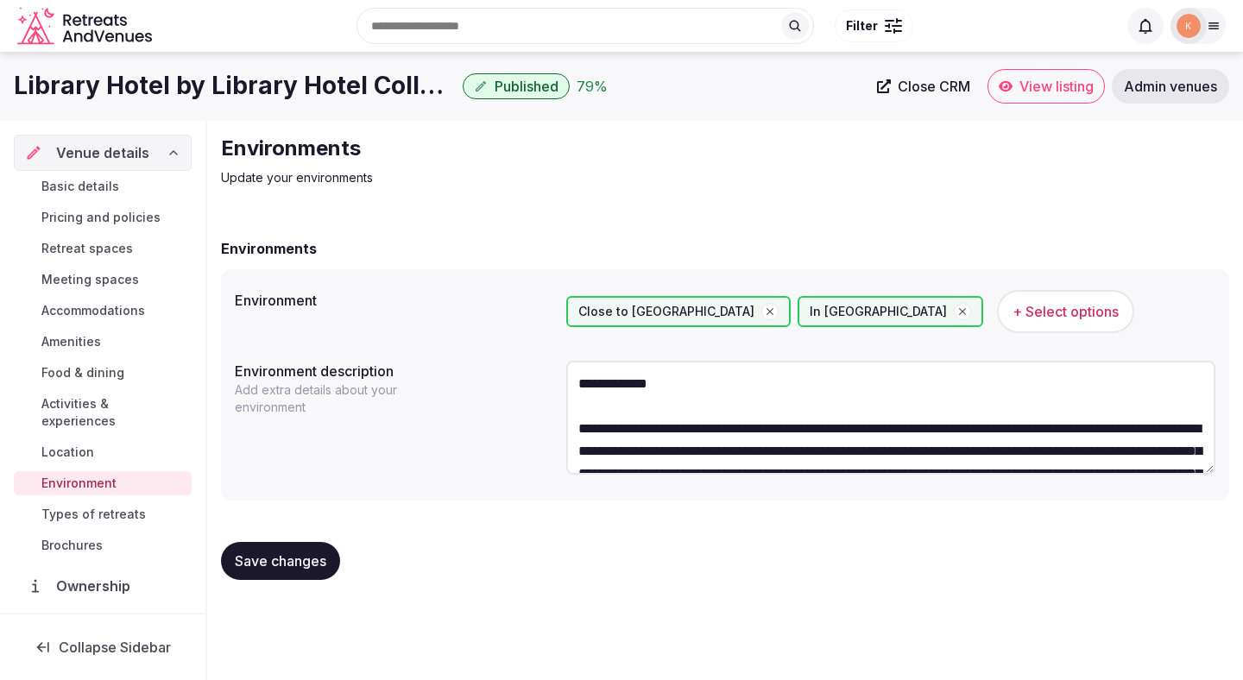
click at [114, 506] on span "Types of retreats" at bounding box center [93, 514] width 104 height 17
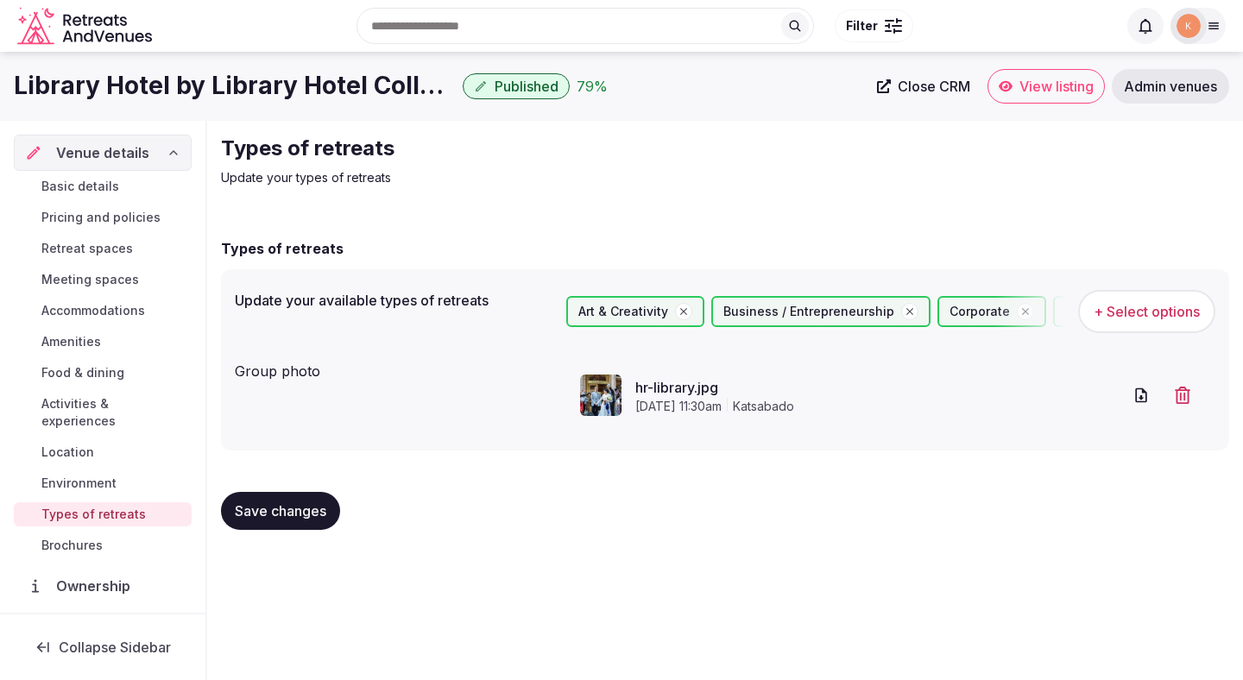
click at [111, 475] on span "Environment" at bounding box center [78, 483] width 75 height 17
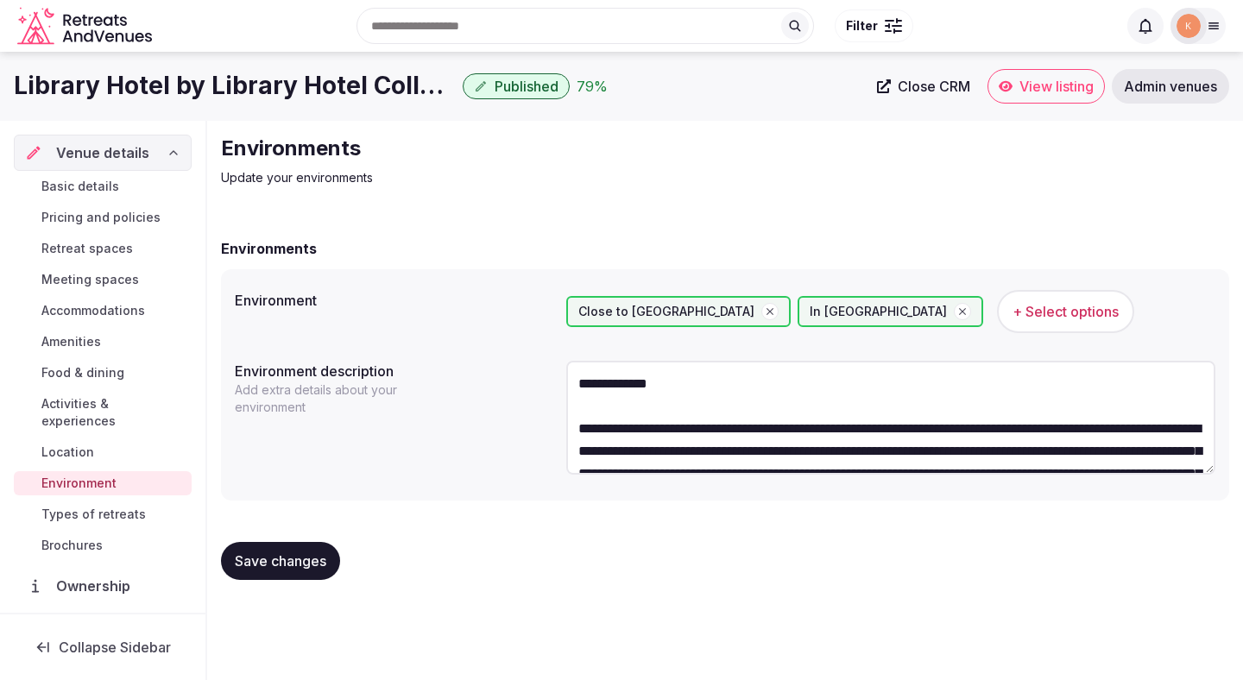
drag, startPoint x: 578, startPoint y: 426, endPoint x: 577, endPoint y: 357, distance: 69.1
click at [577, 357] on div "**********" at bounding box center [890, 420] width 649 height 133
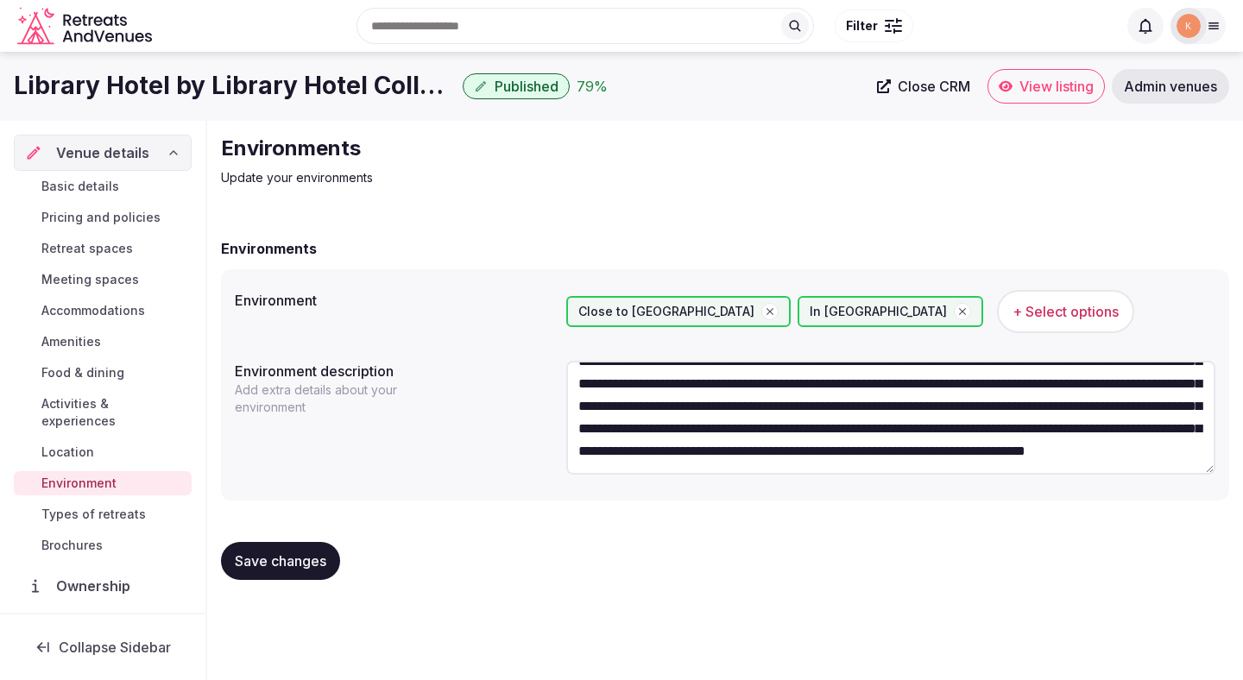
scroll to position [90, 0]
type textarea "**********"
click at [299, 561] on span "Save changes" at bounding box center [281, 561] width 92 height 17
click at [117, 506] on span "Types of retreats" at bounding box center [93, 514] width 104 height 17
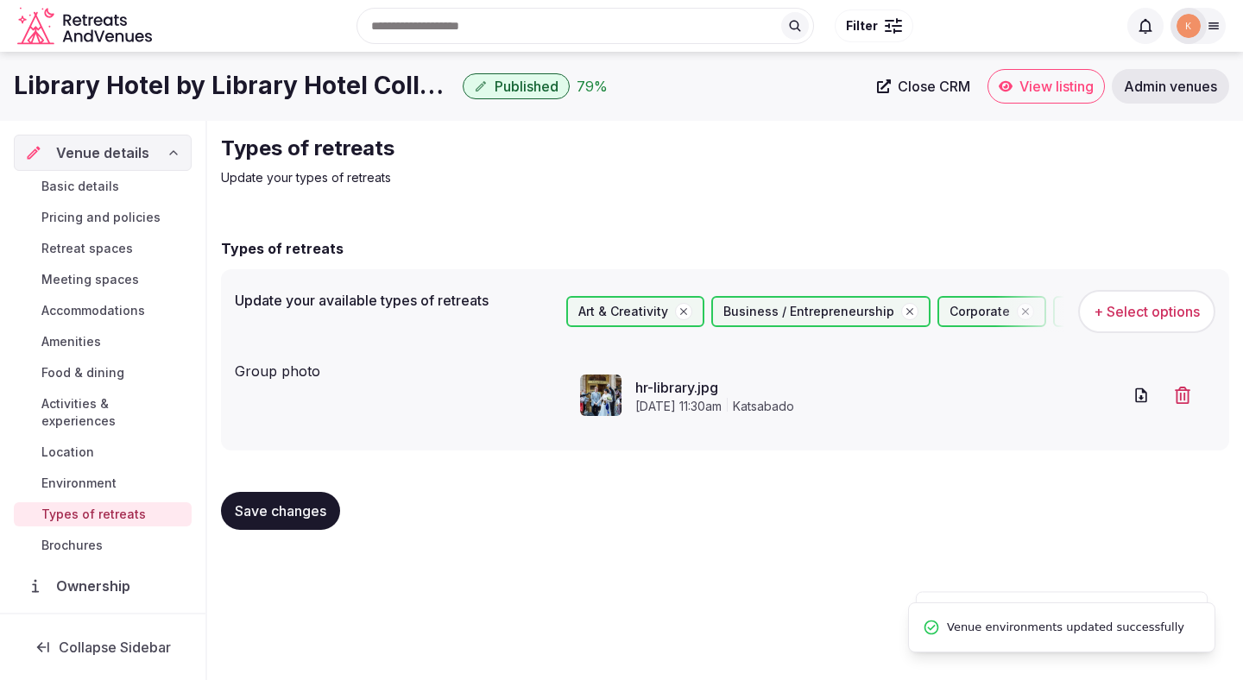
click at [86, 537] on span "Brochures" at bounding box center [71, 545] width 61 height 17
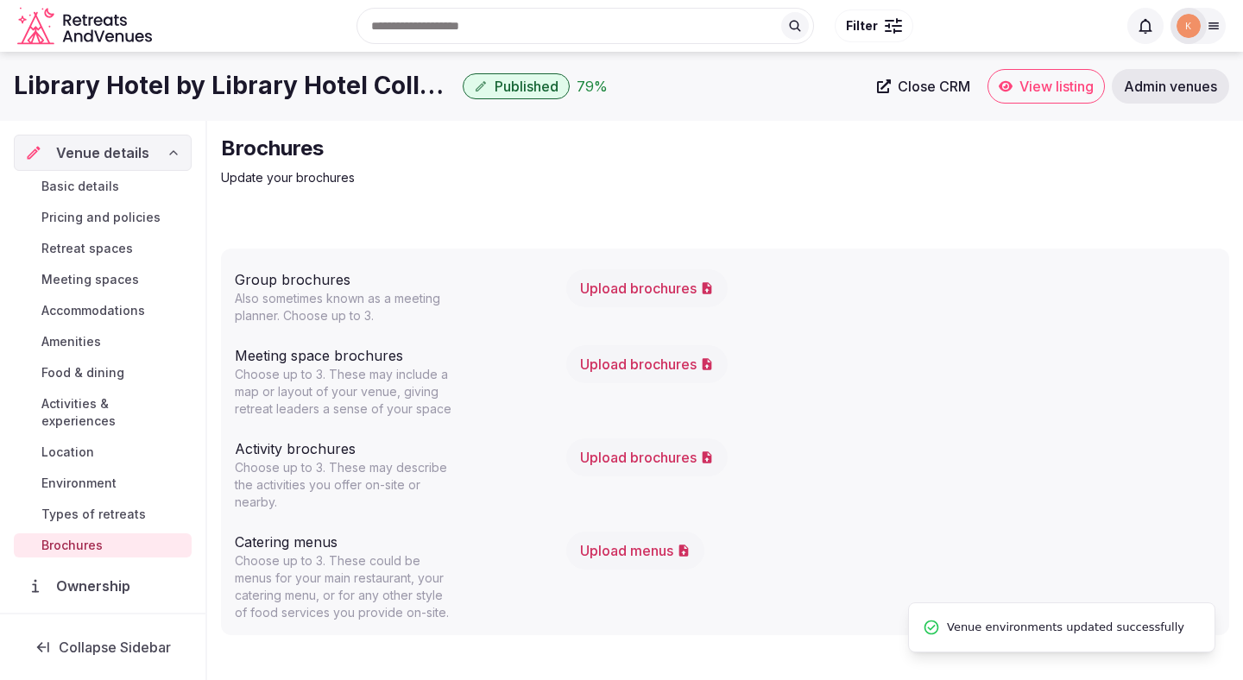
click at [111, 191] on span "Basic details" at bounding box center [80, 186] width 78 height 17
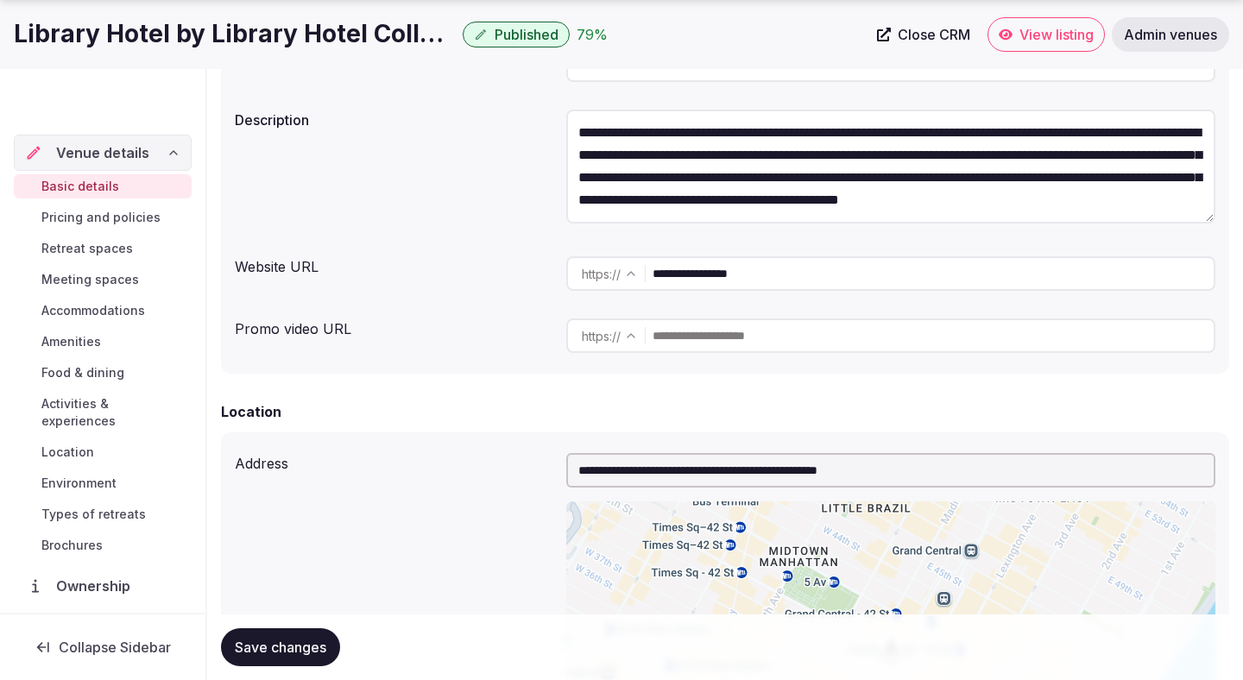
scroll to position [635, 0]
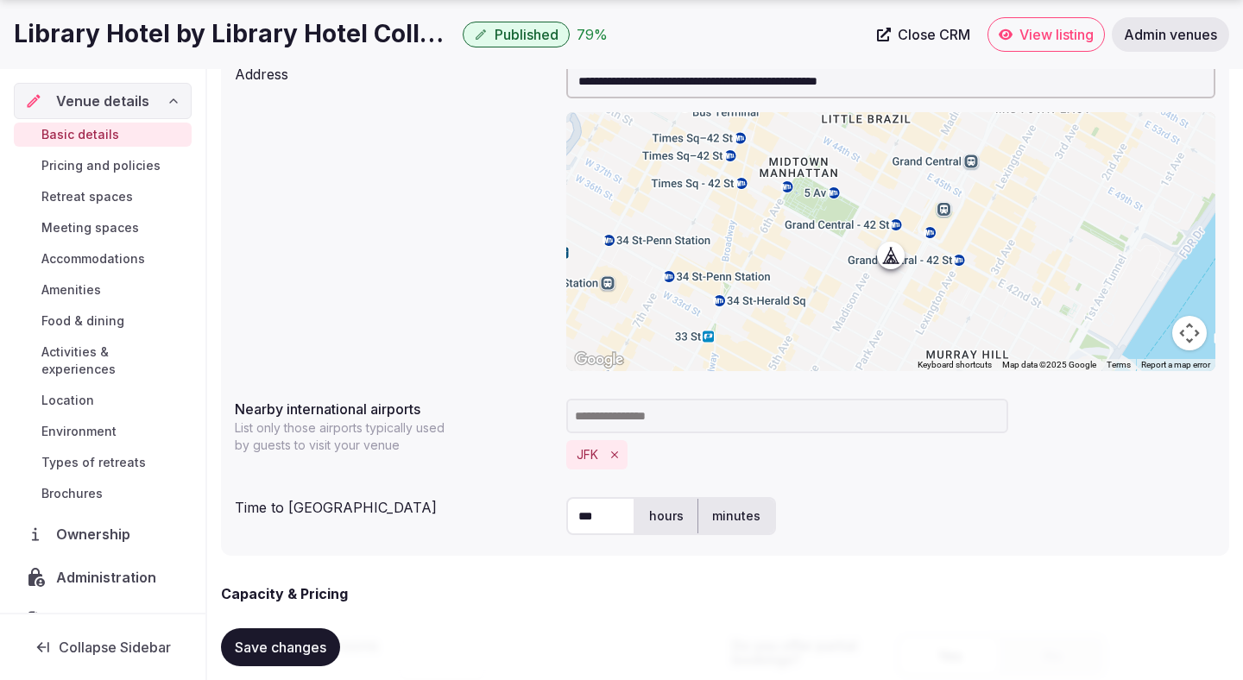
click at [89, 358] on span "Activities & experiences" at bounding box center [112, 361] width 143 height 35
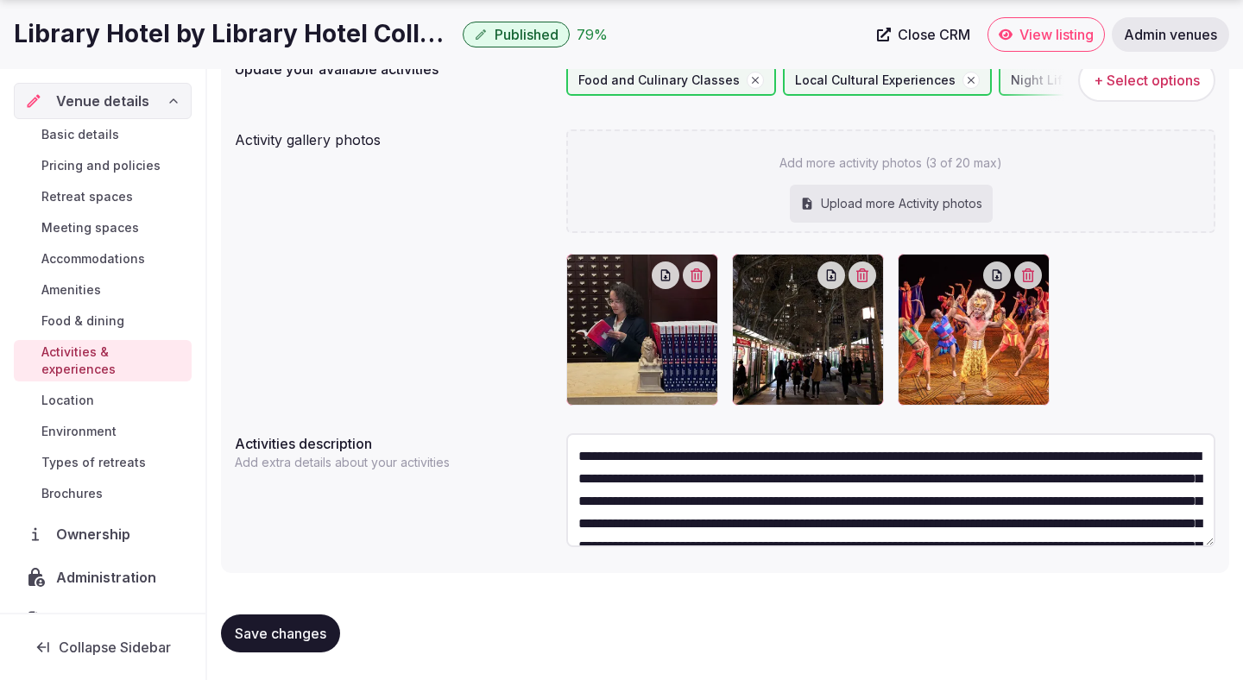
click at [74, 392] on span "Location" at bounding box center [67, 400] width 53 height 17
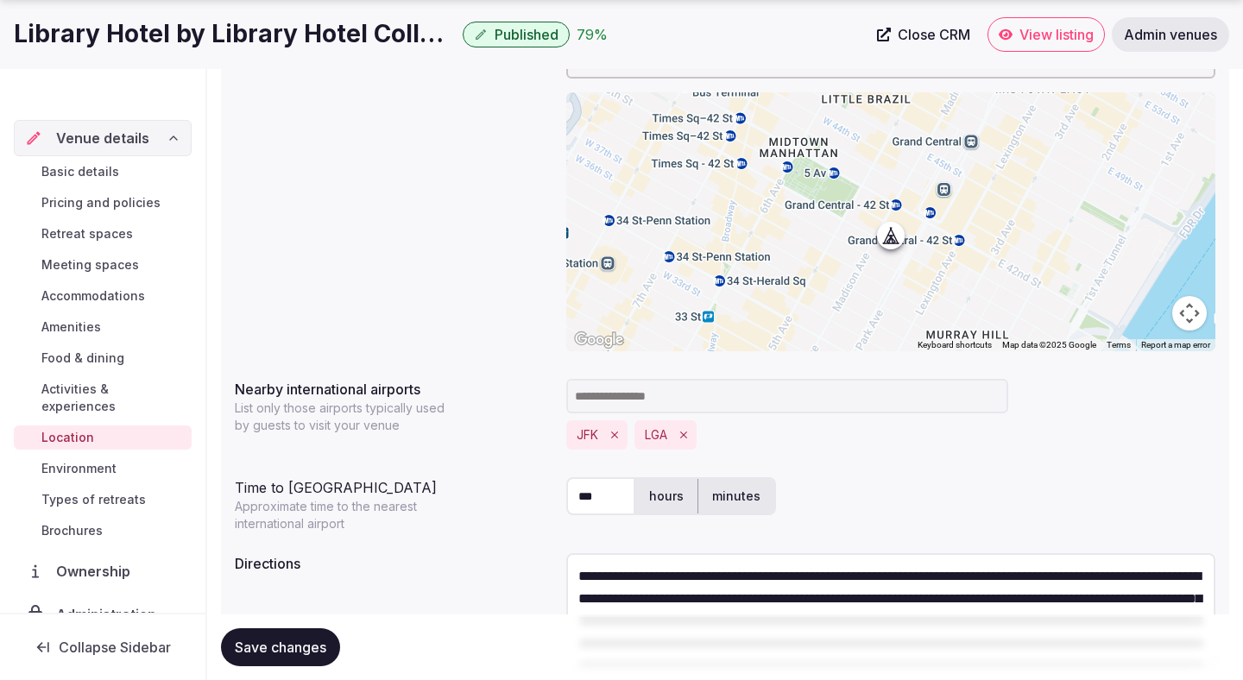
scroll to position [366, 0]
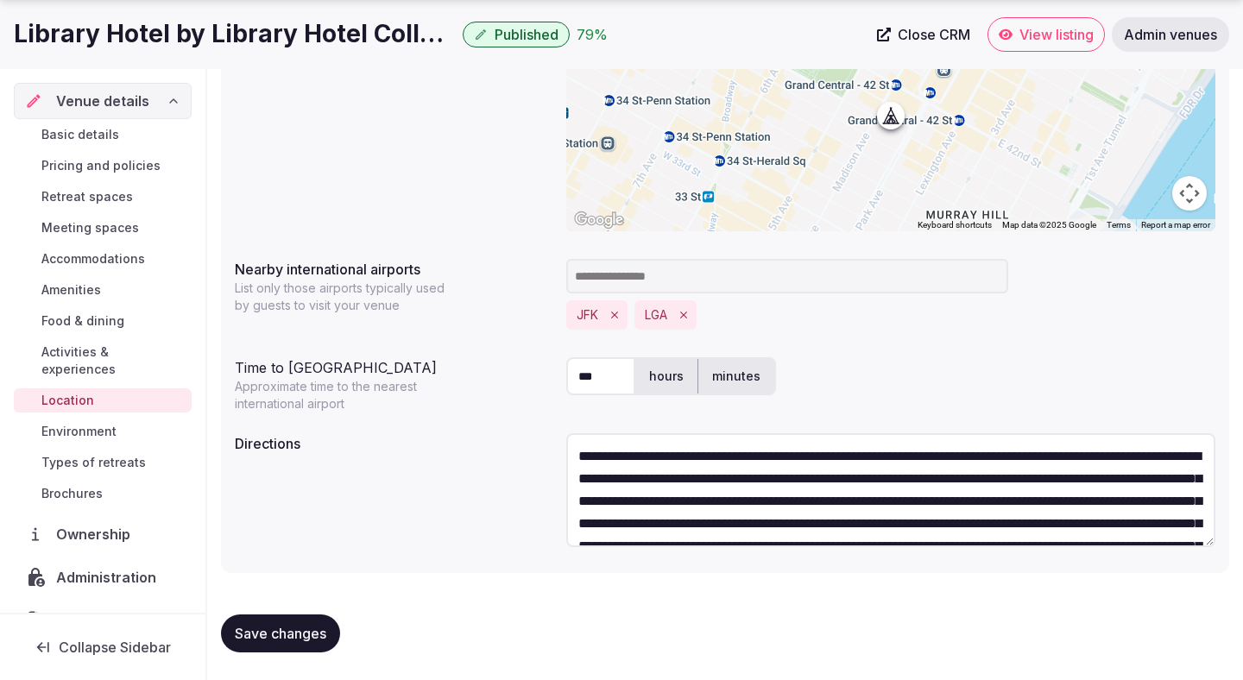
click at [654, 457] on textarea "**********" at bounding box center [890, 490] width 649 height 114
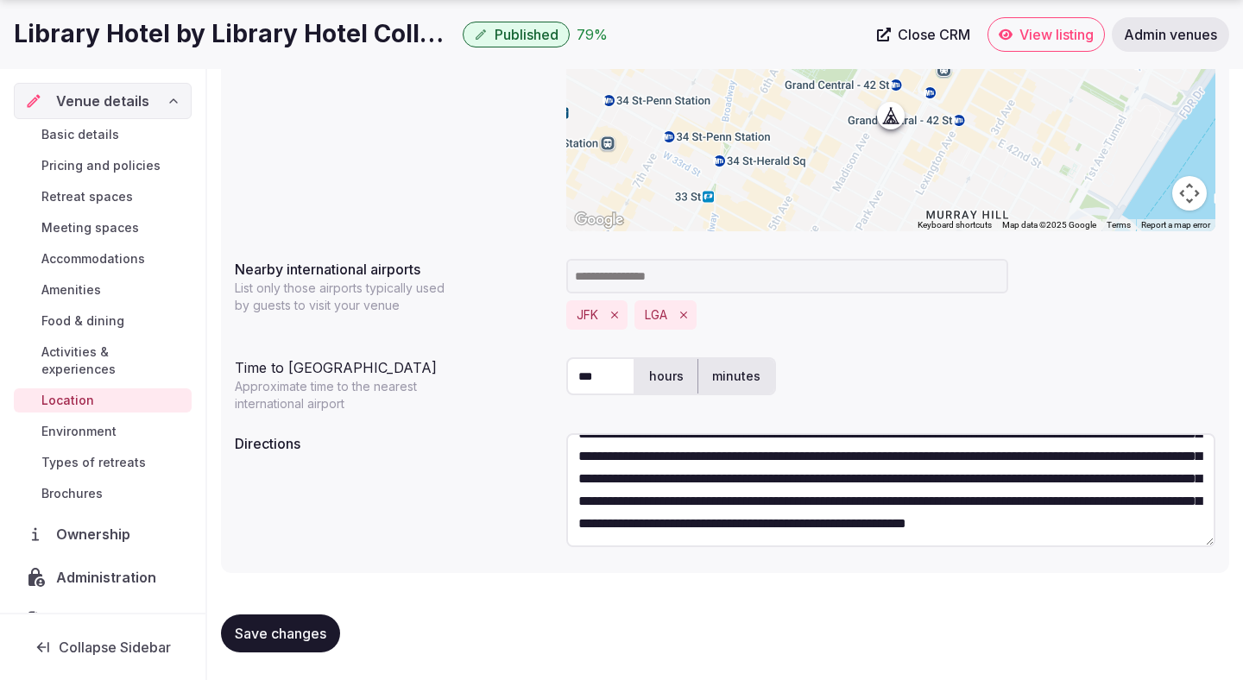
click at [311, 623] on button "Save changes" at bounding box center [280, 634] width 119 height 38
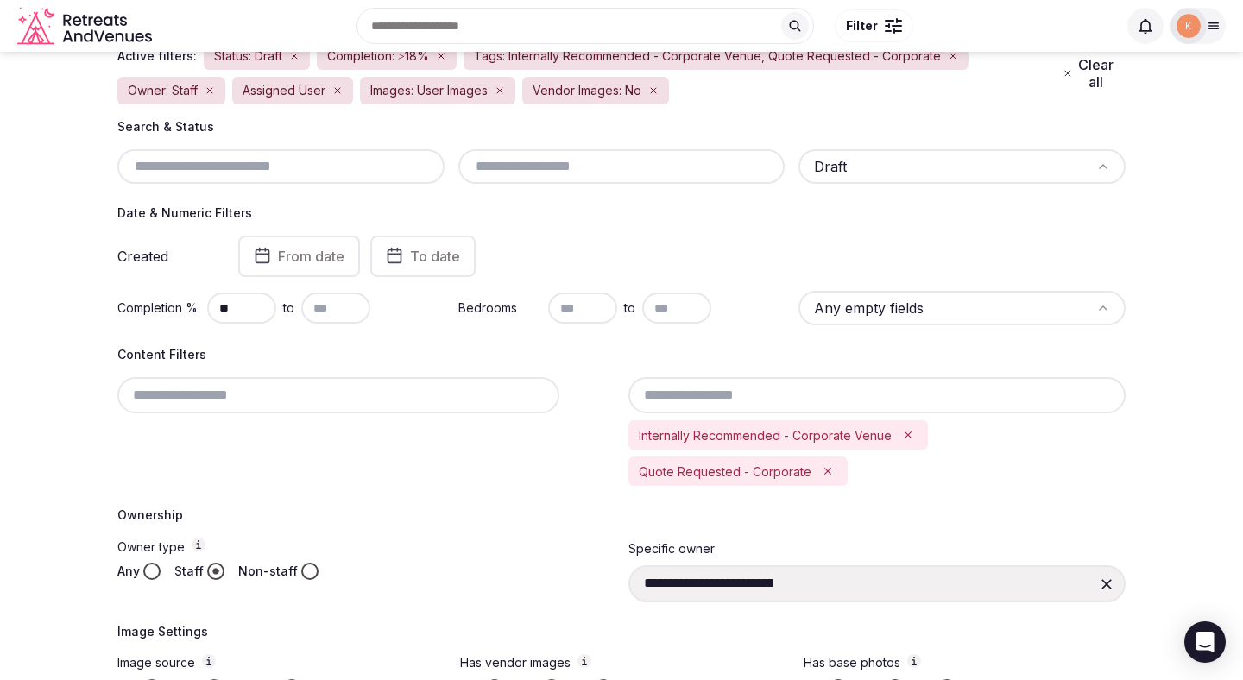
scroll to position [158, 0]
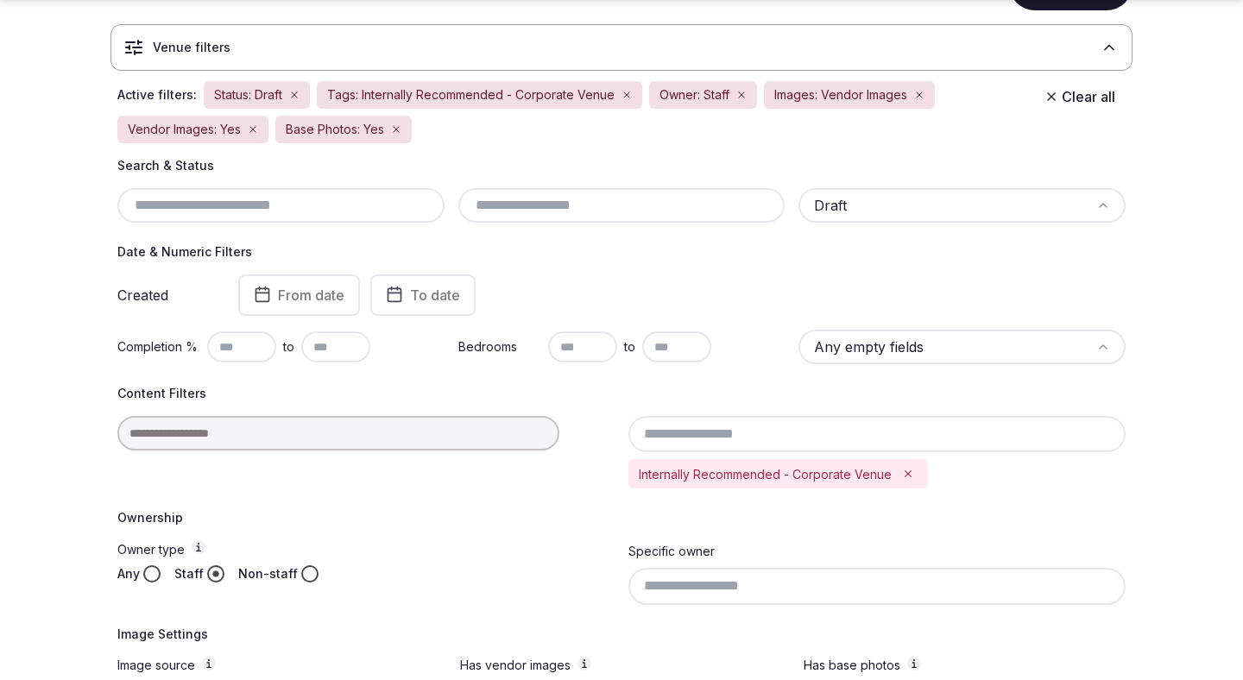
scroll to position [129, 0]
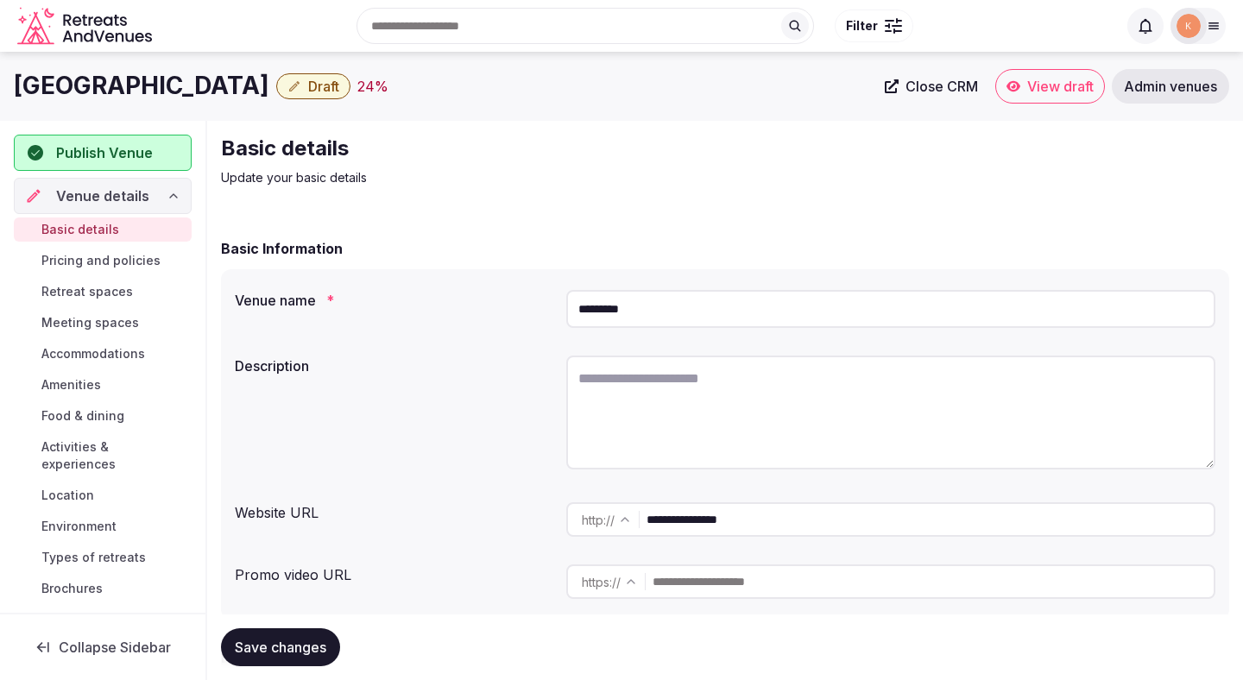
click at [626, 301] on input "*********" at bounding box center [890, 309] width 649 height 38
click at [1116, 98] on link "Admin venues" at bounding box center [1170, 86] width 117 height 35
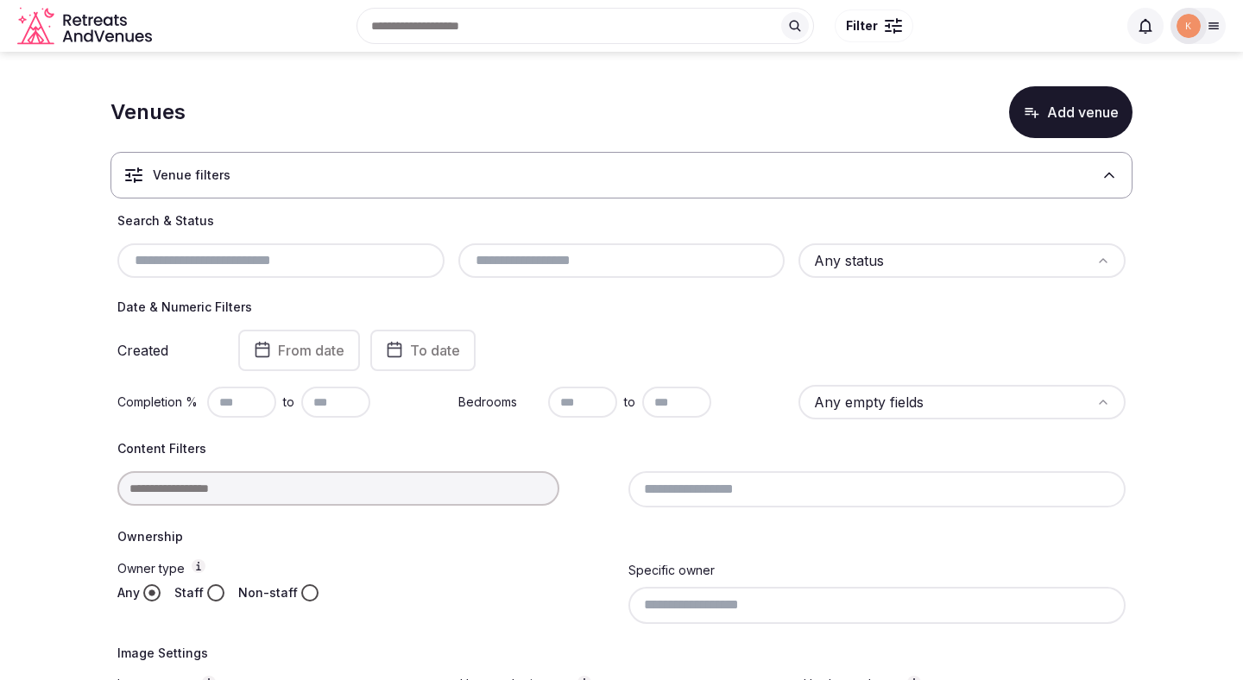
click at [379, 181] on div "Venue filters" at bounding box center [622, 175] width 1022 height 47
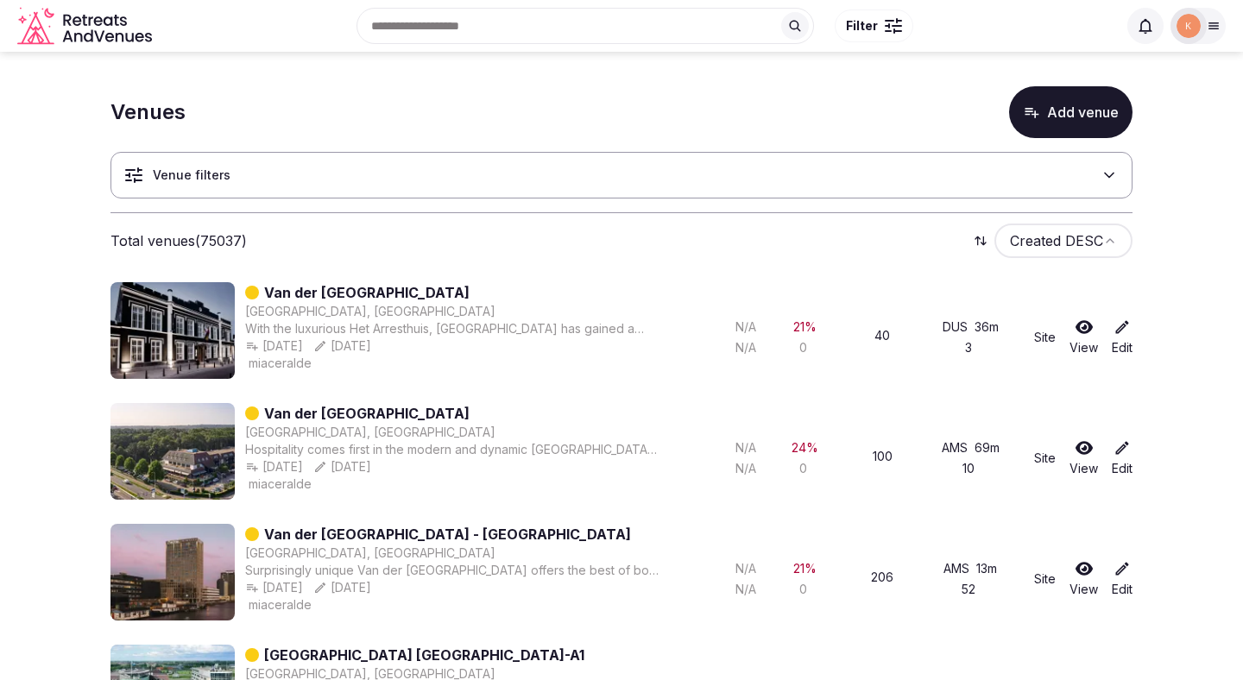
click at [349, 250] on div "Total venues (75037) Created DESC" at bounding box center [622, 241] width 1022 height 35
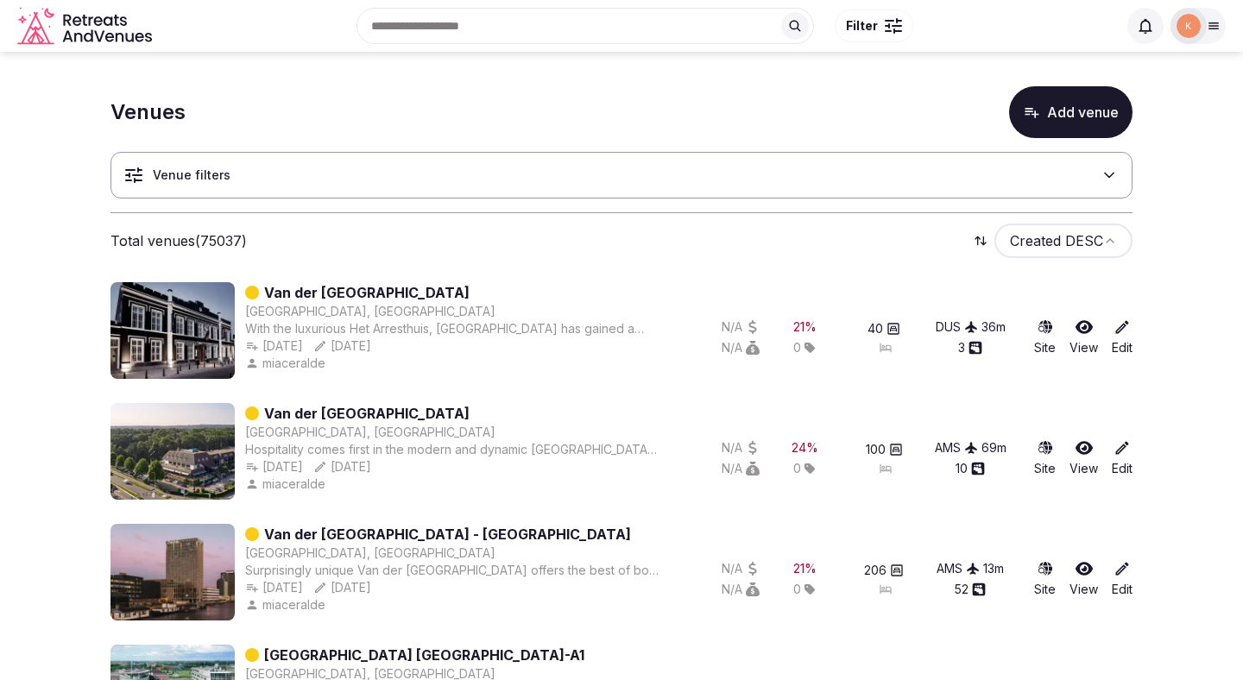
click at [624, 184] on div "Venue filters" at bounding box center [622, 175] width 1022 height 47
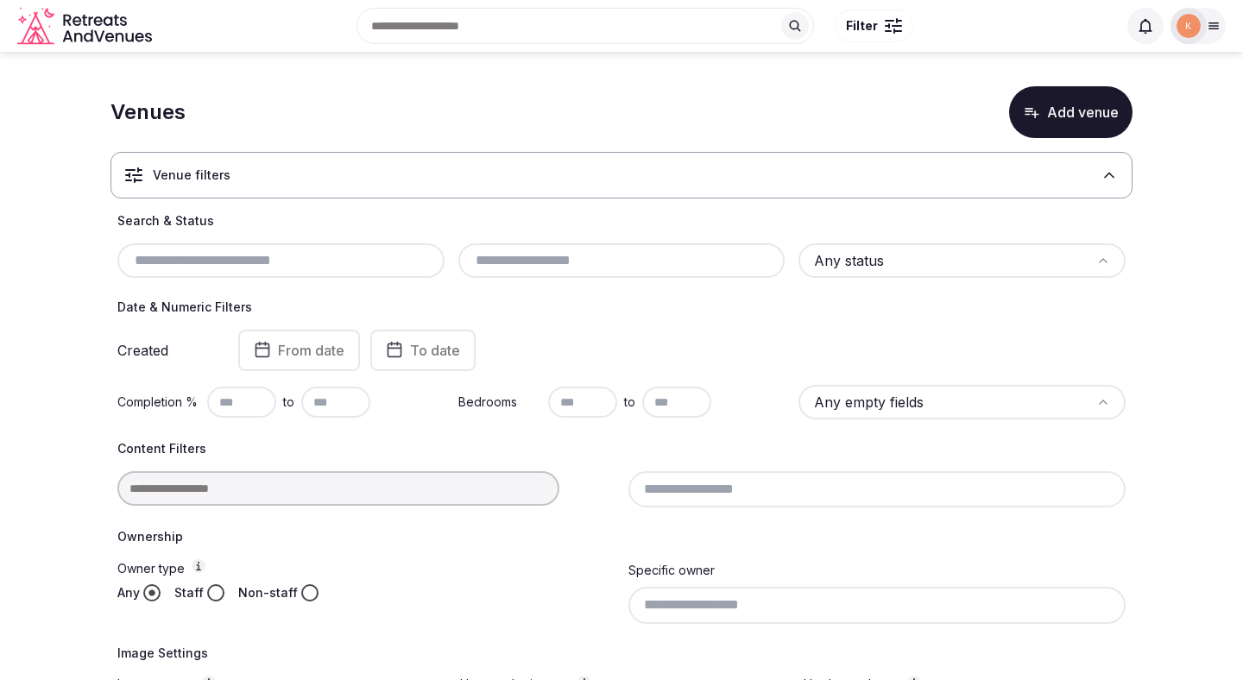
click at [396, 266] on input "text" at bounding box center [280, 260] width 313 height 21
paste input "*********"
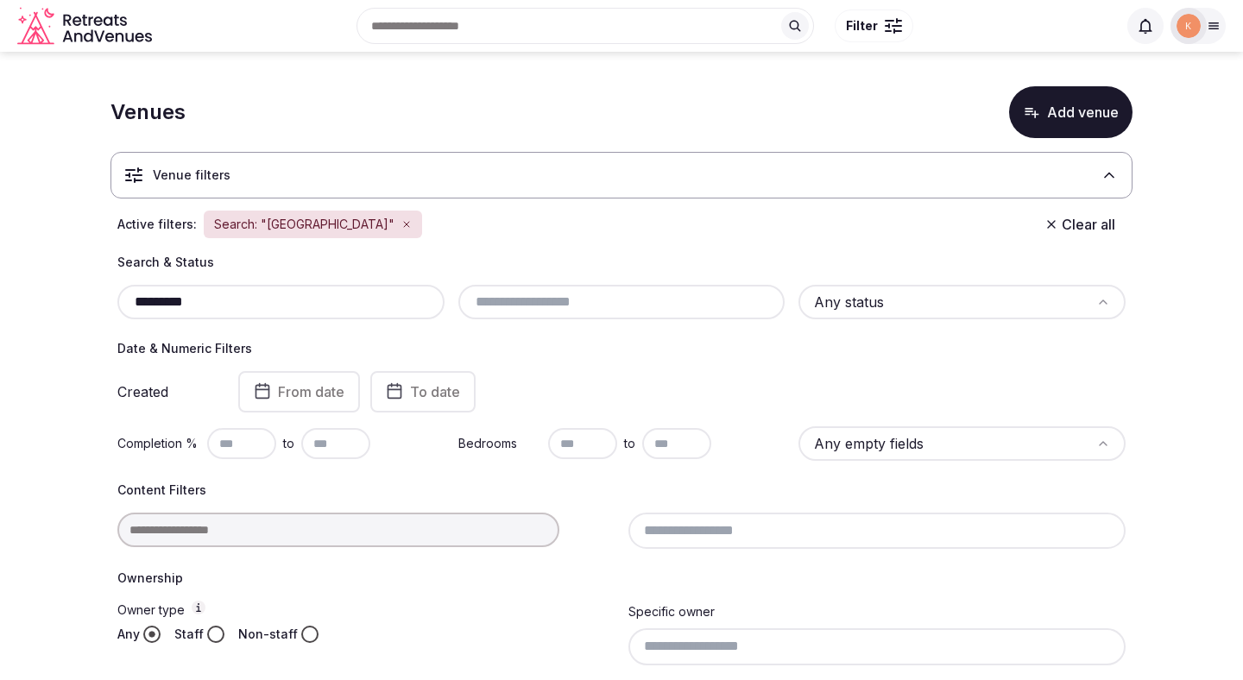
type input "*********"
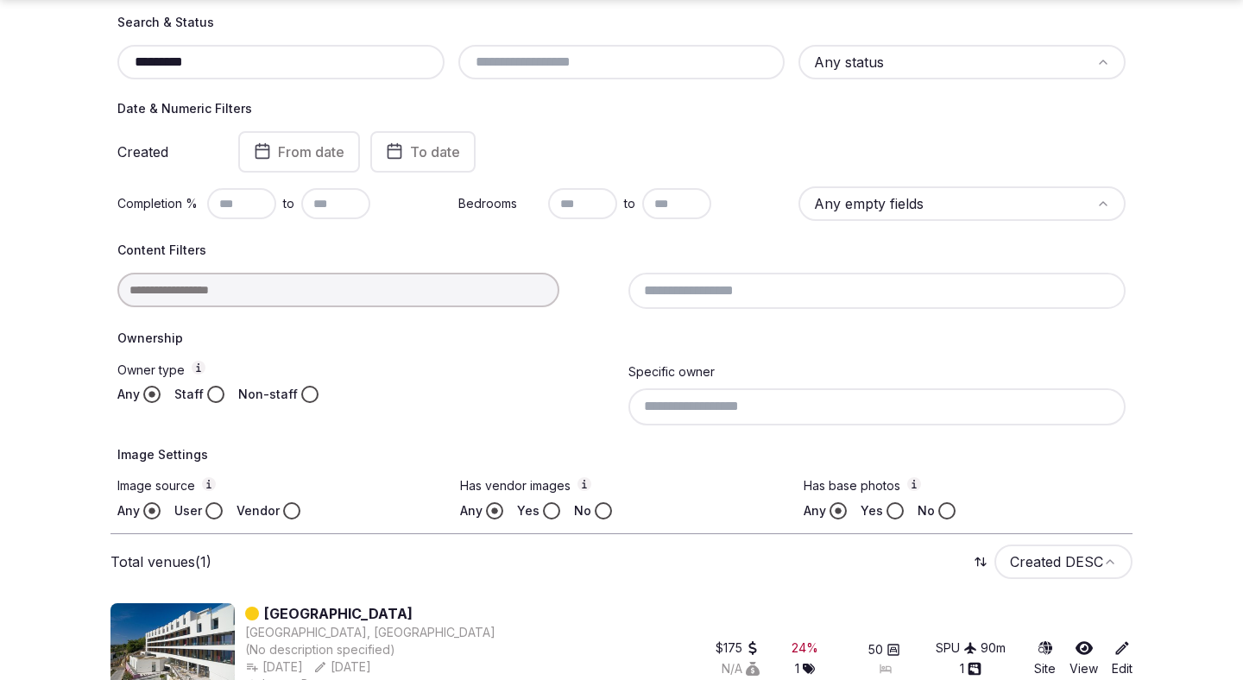
scroll to position [205, 0]
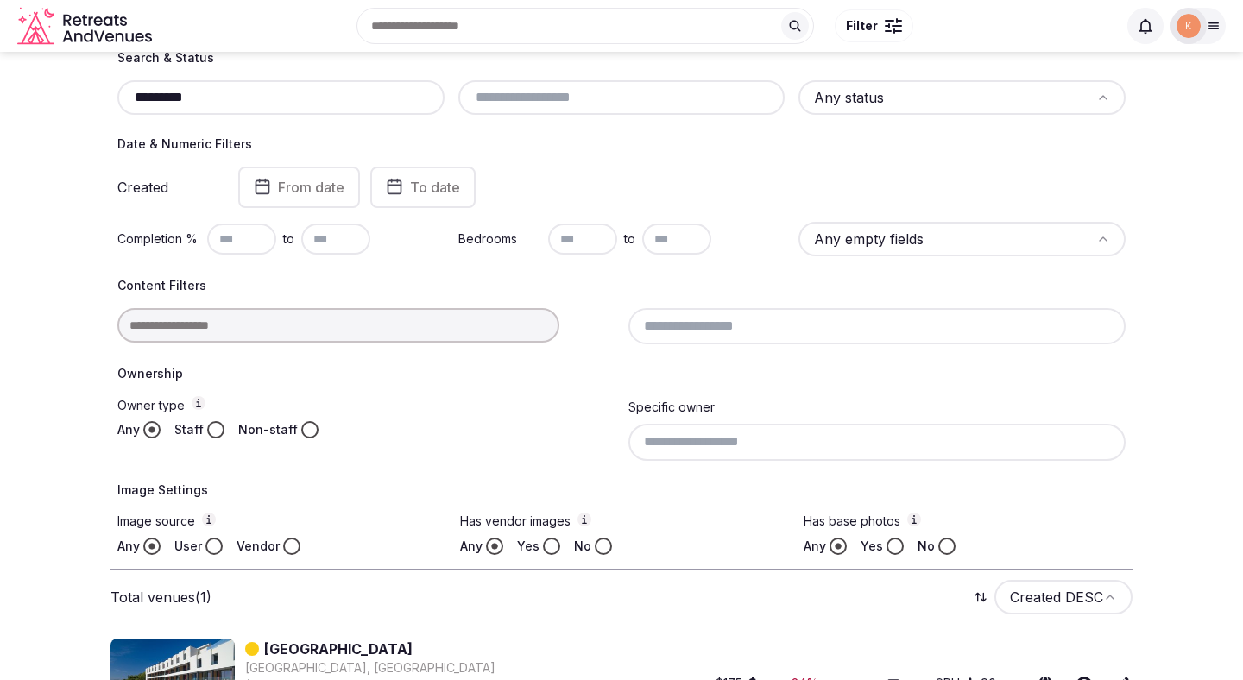
click at [299, 642] on link "[GEOGRAPHIC_DATA]" at bounding box center [338, 649] width 149 height 21
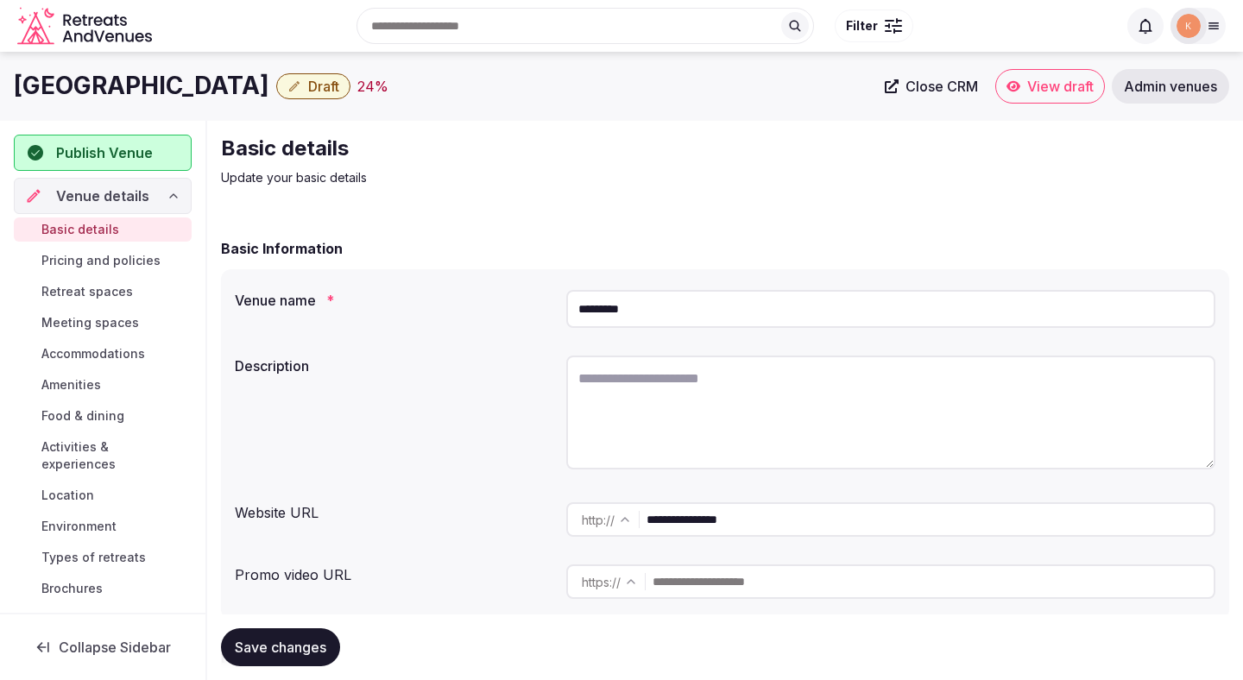
click at [933, 87] on span "Close CRM" at bounding box center [942, 86] width 73 height 17
click at [729, 521] on input "**********" at bounding box center [930, 520] width 567 height 35
click at [584, 303] on input "*********" at bounding box center [890, 309] width 649 height 38
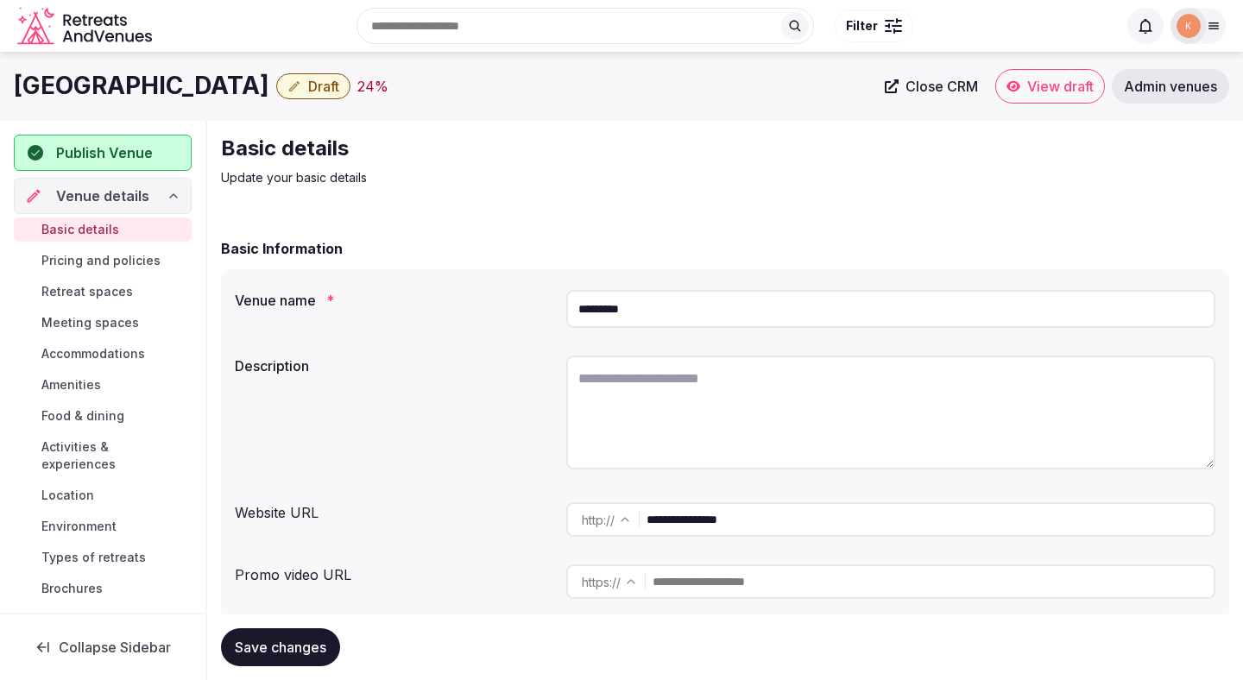
click at [584, 303] on input "*********" at bounding box center [890, 309] width 649 height 38
click at [667, 522] on input "**********" at bounding box center [930, 520] width 567 height 35
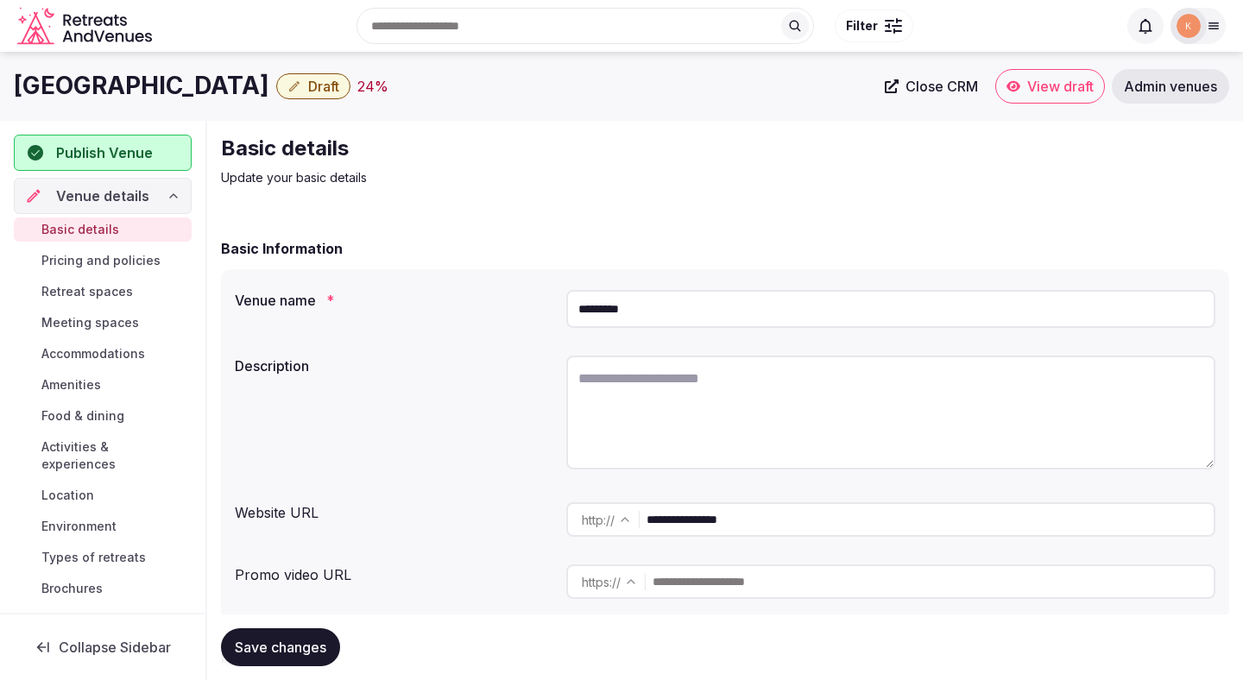
click at [667, 522] on input "**********" at bounding box center [930, 520] width 567 height 35
click at [646, 319] on input "*********" at bounding box center [890, 309] width 649 height 38
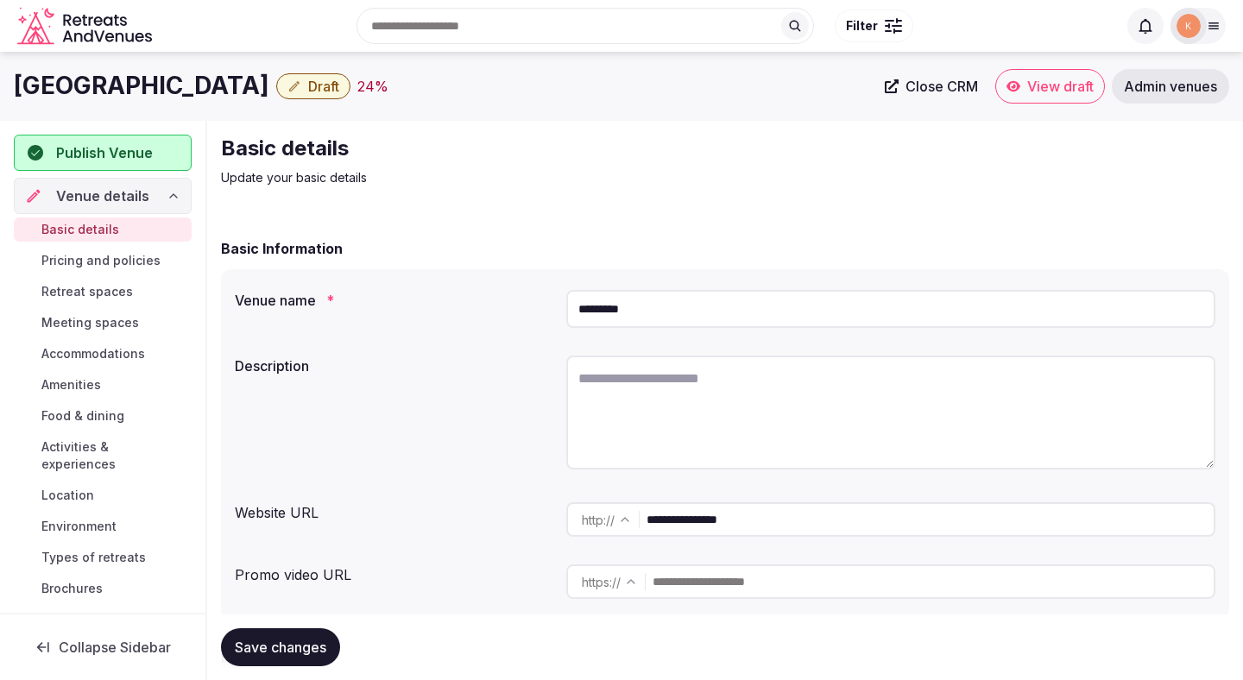
click at [628, 440] on textarea at bounding box center [890, 413] width 649 height 114
paste textarea "**********"
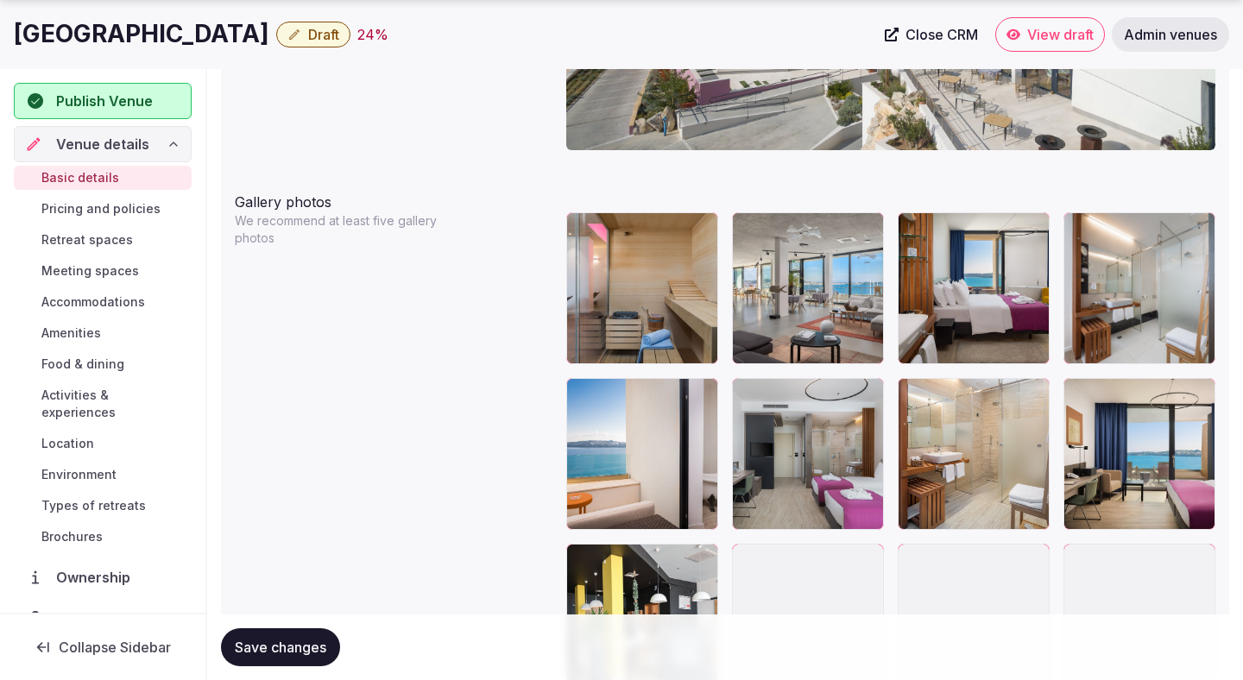
scroll to position [1976, 0]
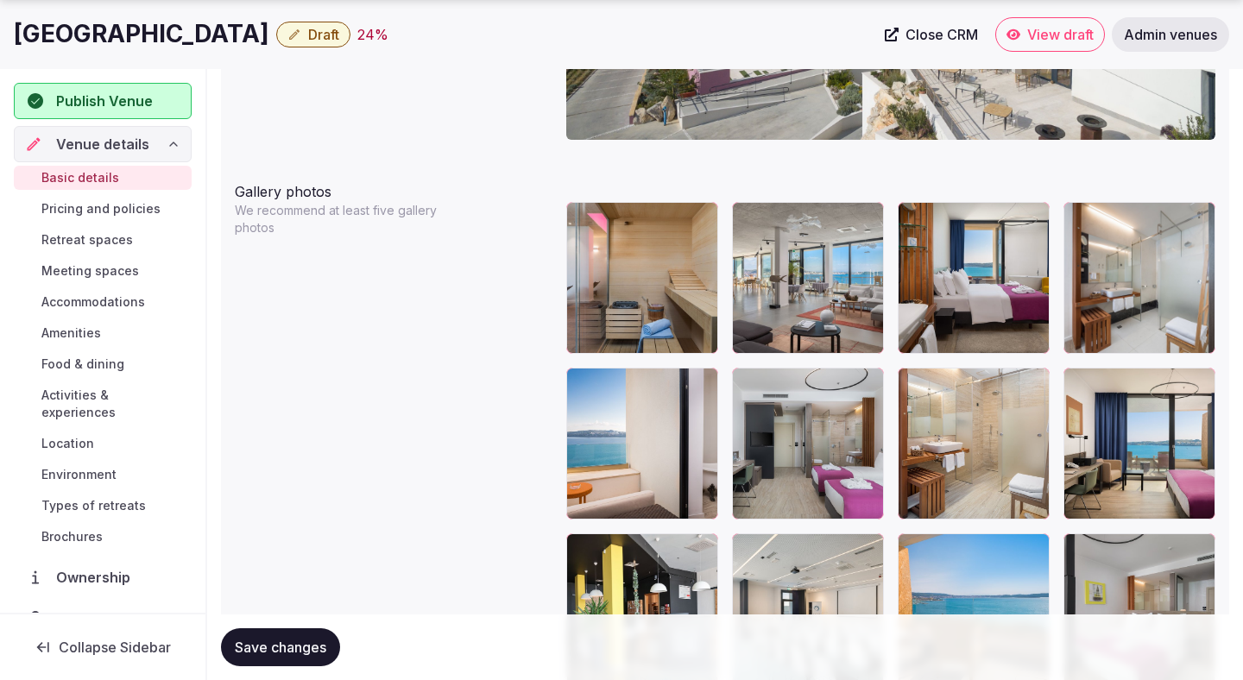
type textarea "**********"
click at [269, 639] on span "Save changes" at bounding box center [281, 647] width 92 height 17
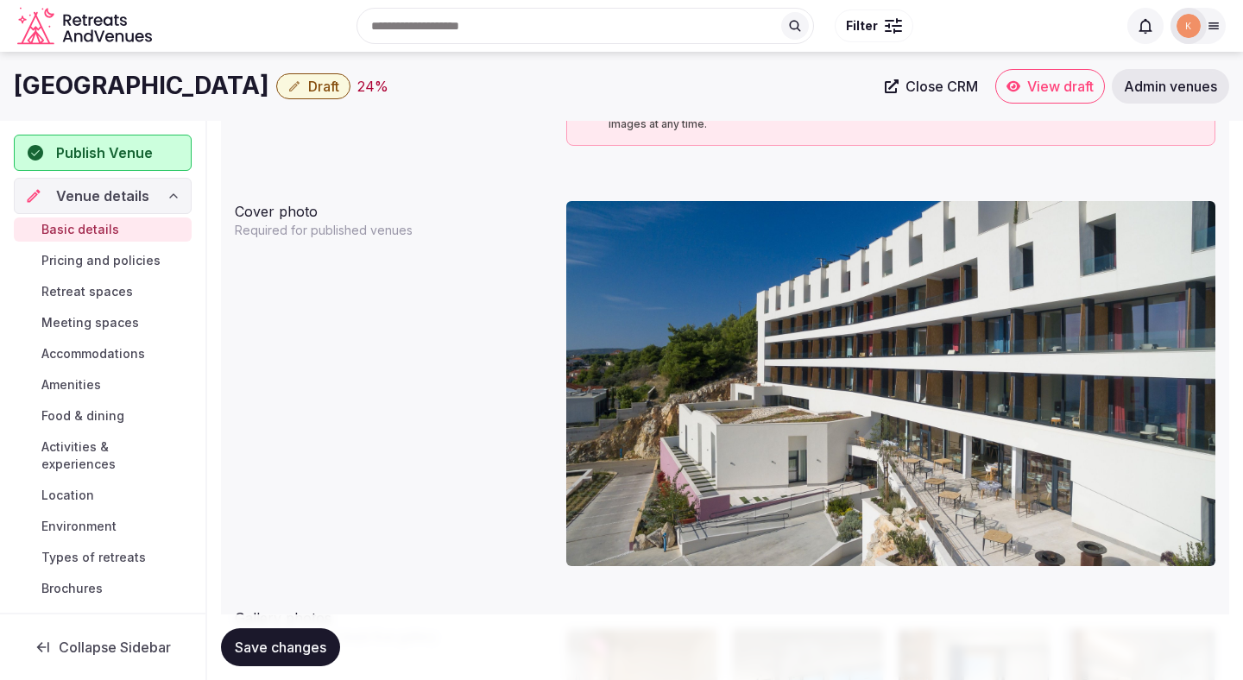
scroll to position [1500, 0]
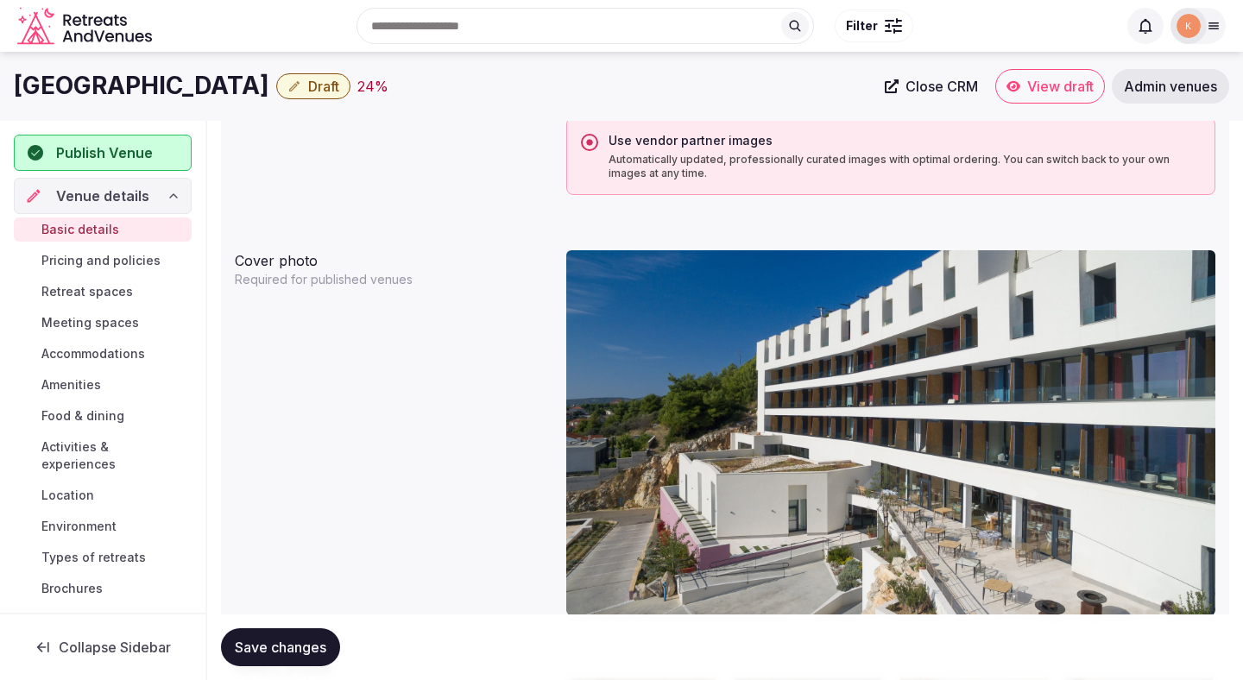
click at [1072, 312] on img at bounding box center [890, 432] width 649 height 365
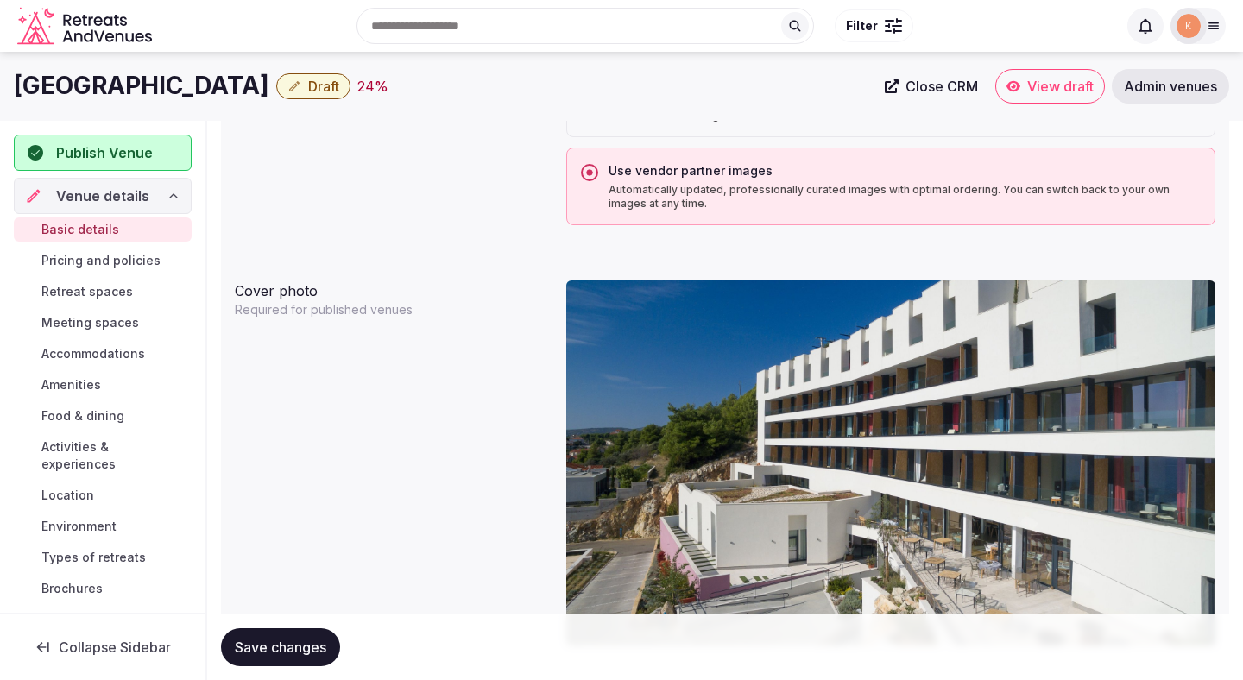
scroll to position [1377, 0]
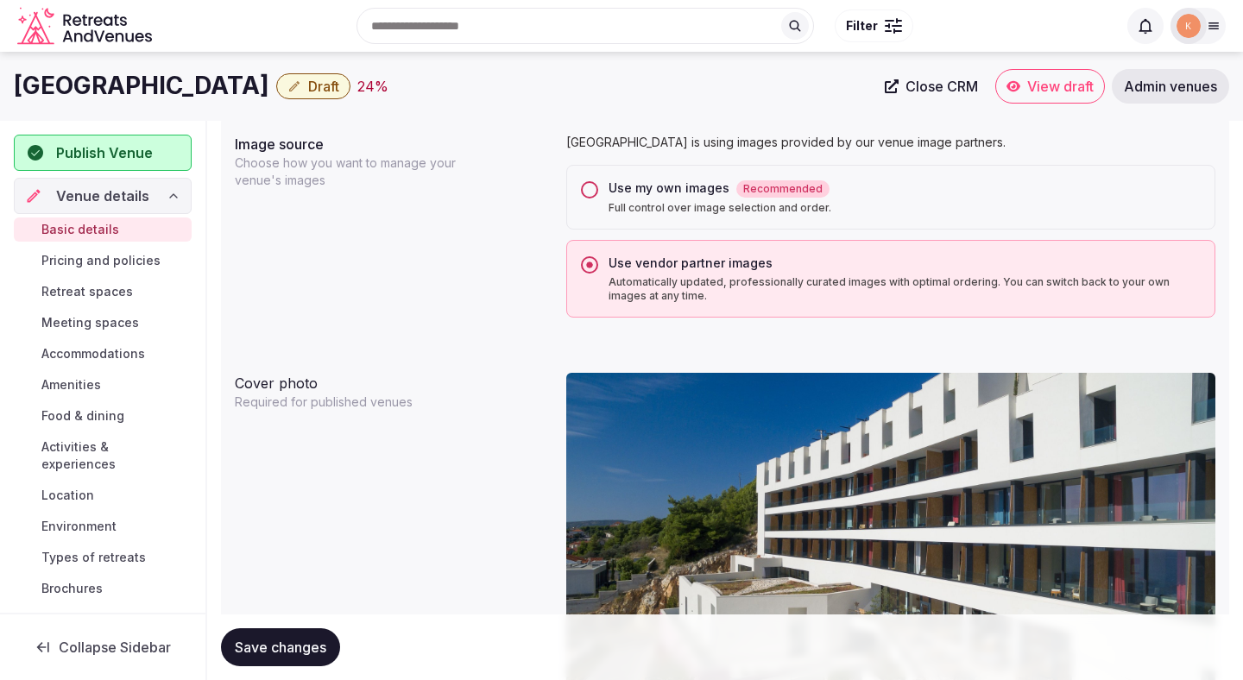
click at [683, 195] on div "Use my own images Recommended" at bounding box center [905, 189] width 592 height 18
click at [598, 195] on button "Use my own images Recommended Full control over image selection and order." at bounding box center [589, 189] width 17 height 17
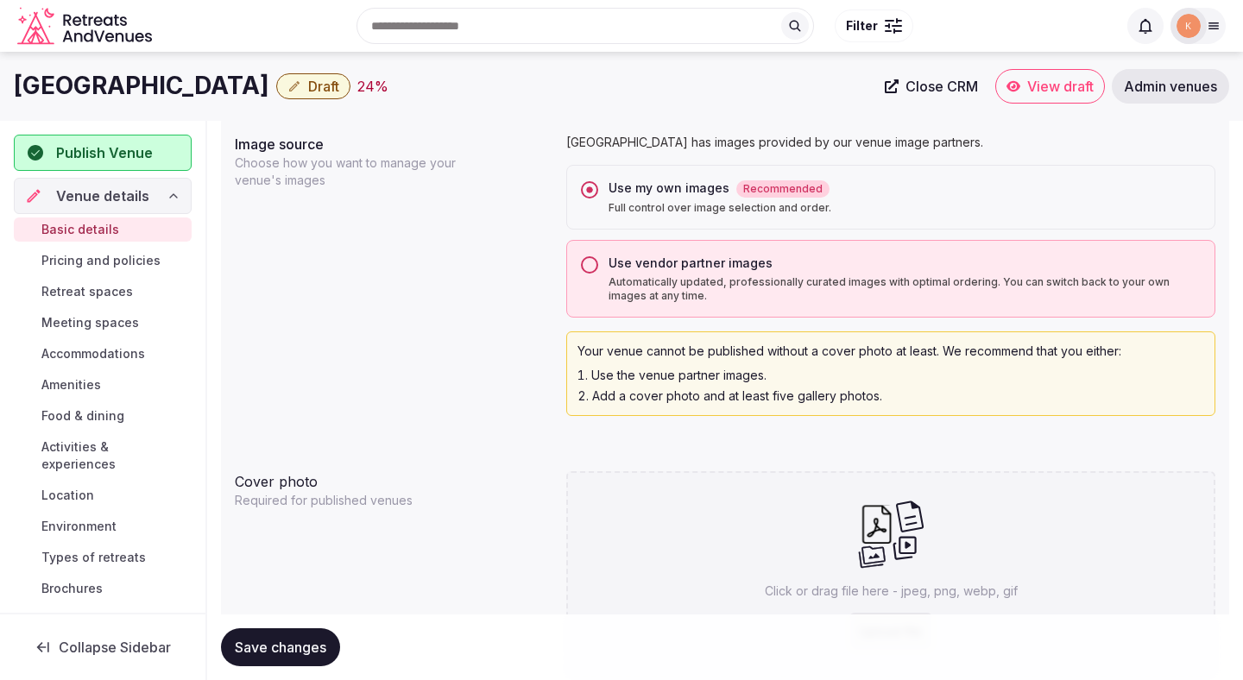
click at [288, 651] on span "Save changes" at bounding box center [281, 647] width 92 height 17
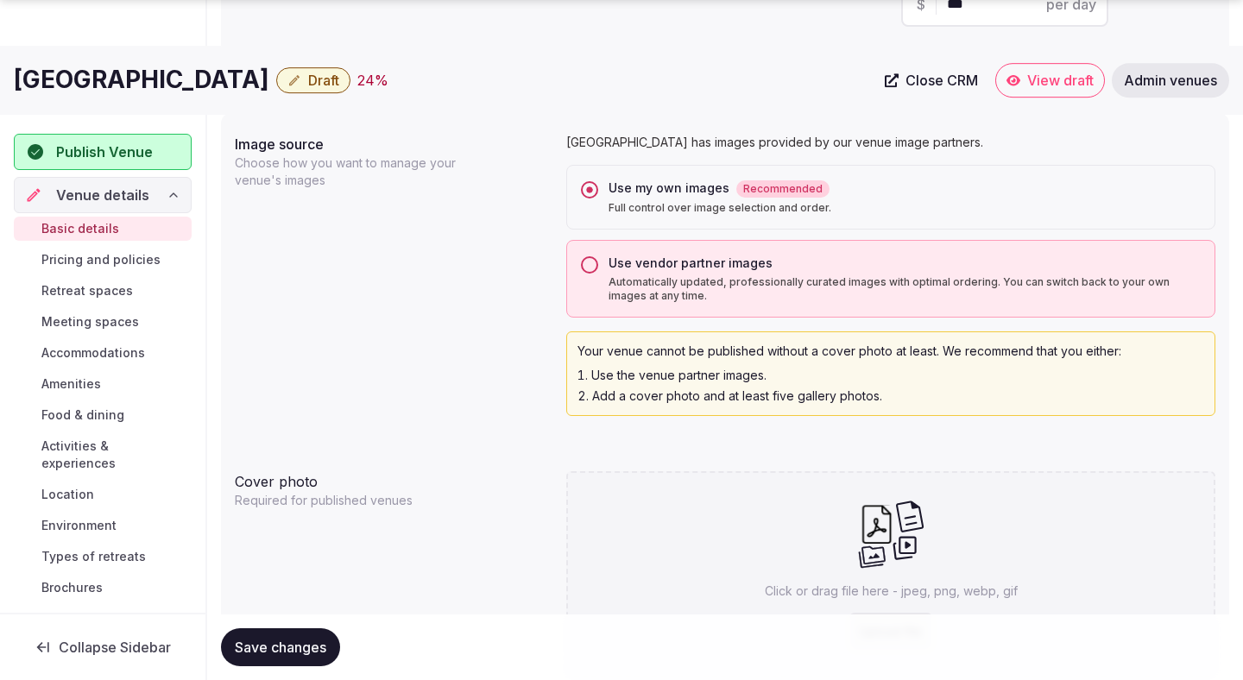
scroll to position [1682, 0]
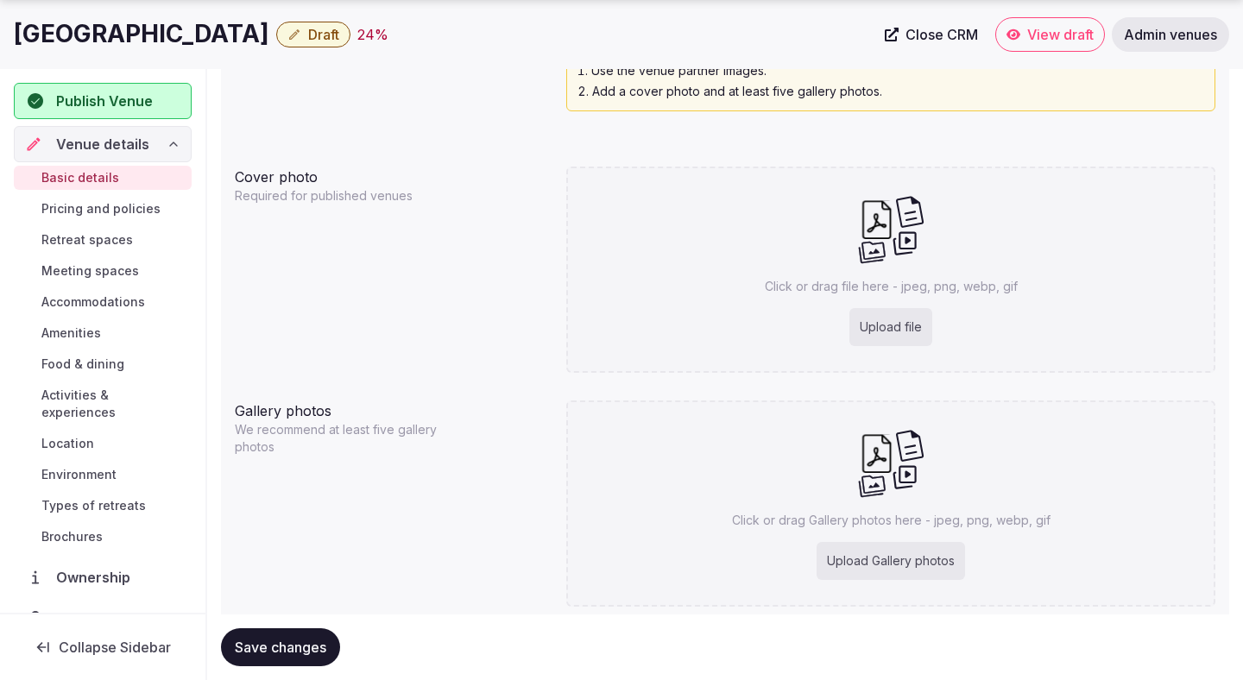
click at [865, 322] on div "Upload file" at bounding box center [891, 327] width 83 height 38
type input "**********"
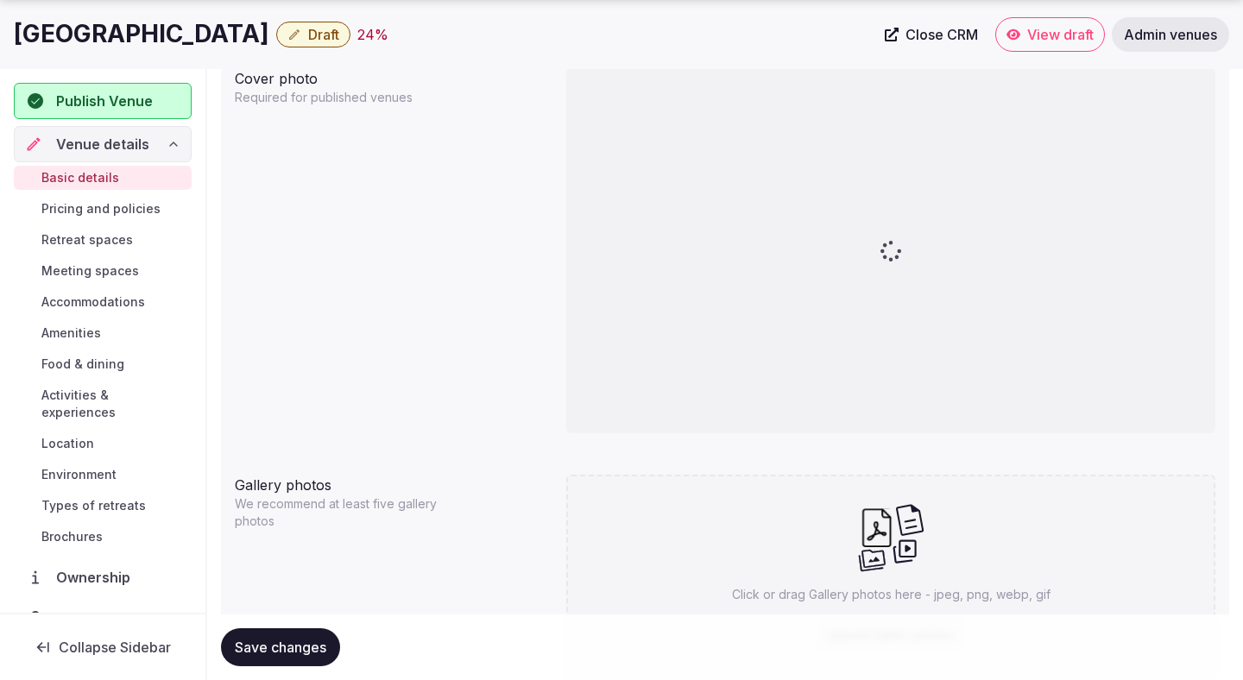
click at [281, 640] on span "Save changes" at bounding box center [281, 647] width 92 height 17
